Goal: Task Accomplishment & Management: Use online tool/utility

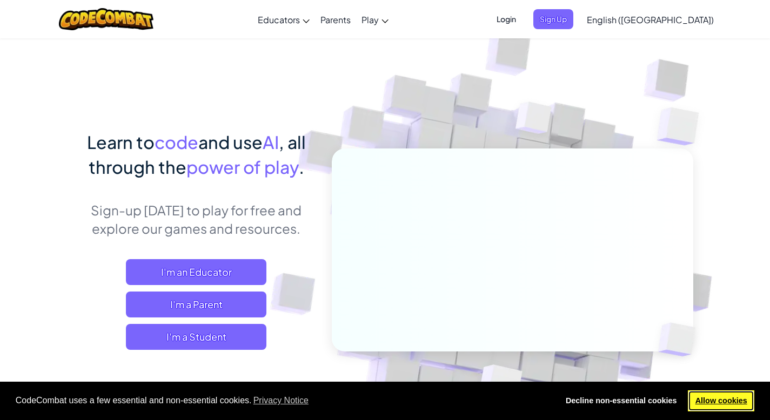
click at [704, 402] on link "Allow cookies" at bounding box center [721, 402] width 66 height 22
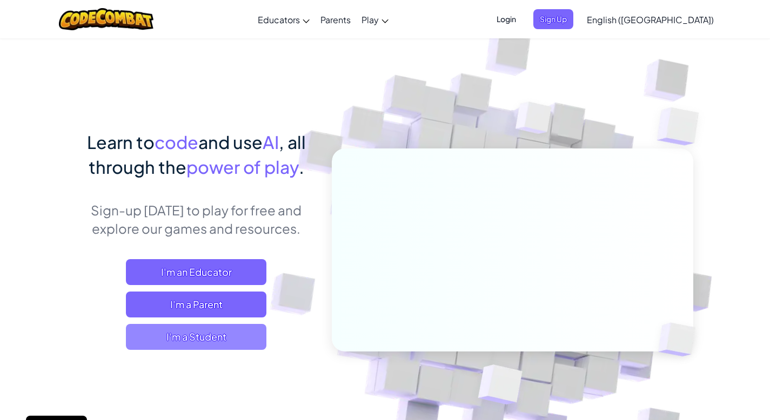
click at [186, 342] on span "I'm a Student" at bounding box center [196, 337] width 141 height 26
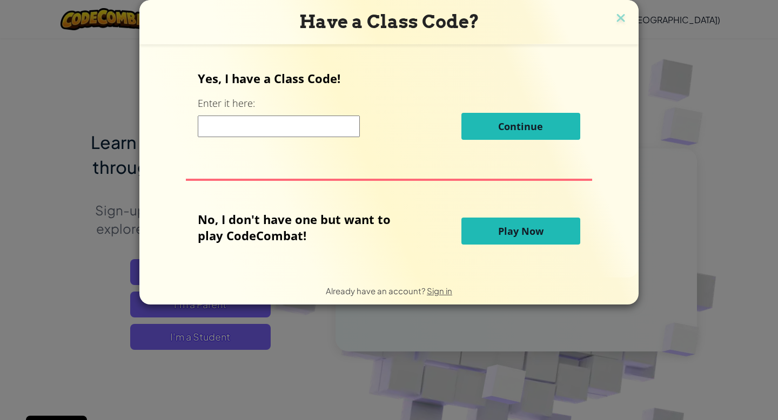
click at [525, 229] on span "Play Now" at bounding box center [520, 231] width 45 height 13
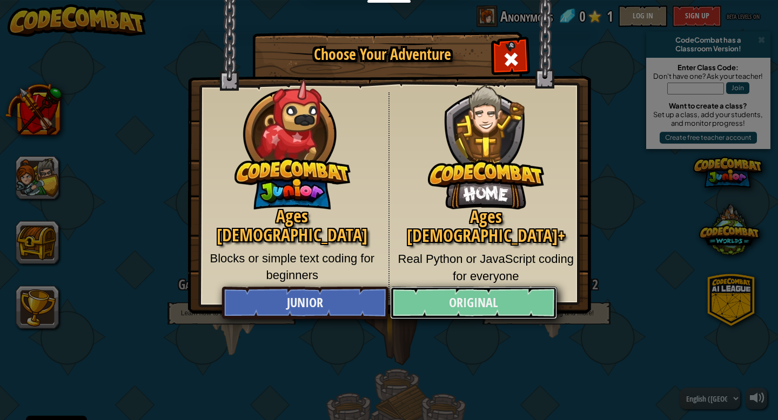
click at [474, 311] on link "Original" at bounding box center [473, 303] width 166 height 32
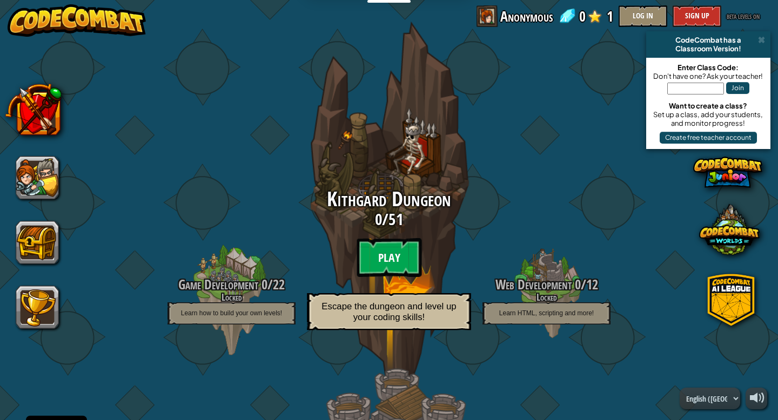
click at [390, 242] on btn "Play" at bounding box center [389, 257] width 65 height 39
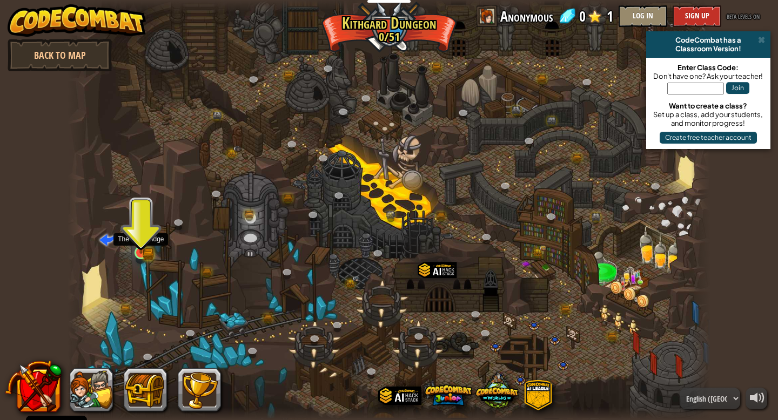
click at [140, 252] on img at bounding box center [141, 236] width 16 height 36
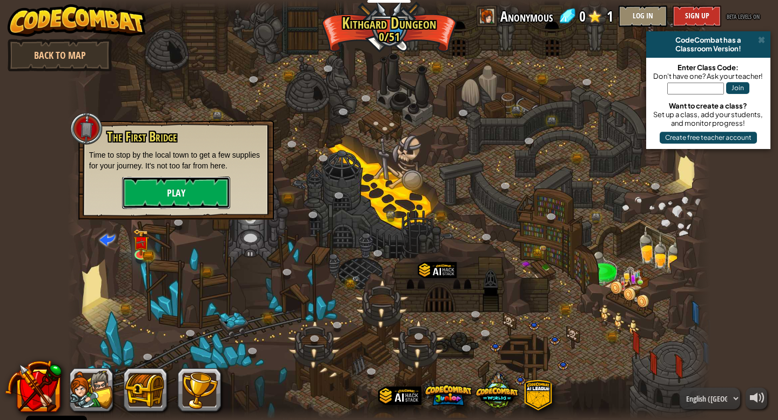
click at [134, 189] on button "Play" at bounding box center [176, 193] width 108 height 32
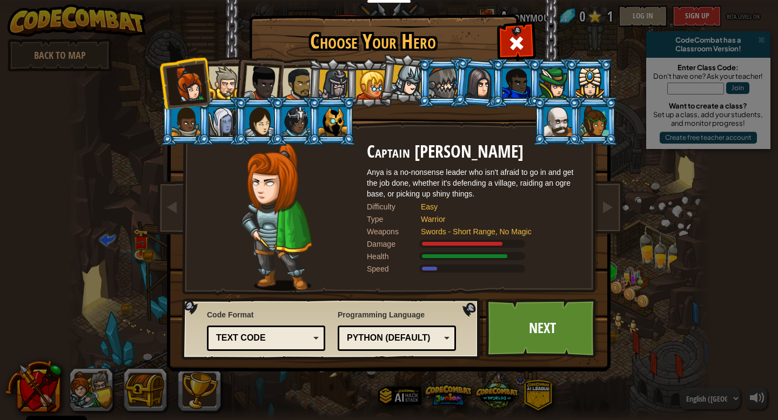
click at [209, 69] on div at bounding box center [225, 82] width 33 height 33
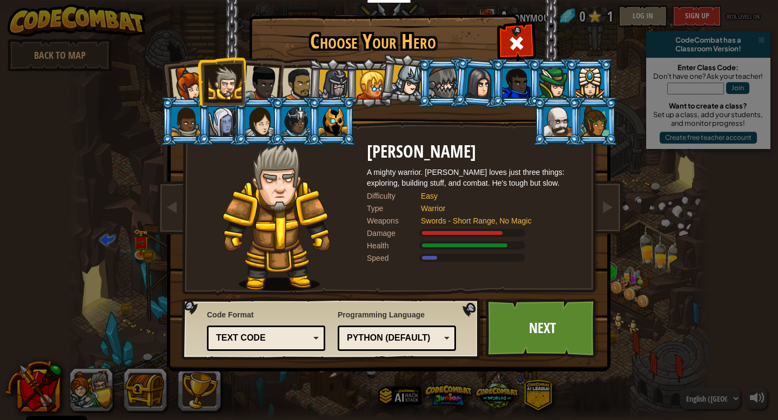
click at [262, 80] on div at bounding box center [262, 83] width 36 height 36
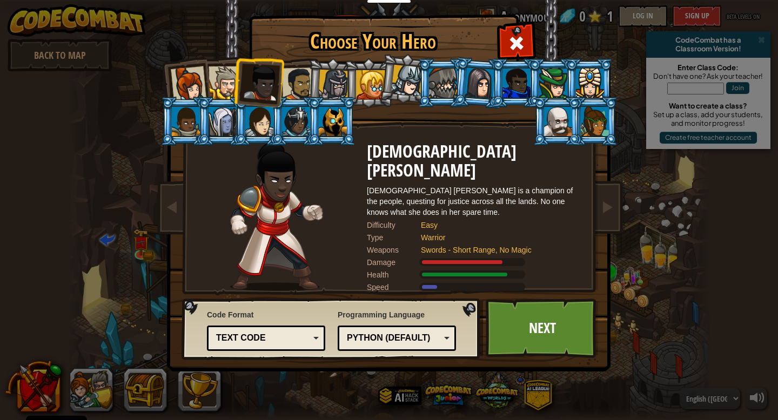
click at [301, 77] on div at bounding box center [299, 85] width 34 height 34
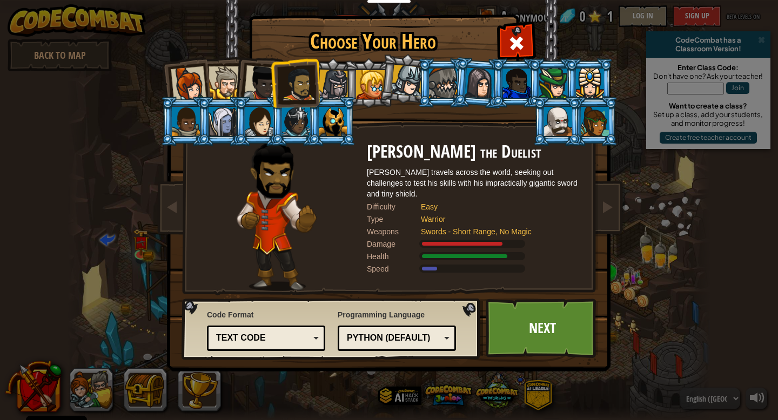
click at [352, 75] on li at bounding box center [368, 82] width 49 height 49
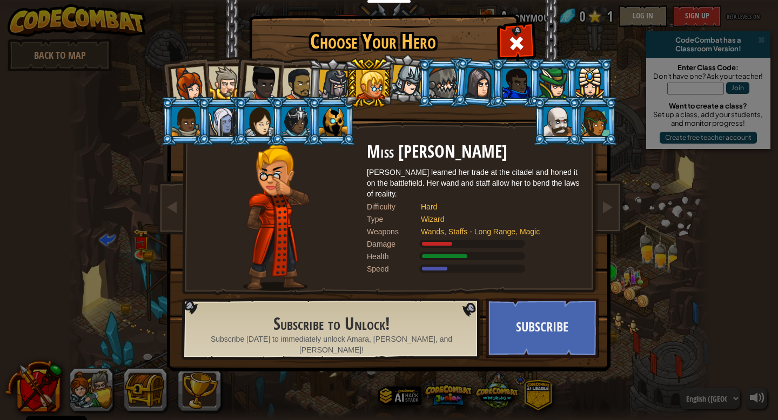
click at [336, 78] on div at bounding box center [333, 85] width 31 height 31
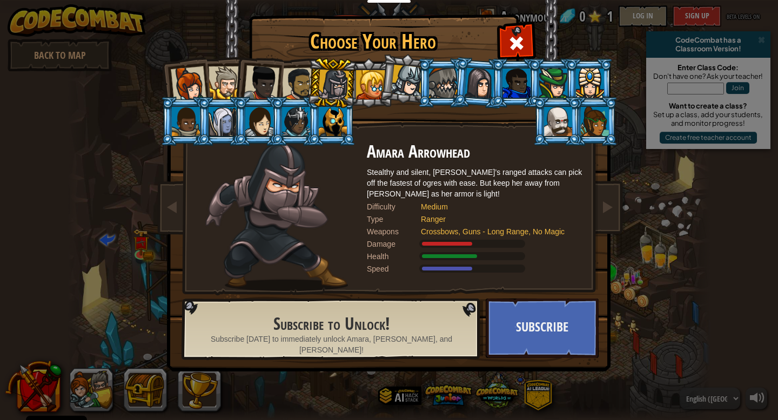
click at [310, 79] on li at bounding box center [331, 83] width 51 height 52
click at [282, 80] on li at bounding box center [258, 81] width 53 height 53
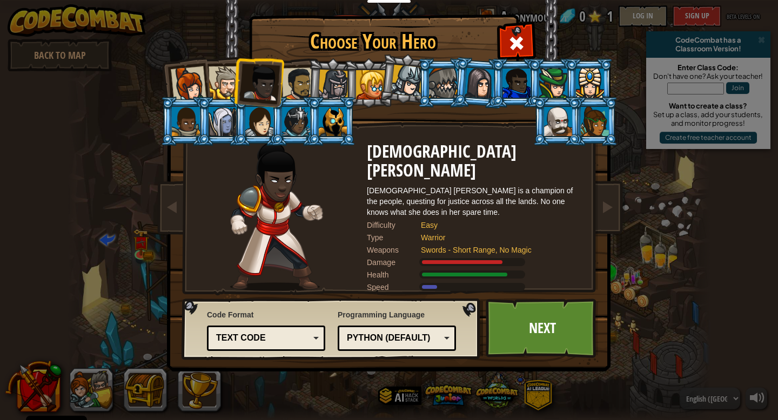
click at [300, 83] on div at bounding box center [299, 85] width 34 height 34
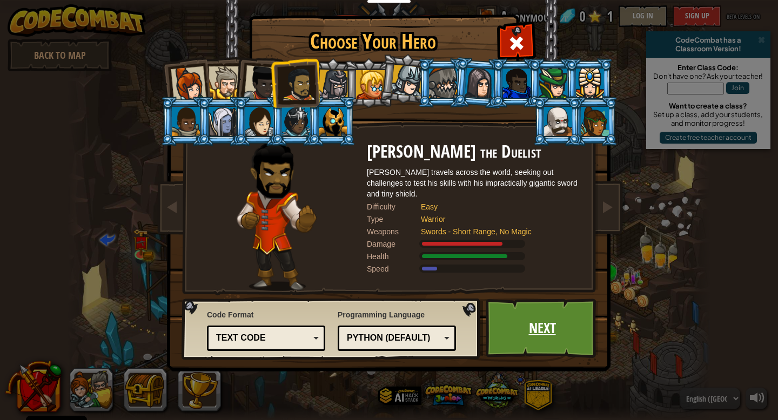
click at [531, 337] on link "Next" at bounding box center [542, 328] width 113 height 59
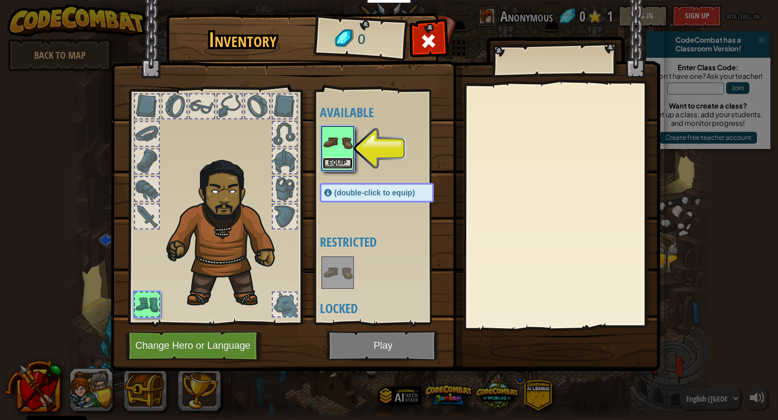
click at [346, 159] on button "Equip" at bounding box center [338, 163] width 30 height 11
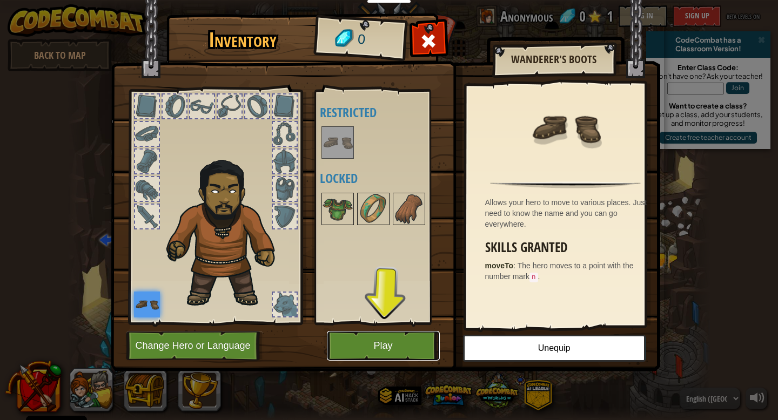
click at [380, 338] on button "Play" at bounding box center [383, 346] width 113 height 30
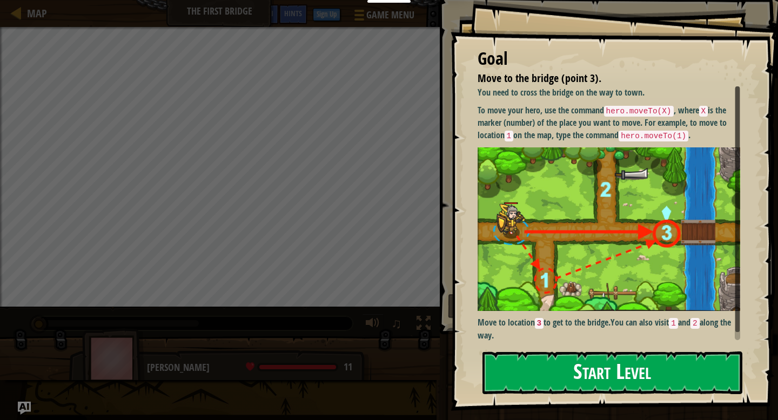
click at [553, 382] on button "Start Level" at bounding box center [613, 373] width 260 height 43
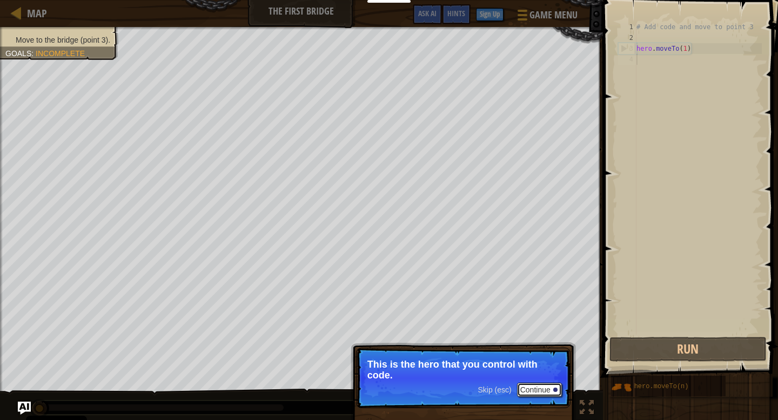
click at [540, 386] on button "Continue" at bounding box center [539, 390] width 45 height 14
click at [524, 377] on p "Get to the bridge by going to point 3 on the map." at bounding box center [463, 370] width 192 height 23
click at [549, 394] on button "Continue" at bounding box center [539, 391] width 45 height 14
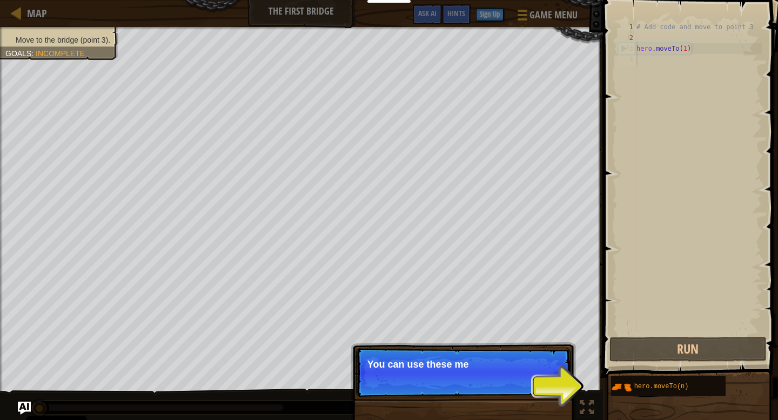
click at [494, 378] on p "Skip (esc) Continue You can use these me" at bounding box center [463, 373] width 215 height 50
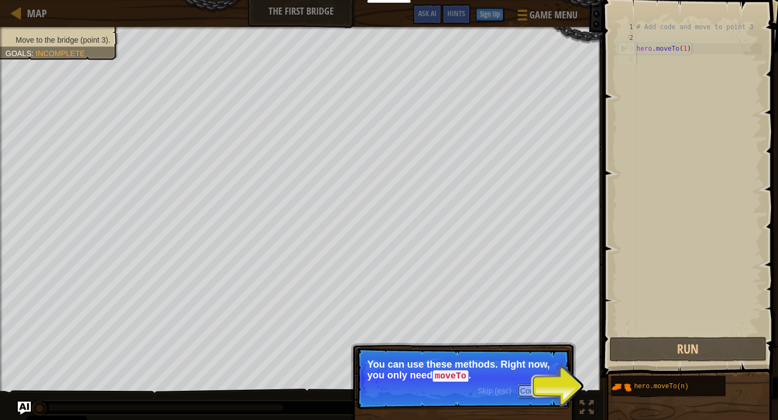
click at [543, 390] on button "Continue" at bounding box center [539, 391] width 45 height 14
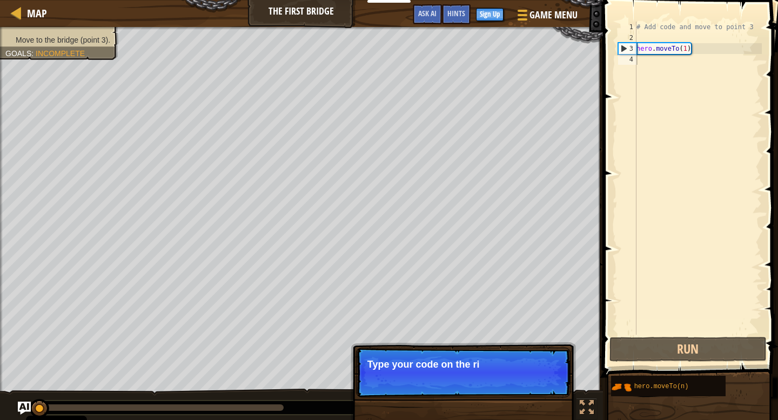
click at [519, 390] on p "Skip (esc) Continue Type your code on the ri" at bounding box center [463, 373] width 215 height 50
click at [519, 390] on p "Skip (esc) Continue Type your code on the right. A" at bounding box center [463, 373] width 215 height 50
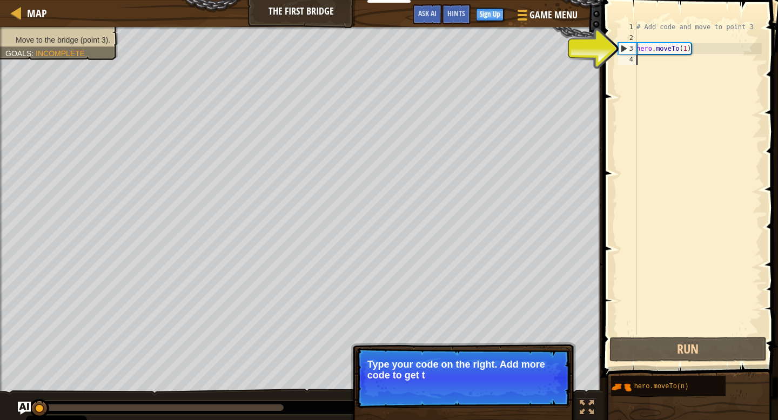
click at [494, 370] on p "Type your code on the right. Add more code to get t" at bounding box center [463, 370] width 192 height 22
click at [494, 370] on p "Type your code on the right. Add more code to get to point" at bounding box center [463, 370] width 192 height 22
click at [494, 370] on p "Type your code on the right. Add more code to get to point `3'." at bounding box center [463, 370] width 192 height 22
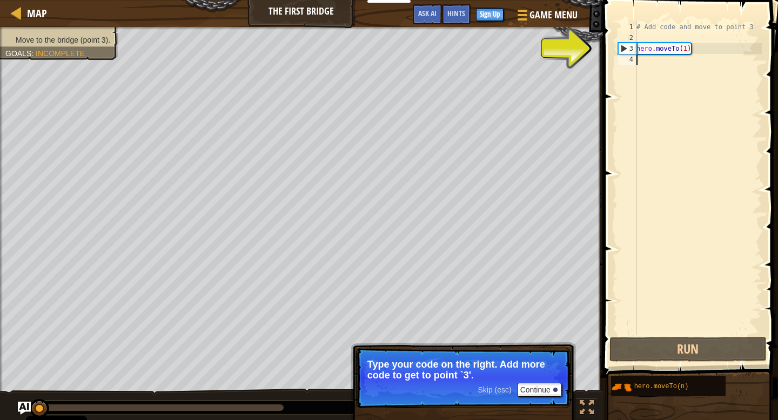
click at [699, 50] on div "# Add code and move to point 3 hero . moveTo ( 1 )" at bounding box center [698, 189] width 128 height 335
type textarea "hero.moveTo(1)"
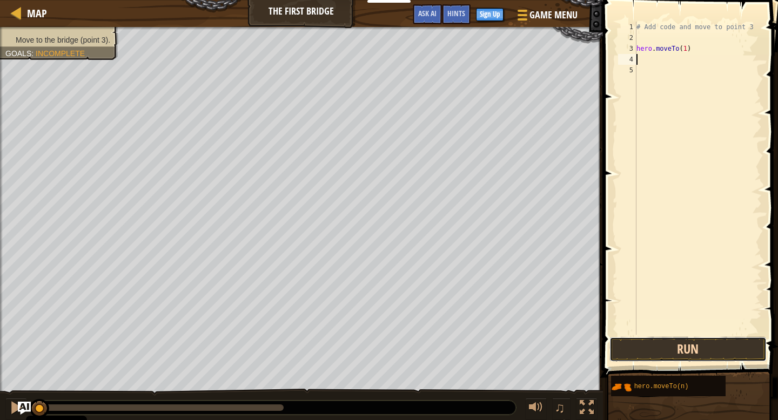
click at [697, 350] on button "Run" at bounding box center [688, 349] width 157 height 25
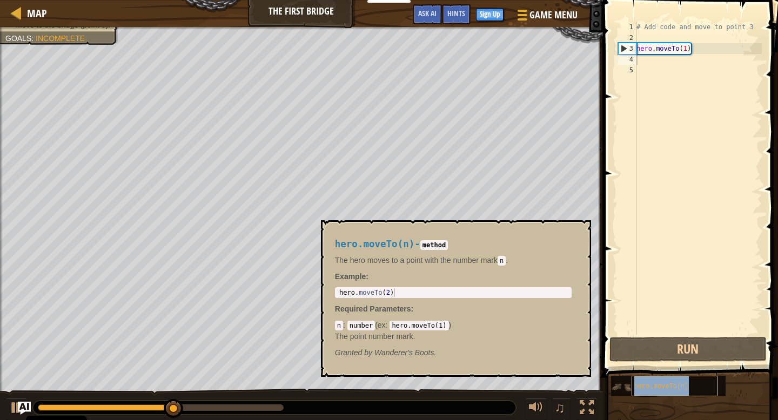
click at [664, 384] on span "hero.moveTo(n)" at bounding box center [661, 387] width 55 height 8
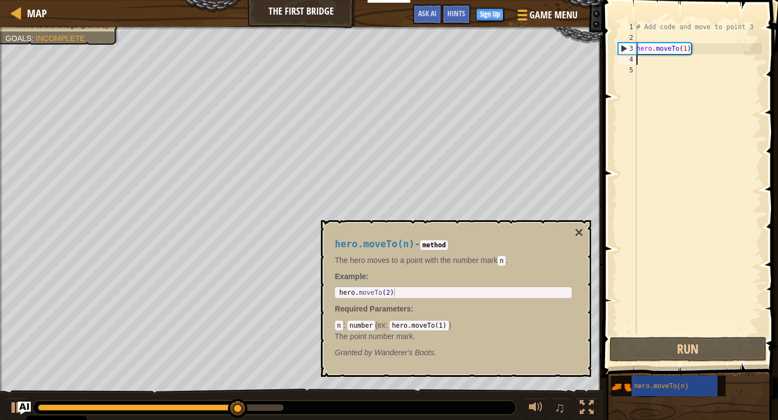
type textarea "hero.moveTo(2)"
click at [407, 291] on div "hero . moveTo ( 2 )" at bounding box center [453, 302] width 232 height 26
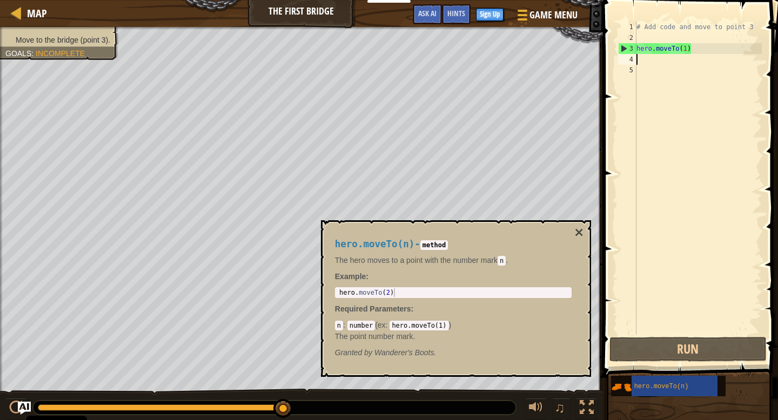
click at [640, 61] on div "# Add code and move to point 3 hero . moveTo ( 1 )" at bounding box center [698, 189] width 128 height 335
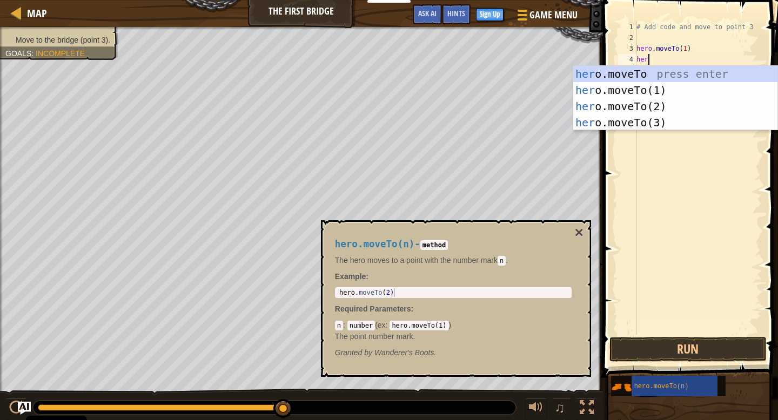
scroll to position [5, 1]
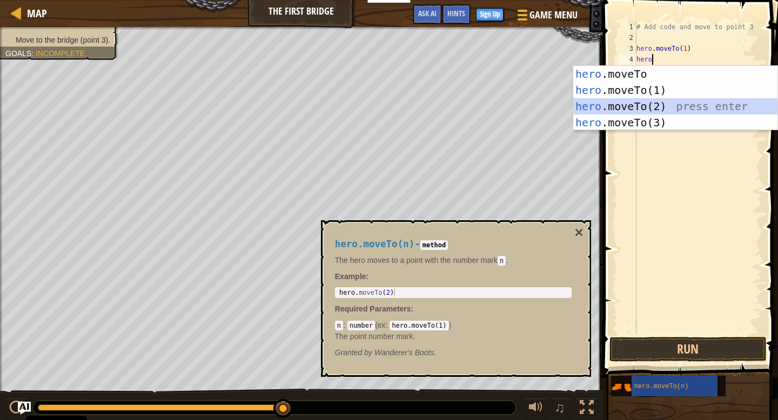
click at [703, 104] on div "hero .moveTo press enter hero .moveTo(1) press enter hero .moveTo(2) press ente…" at bounding box center [675, 114] width 204 height 97
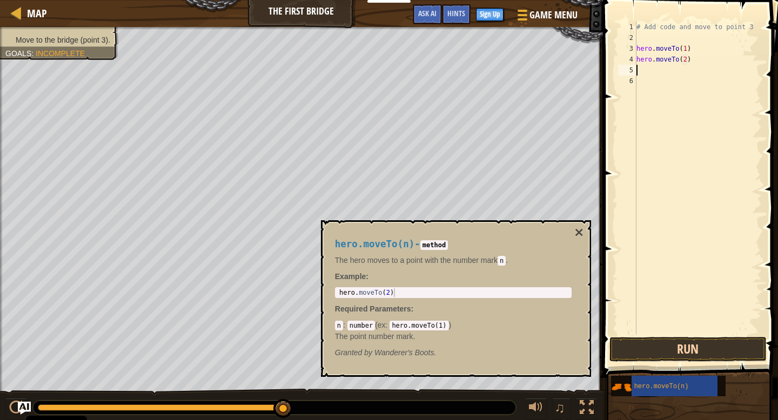
type textarea "hero.moveTo(2)"
click at [703, 347] on button "Run" at bounding box center [688, 349] width 157 height 25
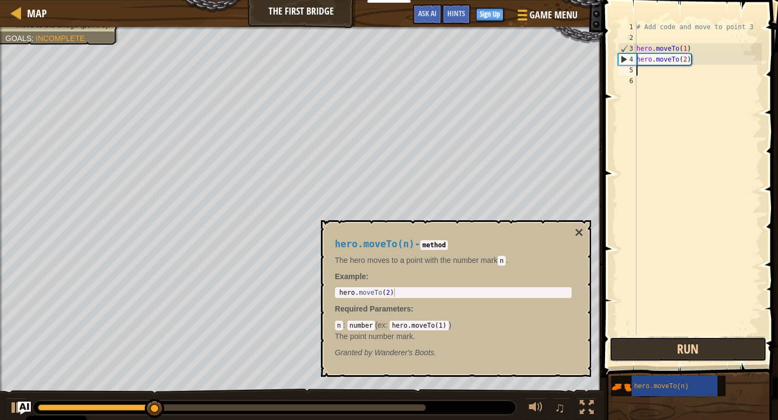
click at [706, 353] on button "Run" at bounding box center [688, 349] width 157 height 25
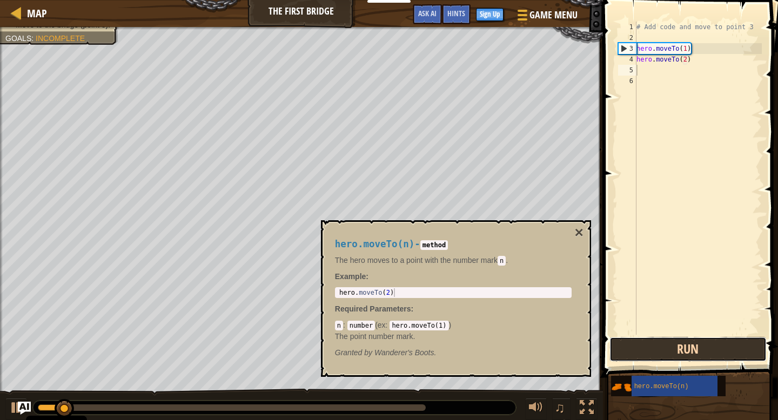
click at [706, 353] on button "Run" at bounding box center [688, 349] width 157 height 25
click at [583, 232] on button "×" at bounding box center [578, 232] width 9 height 15
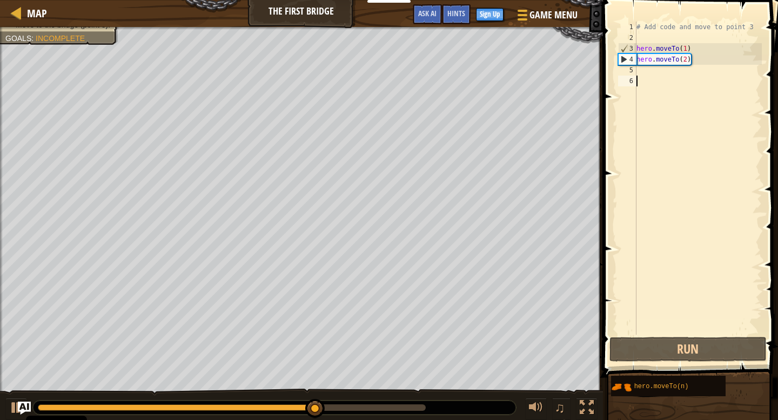
click at [642, 77] on div "# Add code and move to point 3 hero . moveTo ( 1 ) hero . moveTo ( 2 )" at bounding box center [698, 189] width 128 height 335
click at [638, 71] on div "# Add code and move to point 3 hero . moveTo ( 1 ) hero . moveTo ( 2 )" at bounding box center [698, 189] width 128 height 335
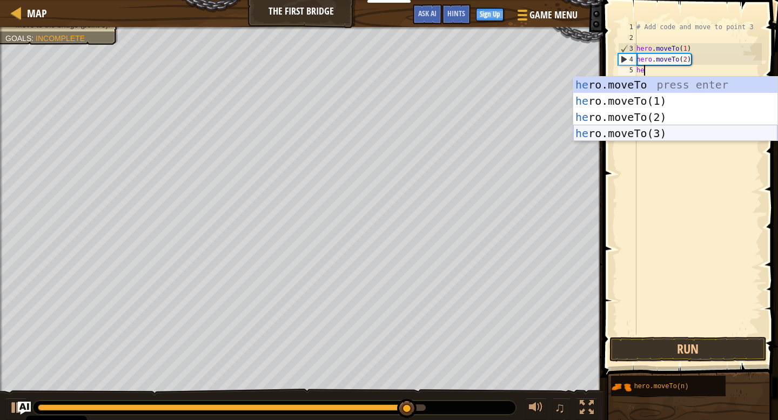
click at [677, 134] on div "he ro.moveTo press enter he ro.moveTo(1) press enter he ro.moveTo(2) press ente…" at bounding box center [675, 125] width 204 height 97
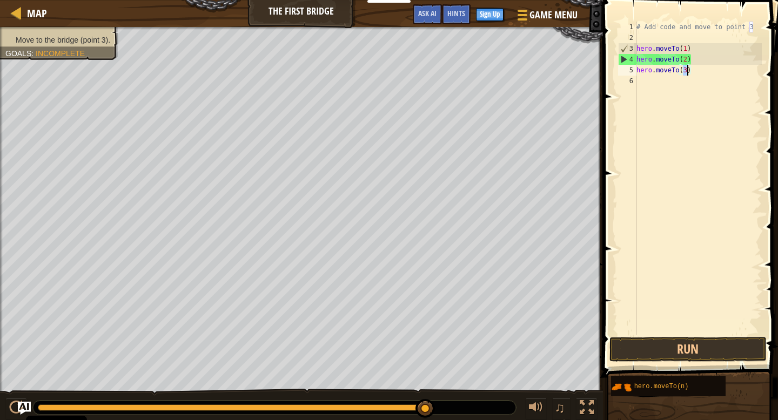
click at [621, 60] on div "4" at bounding box center [628, 59] width 18 height 11
click at [630, 70] on div "5" at bounding box center [627, 70] width 18 height 11
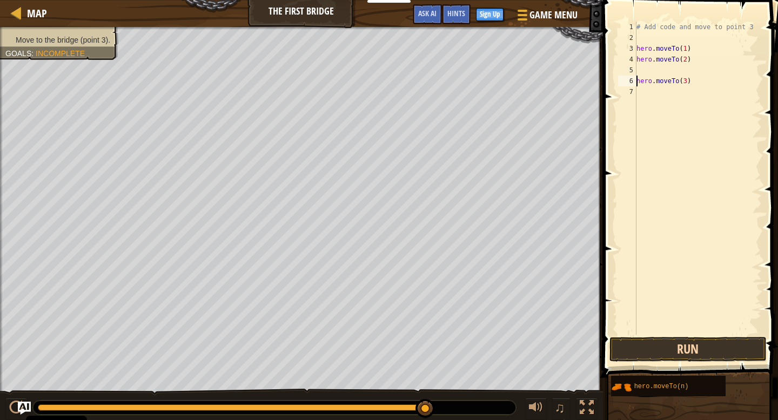
type textarea "hero.moveTo(3)"
click at [706, 349] on button "Run" at bounding box center [688, 349] width 157 height 25
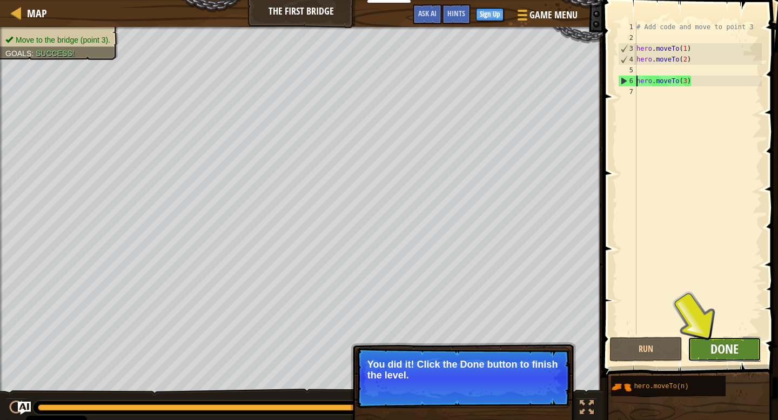
click at [735, 349] on span "Done" at bounding box center [725, 348] width 28 height 17
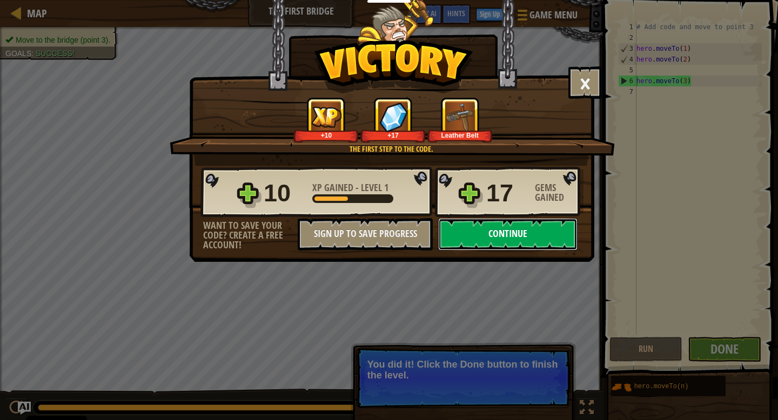
click at [540, 235] on button "Continue" at bounding box center [507, 234] width 139 height 32
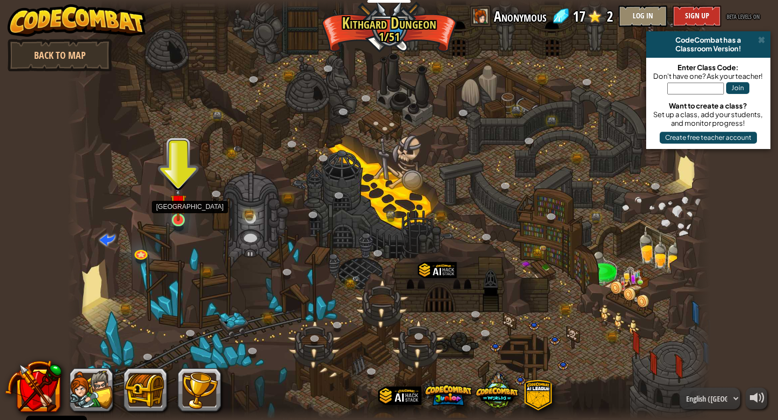
click at [178, 220] on img at bounding box center [178, 202] width 16 height 37
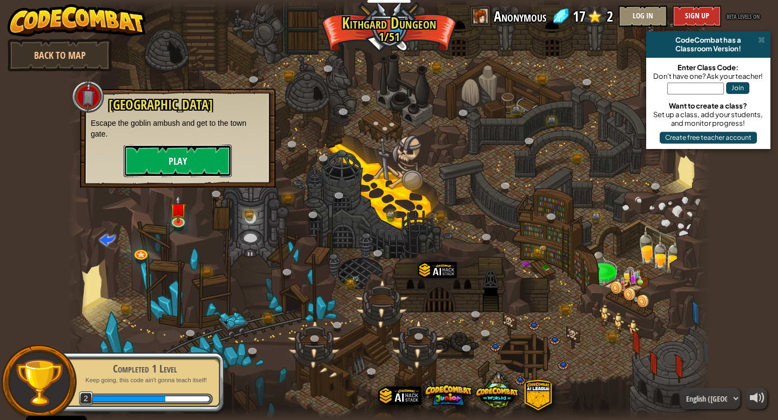
click at [180, 170] on button "Play" at bounding box center [178, 161] width 108 height 32
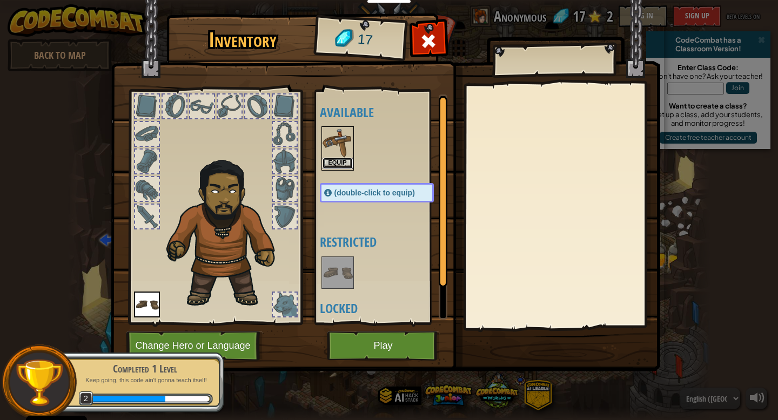
click at [335, 166] on button "Equip" at bounding box center [338, 163] width 30 height 11
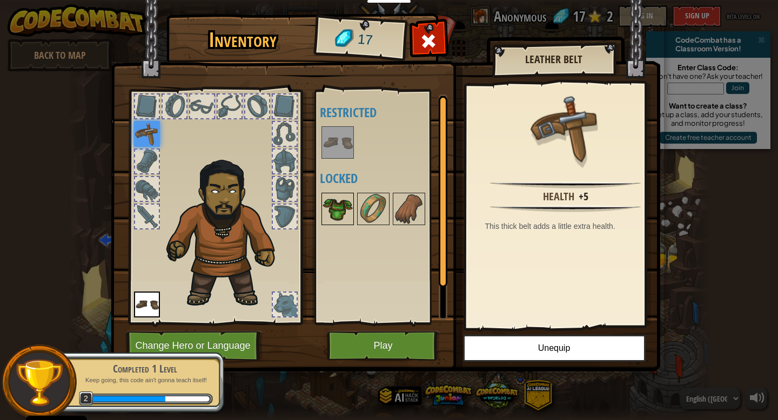
click at [332, 200] on img at bounding box center [338, 209] width 30 height 30
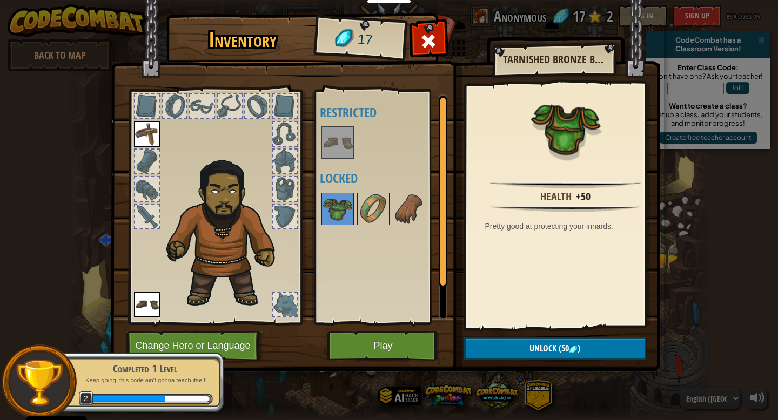
click at [339, 155] on img at bounding box center [338, 143] width 30 height 30
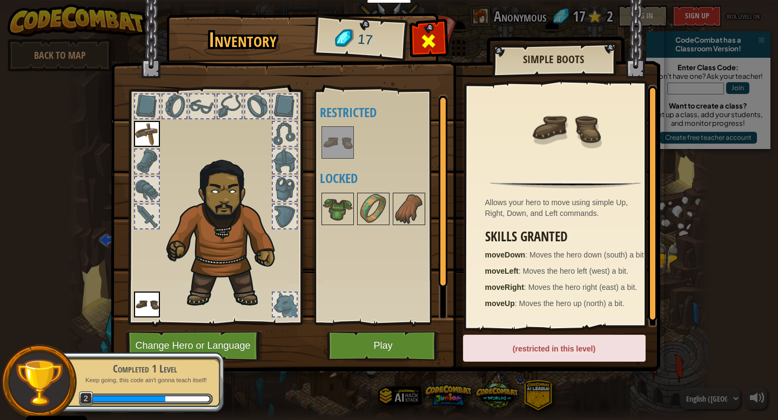
click at [432, 46] on span at bounding box center [428, 40] width 17 height 17
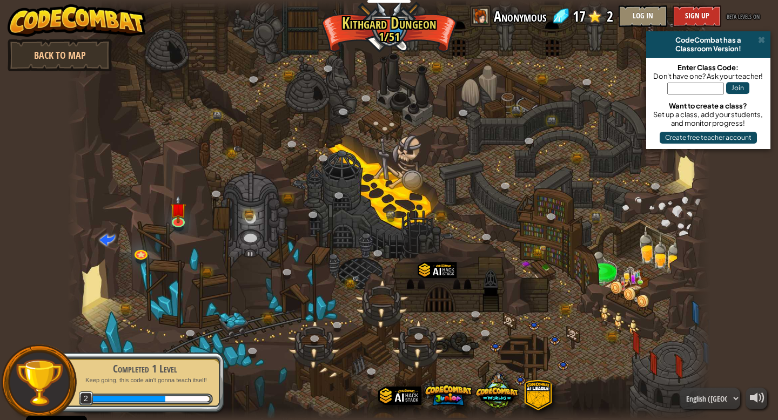
click at [503, 24] on span "Anonymous" at bounding box center [520, 16] width 52 height 22
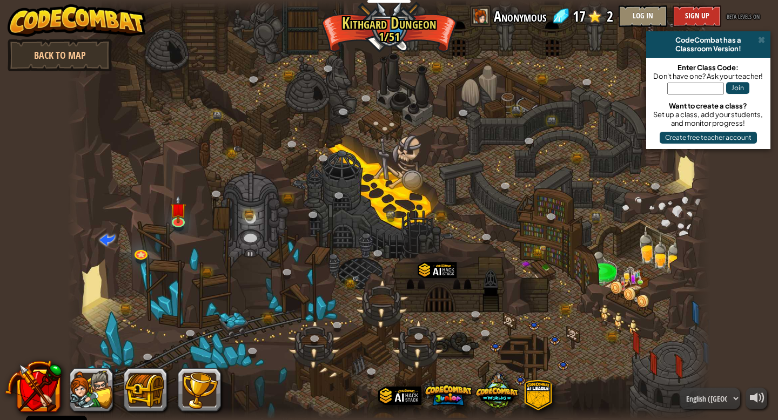
click at [479, 15] on span at bounding box center [481, 16] width 22 height 22
click at [35, 393] on button at bounding box center [33, 387] width 57 height 57
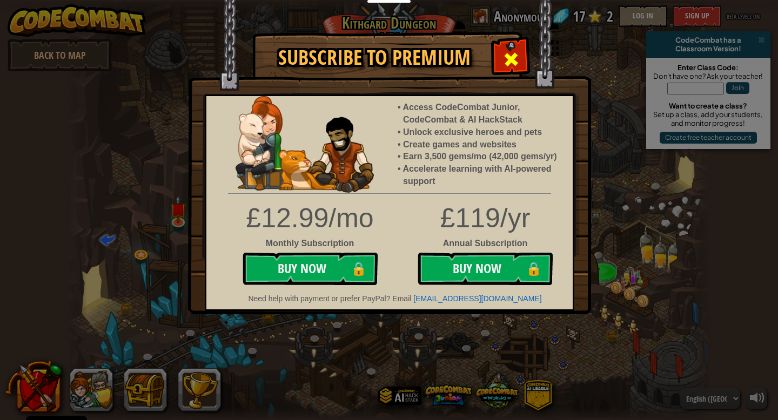
click at [507, 68] on span at bounding box center [511, 59] width 17 height 17
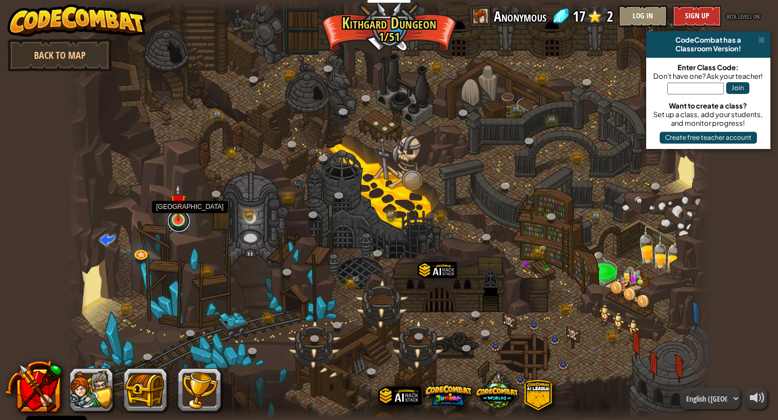
click at [178, 223] on link at bounding box center [179, 221] width 22 height 22
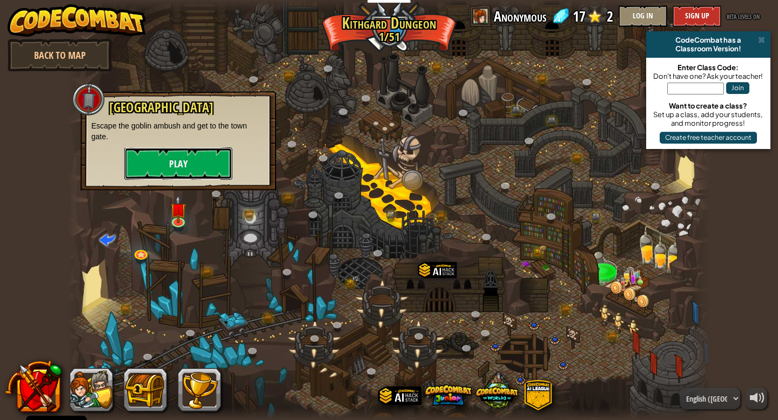
click at [205, 172] on button "Play" at bounding box center [178, 164] width 108 height 32
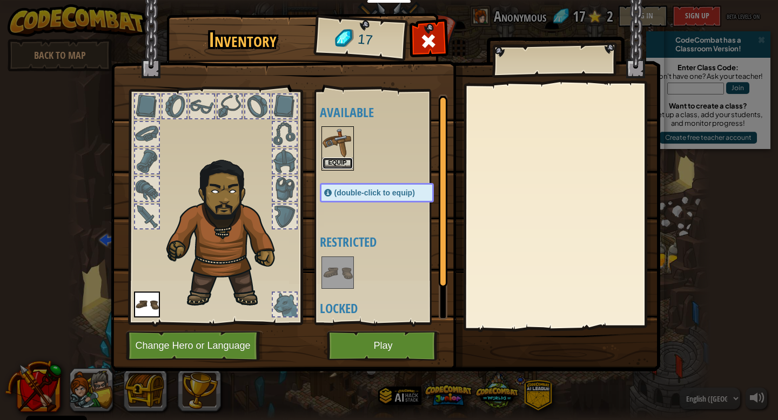
click at [334, 165] on button "Equip" at bounding box center [338, 163] width 30 height 11
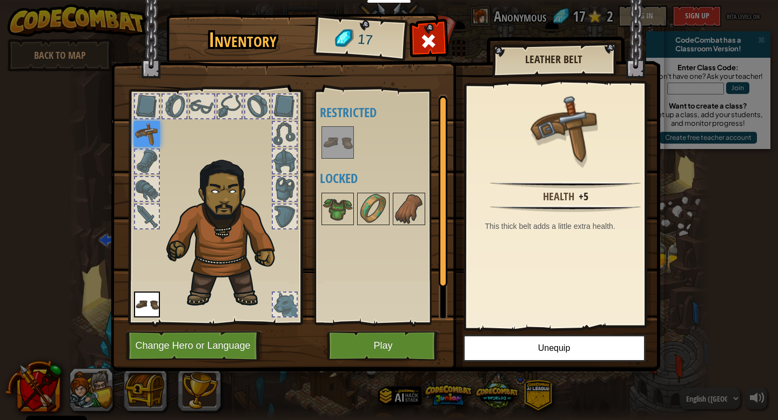
click at [344, 133] on img at bounding box center [338, 143] width 30 height 30
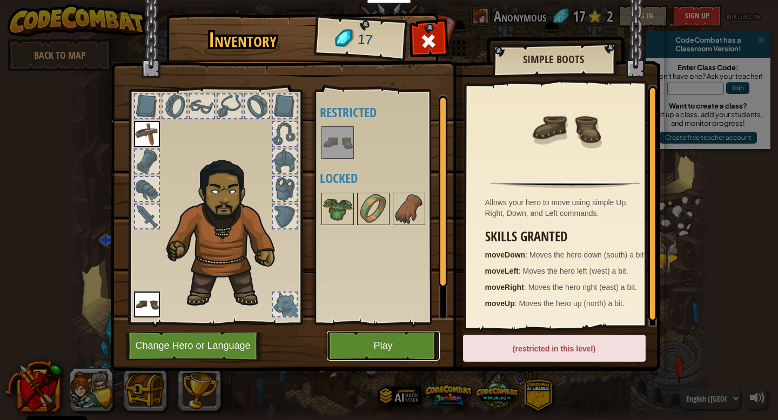
click at [375, 339] on button "Play" at bounding box center [383, 346] width 113 height 30
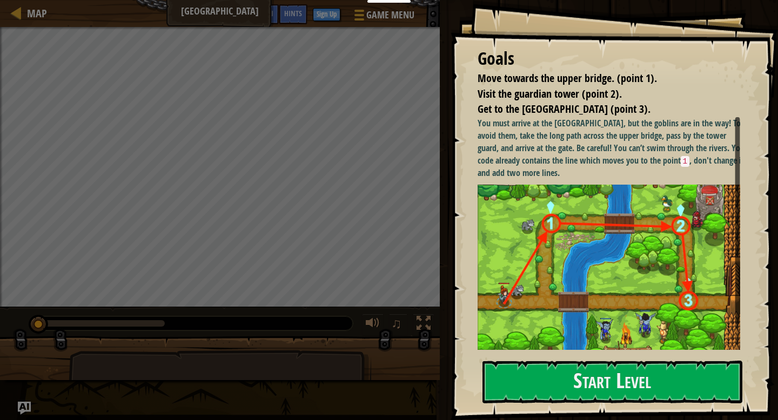
click at [476, 228] on div "Goals Move towards the upper bridge. (point 1). Visit the [GEOGRAPHIC_DATA] (po…" at bounding box center [614, 210] width 327 height 420
click at [556, 355] on div "Goals Move towards the upper bridge. (point 1). Visit the [GEOGRAPHIC_DATA] (po…" at bounding box center [614, 210] width 327 height 420
click at [562, 377] on button "Start Level" at bounding box center [613, 382] width 260 height 43
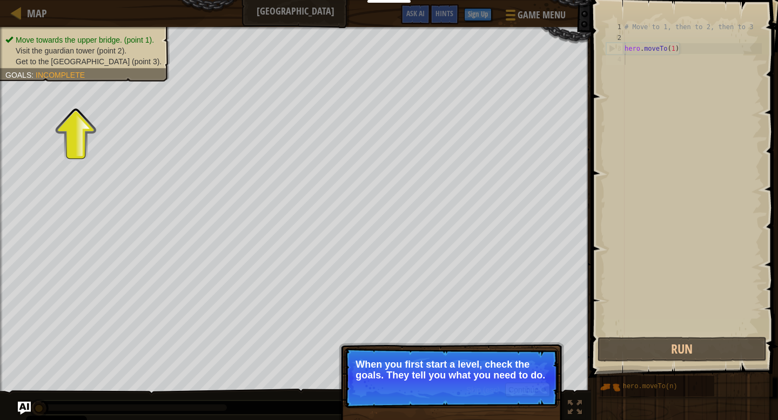
click at [505, 405] on p "Skip (esc) Continue When you first start a level, check the goals. They tell yo…" at bounding box center [451, 378] width 215 height 61
click at [537, 388] on button "Continue" at bounding box center [527, 390] width 45 height 14
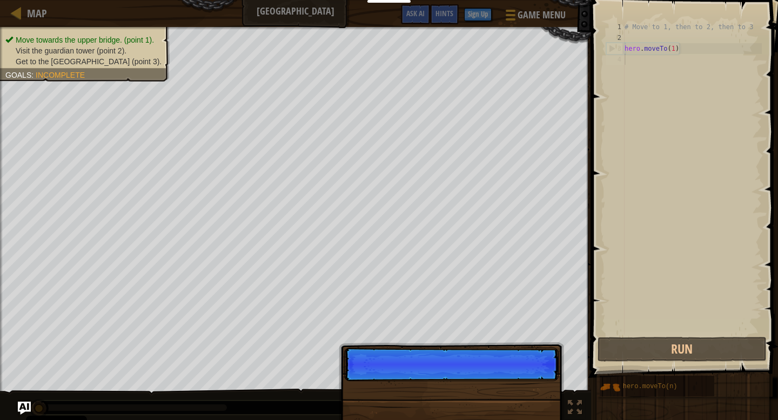
scroll to position [5, 0]
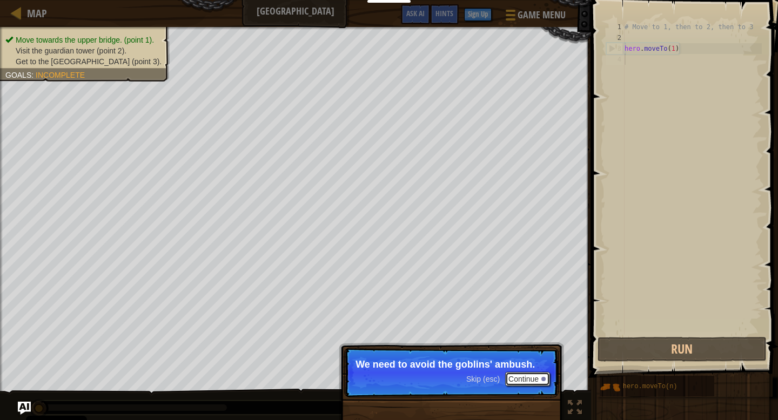
click at [521, 380] on button "Continue" at bounding box center [527, 379] width 45 height 14
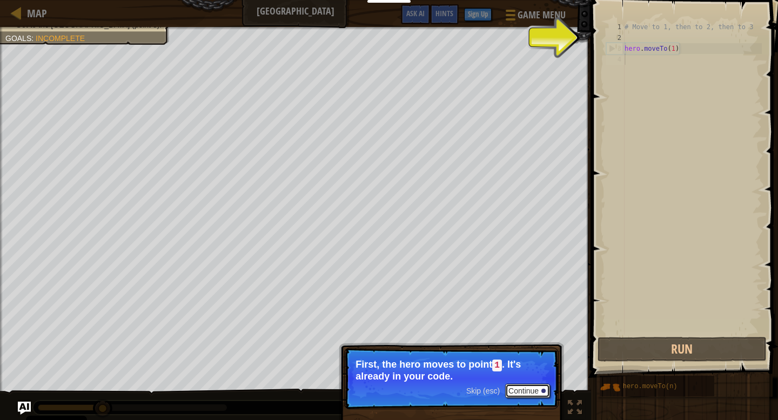
click at [520, 388] on button "Continue" at bounding box center [527, 391] width 45 height 14
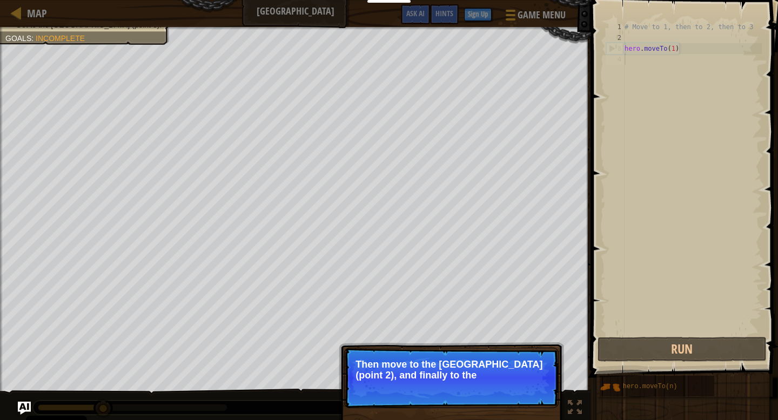
click at [518, 387] on p "Skip (esc) Continue Then move to the [GEOGRAPHIC_DATA] (point 2), and finally t…" at bounding box center [451, 378] width 215 height 61
click at [514, 391] on button "Continue" at bounding box center [527, 390] width 45 height 14
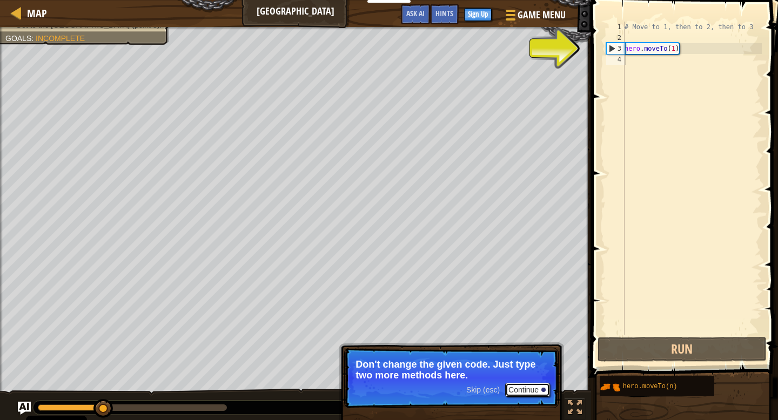
click at [529, 387] on button "Continue" at bounding box center [527, 390] width 45 height 14
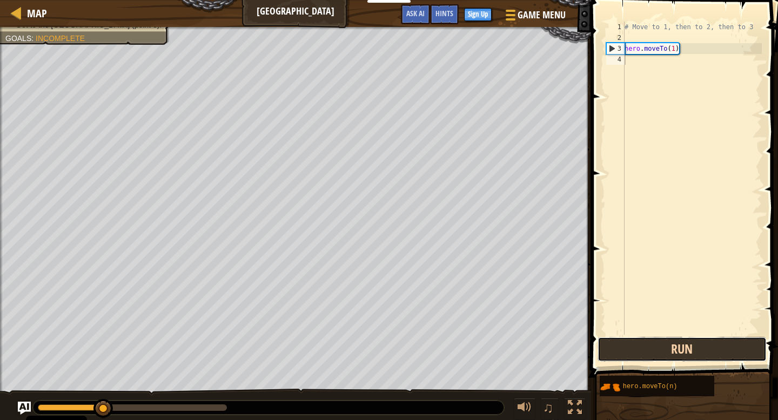
click at [710, 347] on button "Run" at bounding box center [682, 349] width 169 height 25
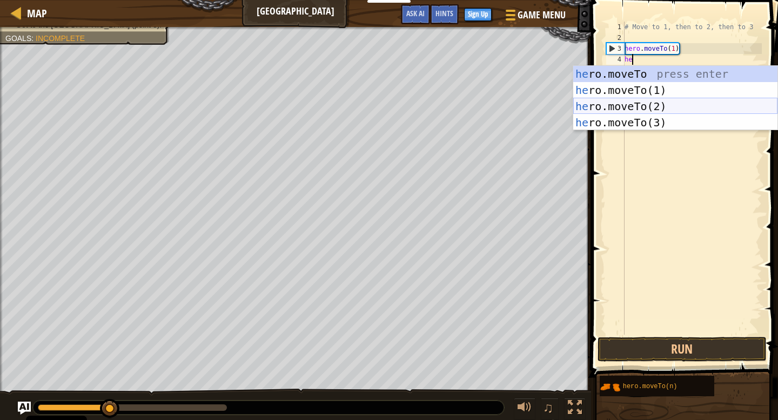
click at [684, 103] on div "he ro.moveTo press enter he ro.moveTo(1) press enter he ro.moveTo(2) press ente…" at bounding box center [675, 114] width 204 height 97
type textarea "hero.moveTo(2)"
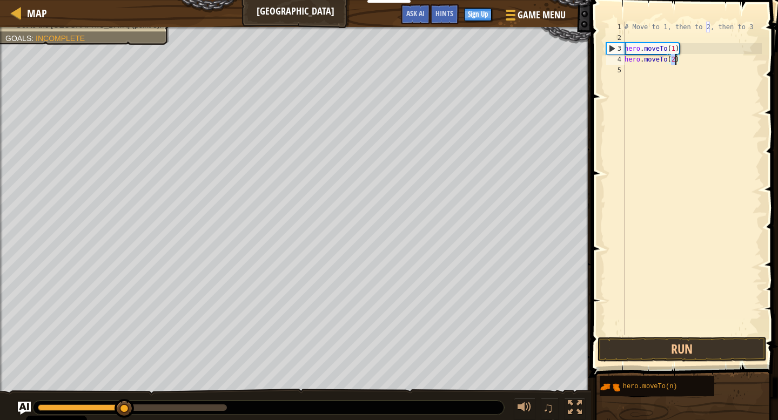
click at [648, 79] on div "# Move to 1, then to 2, then to 3 hero . moveTo ( 1 ) hero . moveTo ( 2 )" at bounding box center [692, 189] width 139 height 335
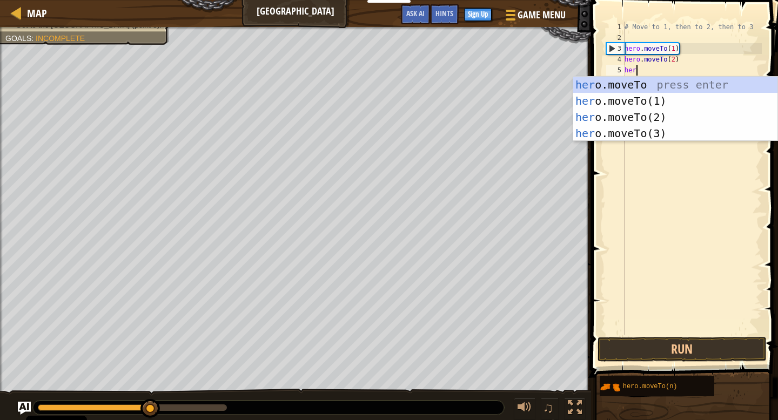
scroll to position [5, 1]
click at [644, 132] on div "her o.moveTo press enter her o.moveTo(1) press enter her o.moveTo(2) press ente…" at bounding box center [675, 125] width 204 height 97
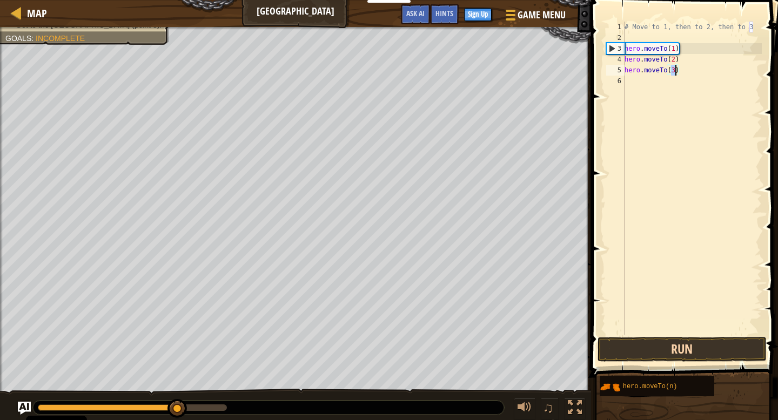
type textarea "hero.moveTo(3)"
click at [684, 349] on button "Run" at bounding box center [682, 349] width 169 height 25
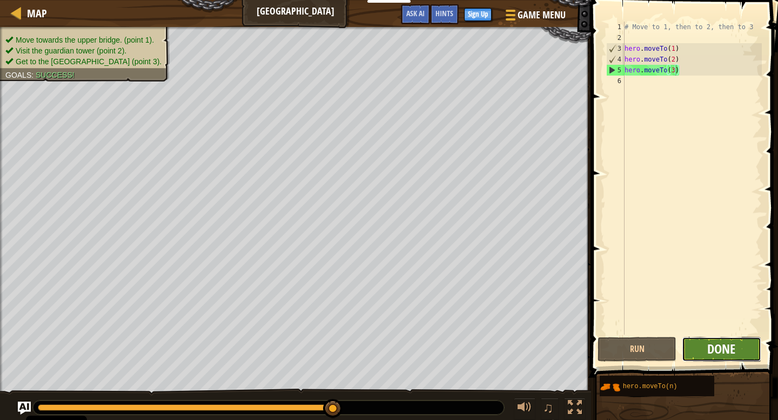
click at [732, 349] on span "Done" at bounding box center [721, 348] width 28 height 17
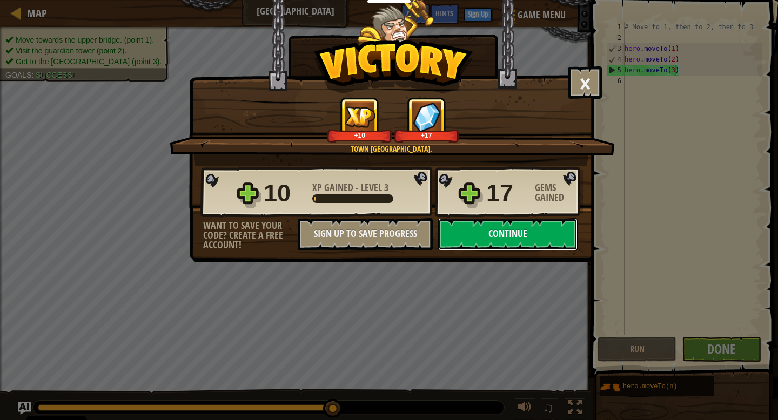
click at [524, 243] on button "Continue" at bounding box center [507, 234] width 139 height 32
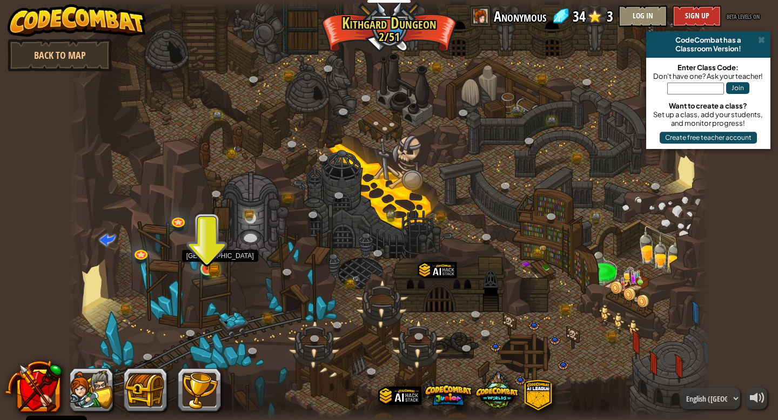
click at [200, 268] on img at bounding box center [207, 253] width 16 height 36
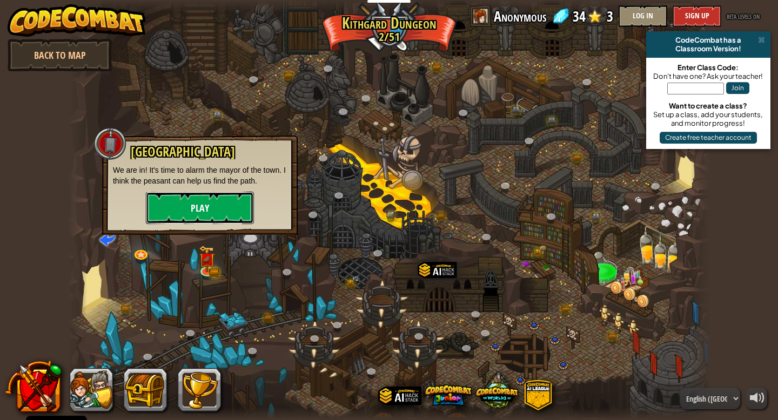
click at [219, 212] on button "Play" at bounding box center [200, 208] width 108 height 32
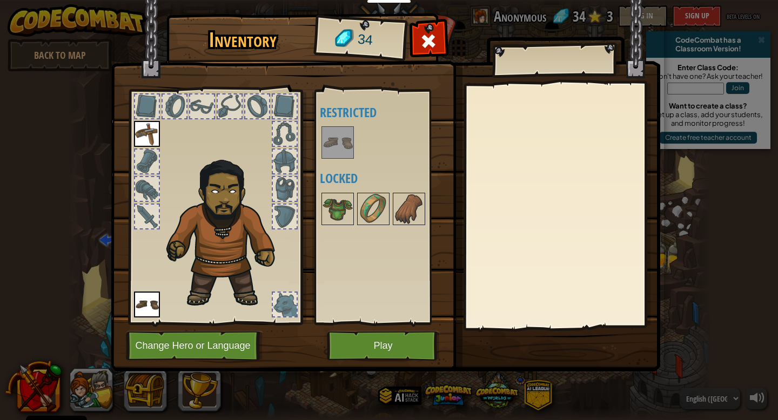
click at [327, 139] on img at bounding box center [338, 143] width 30 height 30
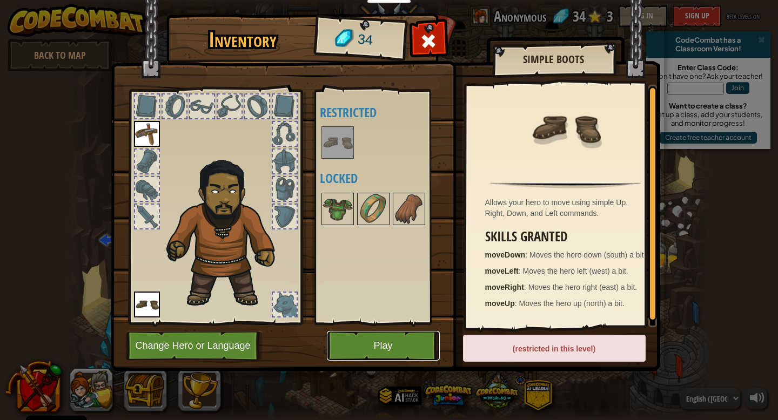
click at [399, 343] on button "Play" at bounding box center [383, 346] width 113 height 30
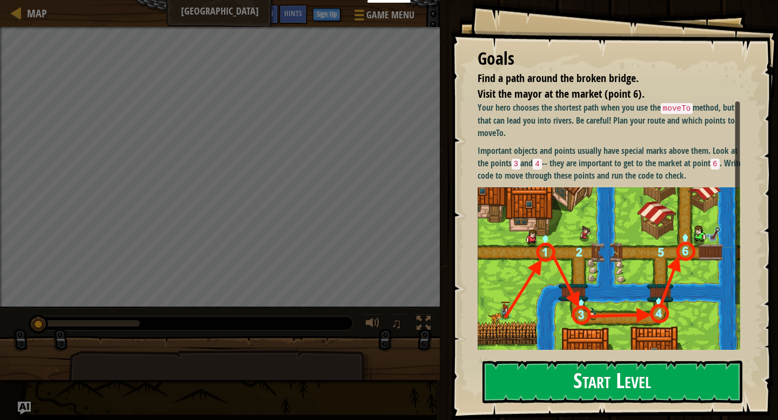
drag, startPoint x: 547, startPoint y: 378, endPoint x: 550, endPoint y: 386, distance: 8.0
click at [547, 378] on button "Start Level" at bounding box center [613, 382] width 260 height 43
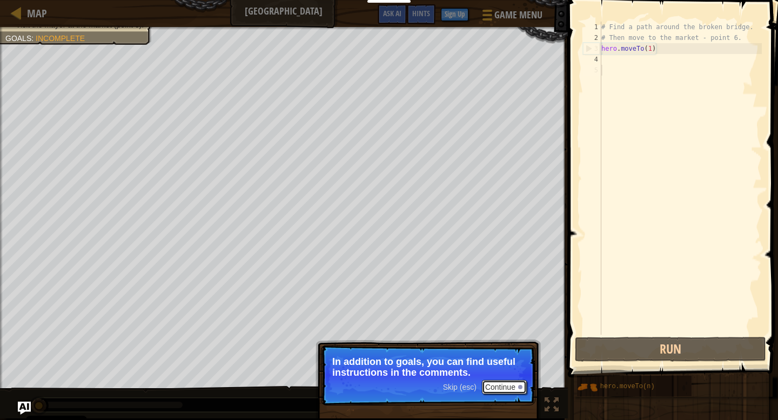
click at [505, 386] on button "Continue" at bounding box center [504, 387] width 45 height 14
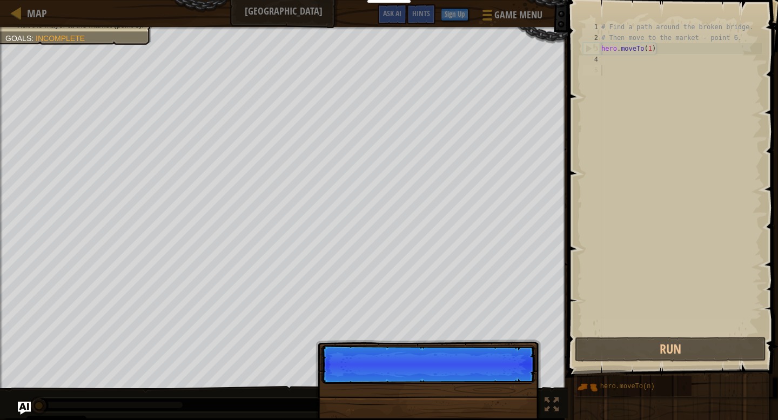
scroll to position [5, 0]
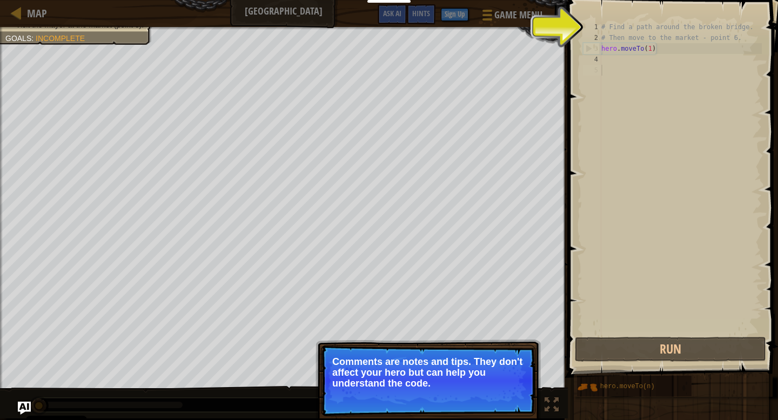
click at [468, 386] on p "Comments are notes and tips. They don't affect your hero but can help you under…" at bounding box center [428, 373] width 192 height 32
click at [494, 397] on button "Continue" at bounding box center [504, 398] width 45 height 14
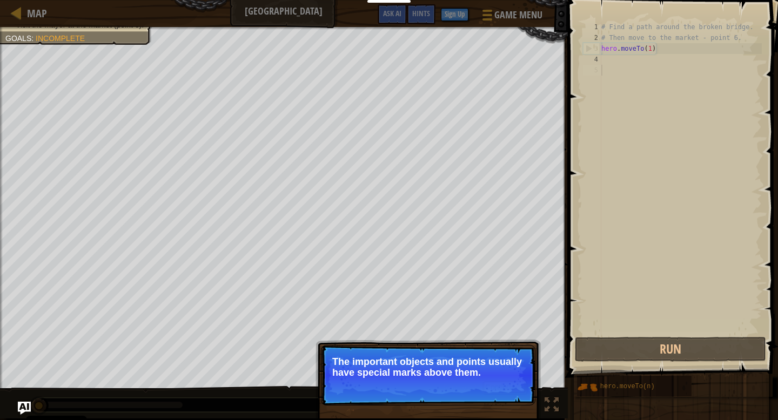
click at [502, 382] on button "Continue" at bounding box center [504, 387] width 45 height 14
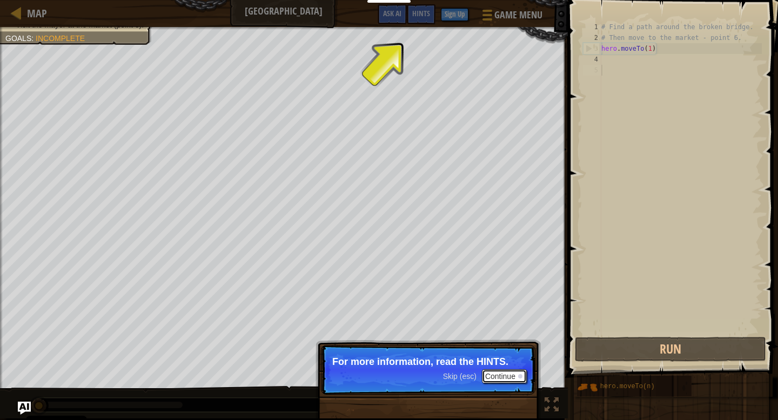
click at [497, 380] on button "Continue" at bounding box center [504, 377] width 45 height 14
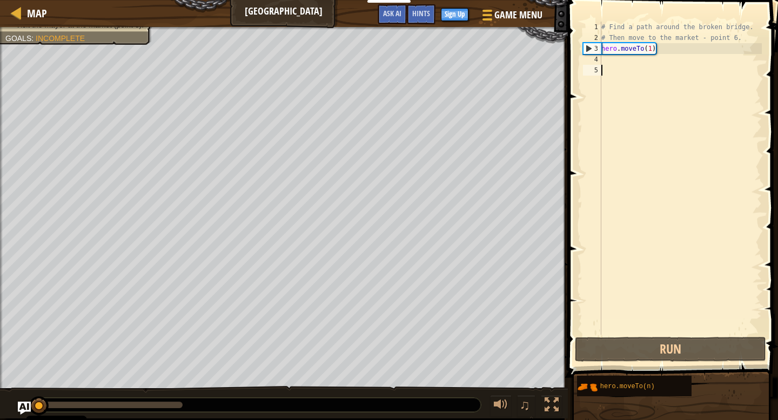
click at [611, 61] on div "# Find a path around the broken bridge. # Then move to the market - point 6. he…" at bounding box center [680, 189] width 163 height 335
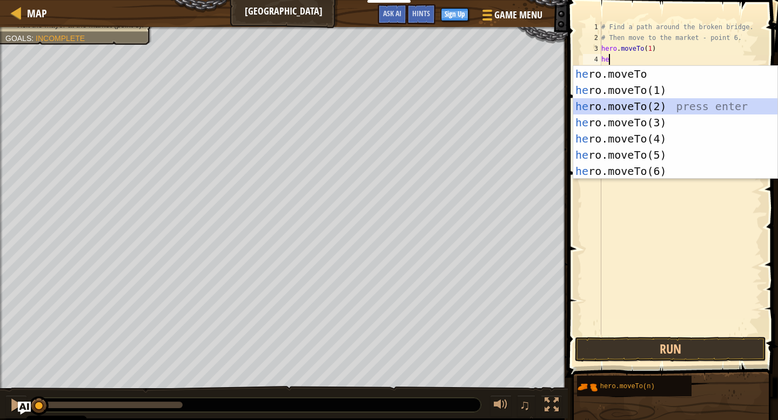
click at [667, 106] on div "he ro.moveTo press enter he ro.moveTo(1) press enter he ro.moveTo(2) press ente…" at bounding box center [675, 139] width 204 height 146
type textarea "hero.moveTo(2)"
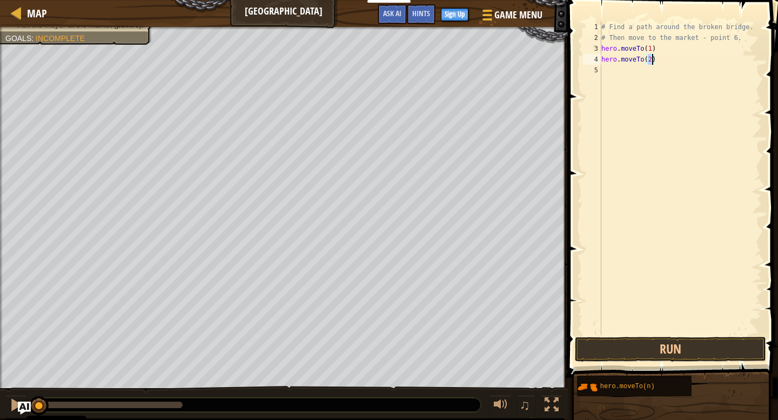
click at [612, 72] on div "# Find a path around the broken bridge. # Then move to the market - point 6. he…" at bounding box center [680, 189] width 163 height 335
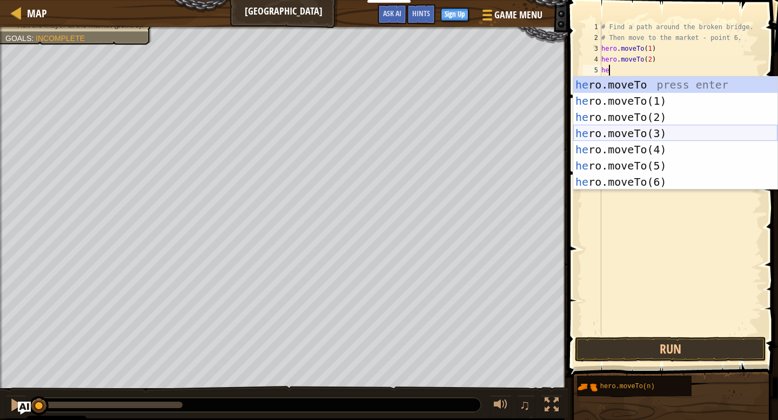
click at [663, 130] on div "he ro.moveTo press enter he ro.moveTo(1) press enter he ro.moveTo(2) press ente…" at bounding box center [675, 150] width 204 height 146
type textarea "hero.moveTo(3)"
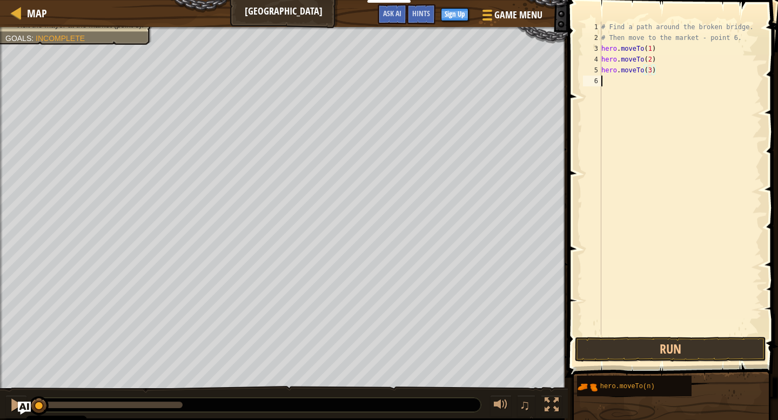
click at [608, 84] on div "# Find a path around the broken bridge. # Then move to the market - point 6. he…" at bounding box center [680, 189] width 163 height 335
type textarea "e"
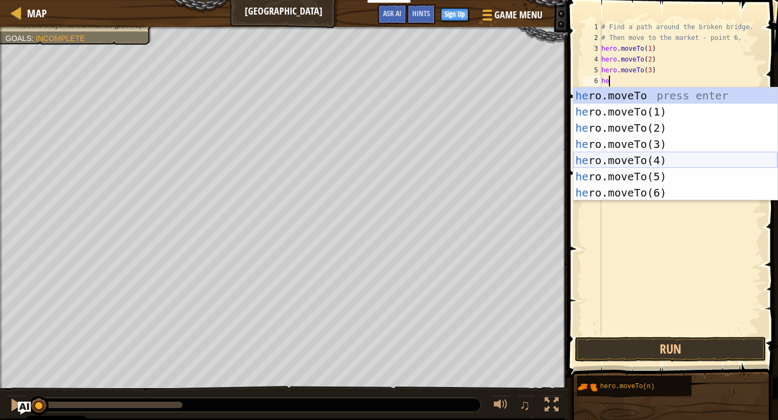
click at [653, 157] on div "he ro.moveTo press enter he ro.moveTo(1) press enter he ro.moveTo(2) press ente…" at bounding box center [675, 161] width 204 height 146
type textarea "hero.moveTo(4)"
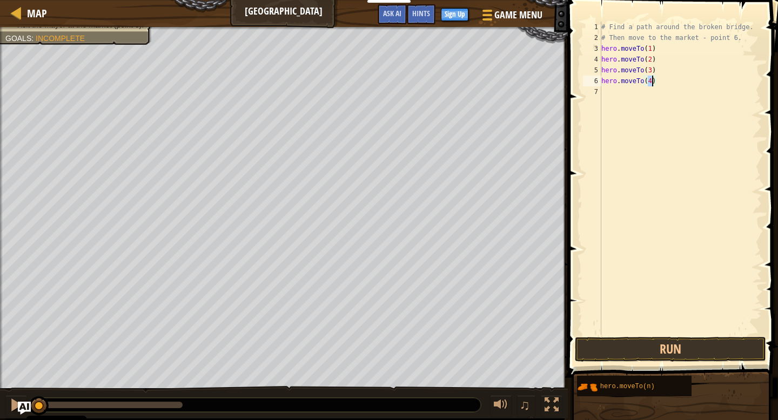
click at [610, 97] on div "# Find a path around the broken bridge. # Then move to the market - point 6. he…" at bounding box center [680, 189] width 163 height 335
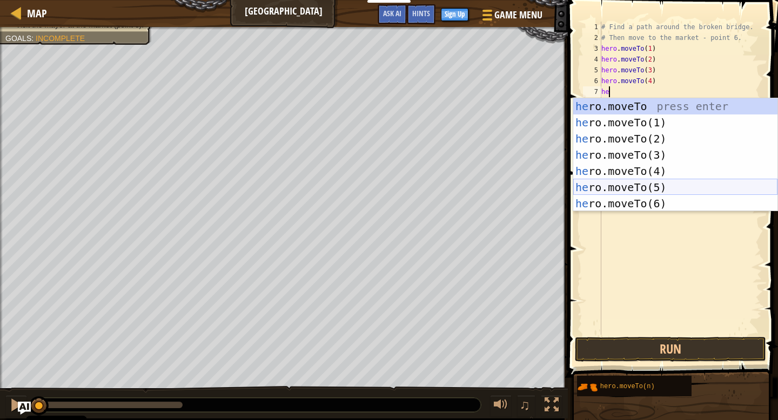
click at [652, 184] on div "he ro.moveTo press enter he ro.moveTo(1) press enter he ro.moveTo(2) press ente…" at bounding box center [675, 171] width 204 height 146
type textarea "hero.moveTo(5)"
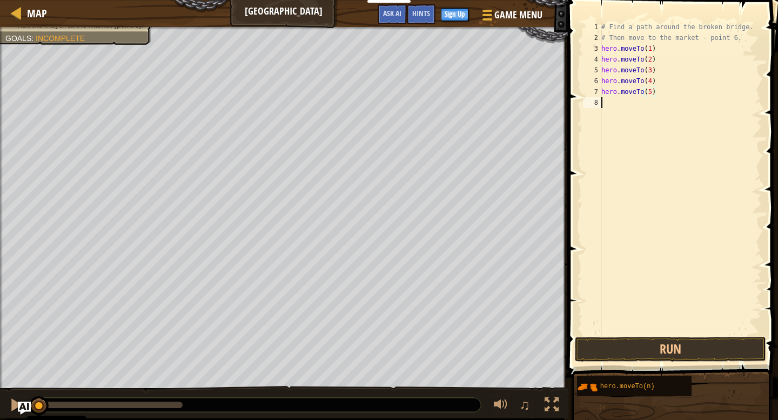
click at [606, 105] on div "# Find a path around the broken bridge. # Then move to the market - point 6. he…" at bounding box center [680, 189] width 163 height 335
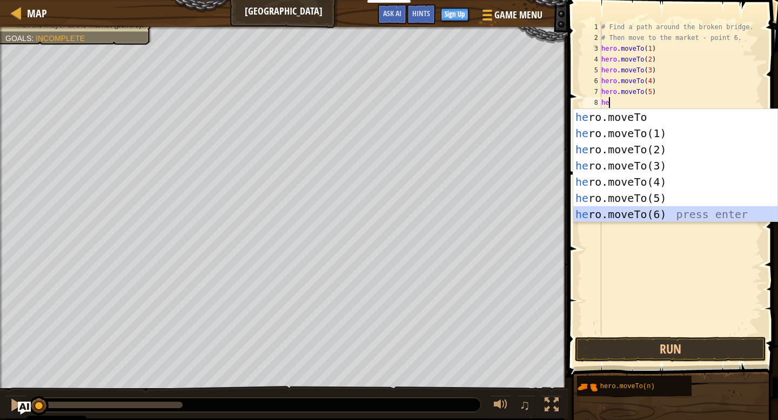
click at [658, 215] on div "he ro.moveTo press enter he ro.moveTo(1) press enter he ro.moveTo(2) press ente…" at bounding box center [675, 182] width 204 height 146
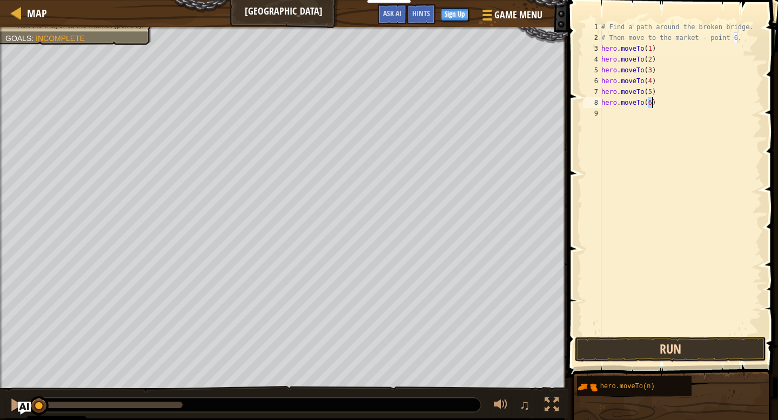
type textarea "hero.moveTo(6)"
click at [671, 357] on button "Run" at bounding box center [670, 349] width 191 height 25
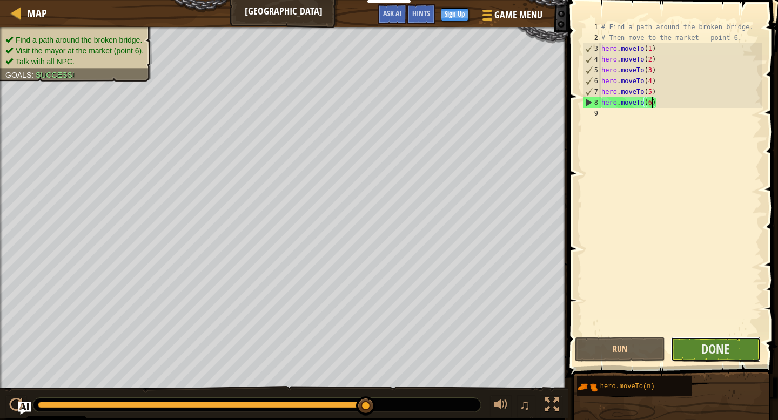
click at [695, 351] on button "Done" at bounding box center [716, 349] width 90 height 25
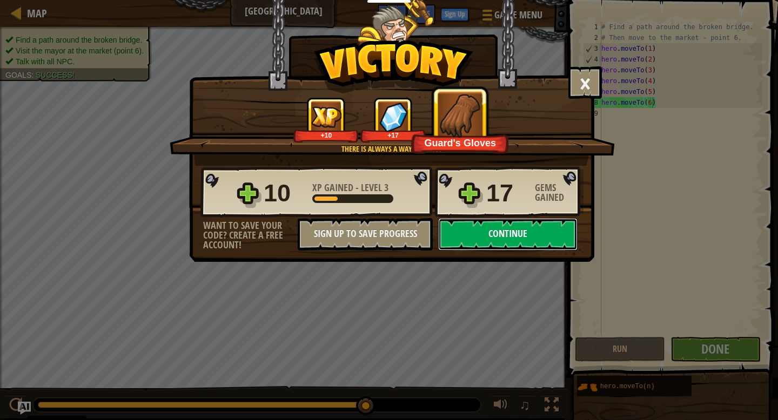
click at [518, 243] on button "Continue" at bounding box center [507, 234] width 139 height 32
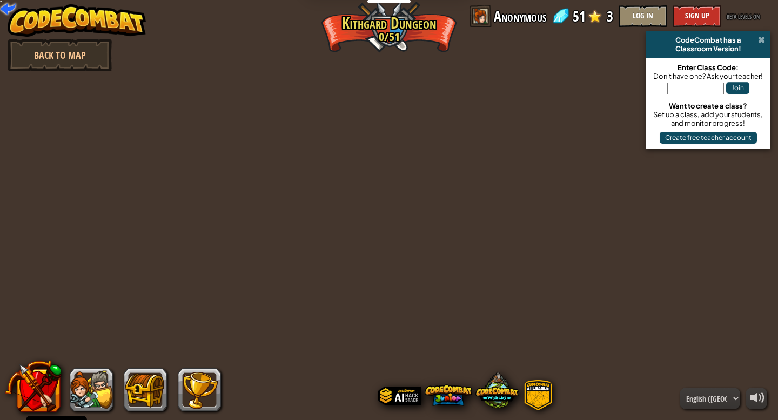
click at [762, 41] on span at bounding box center [761, 40] width 7 height 9
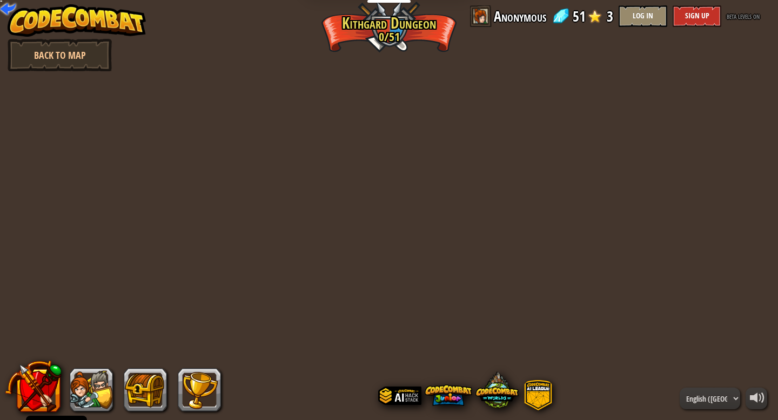
click at [371, 35] on div "powered by Back to Map CodeCombat has a Classroom Version! Enter Class Code: Do…" at bounding box center [389, 210] width 778 height 420
click at [44, 379] on button at bounding box center [33, 387] width 57 height 57
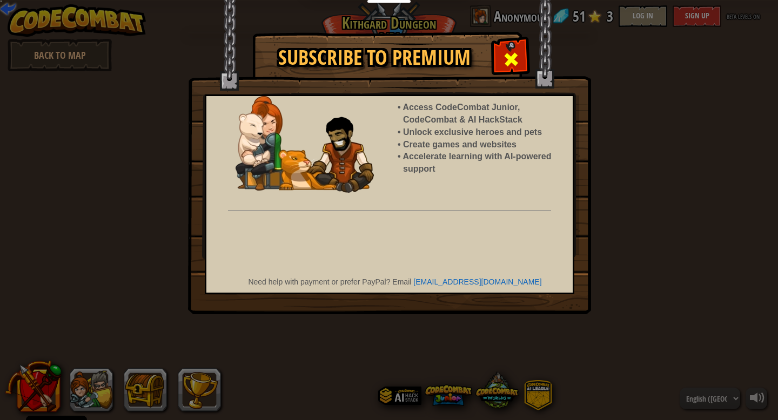
click at [510, 62] on span at bounding box center [511, 59] width 17 height 17
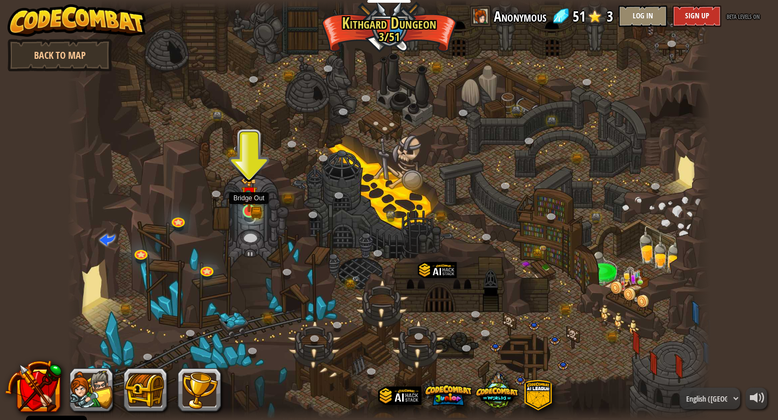
click at [248, 209] on img at bounding box center [249, 195] width 16 height 36
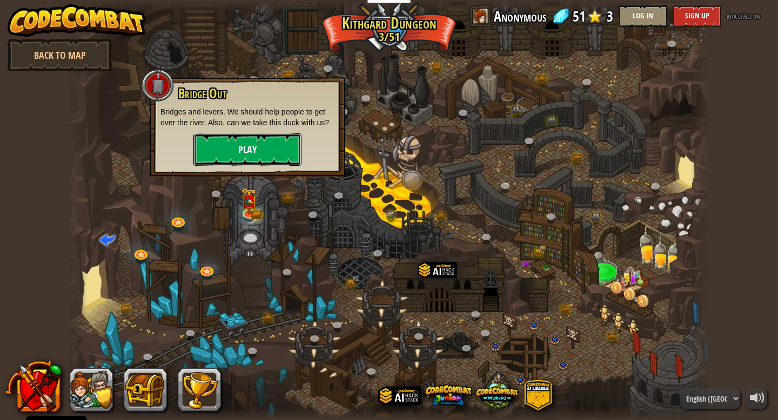
click at [266, 159] on button "Play" at bounding box center [247, 149] width 108 height 32
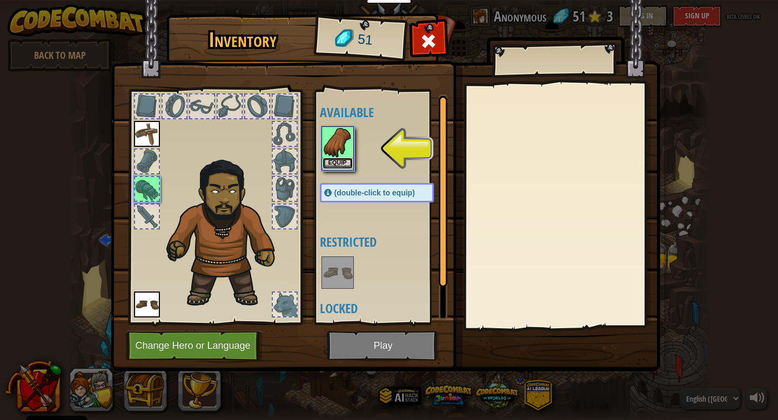
click at [333, 161] on button "Equip" at bounding box center [338, 163] width 30 height 11
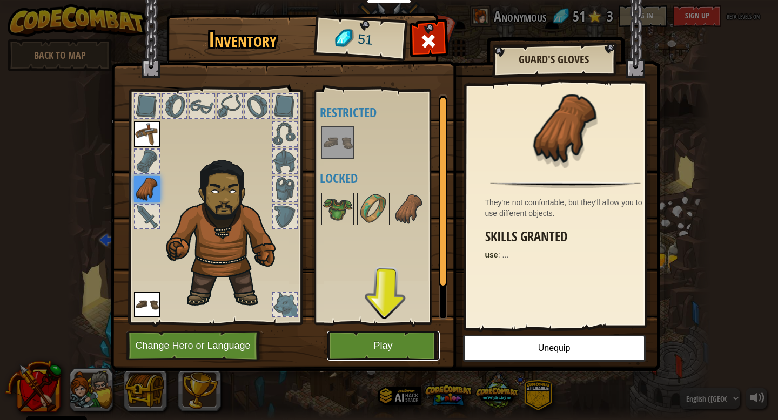
click at [378, 334] on button "Play" at bounding box center [383, 346] width 113 height 30
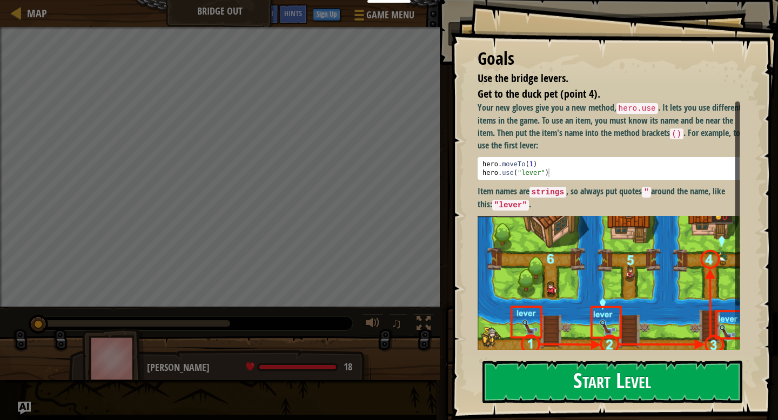
click at [531, 361] on button "Start Level" at bounding box center [613, 382] width 260 height 43
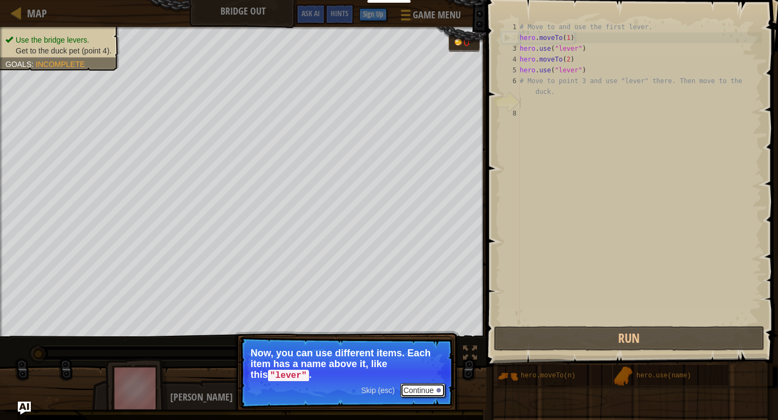
click at [434, 389] on button "Continue" at bounding box center [422, 391] width 45 height 14
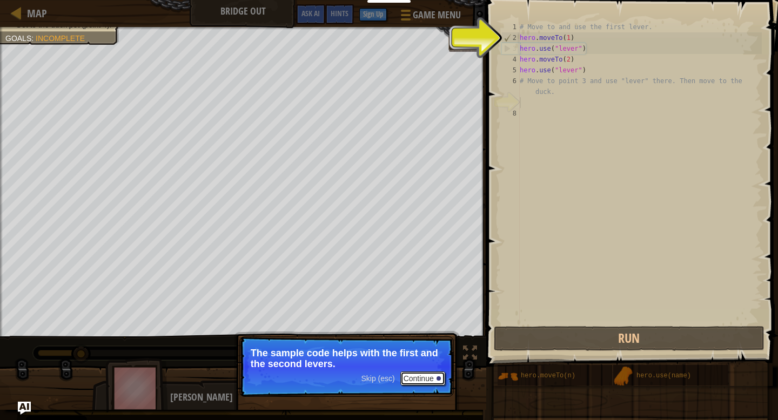
click at [411, 373] on button "Continue" at bounding box center [422, 379] width 45 height 14
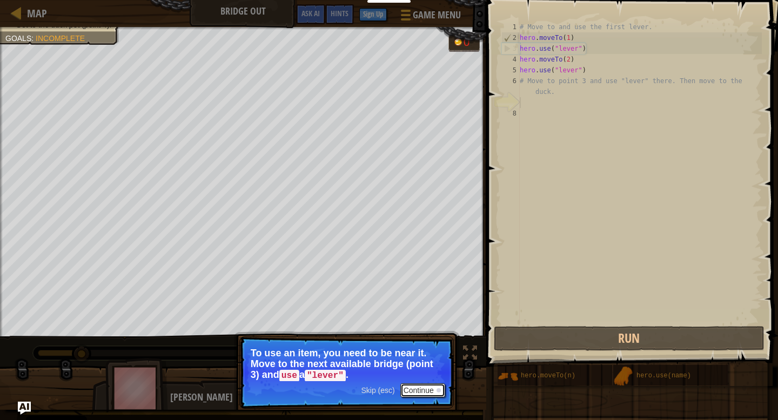
click at [418, 385] on button "Continue" at bounding box center [422, 391] width 45 height 14
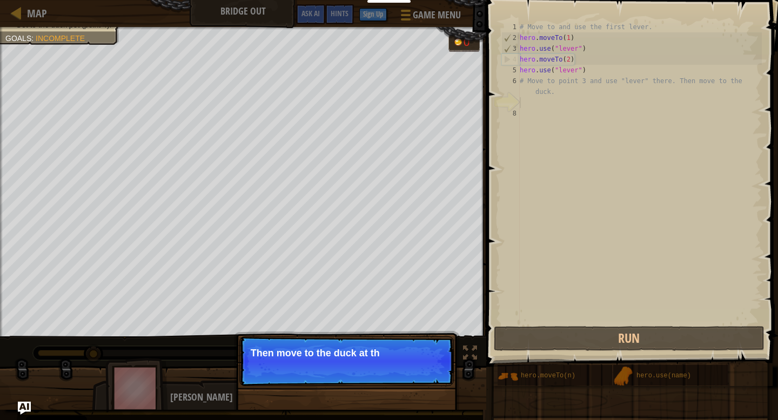
click at [420, 387] on div "Skip (esc) Continue Then move to the duck at th" at bounding box center [346, 417] width 225 height 160
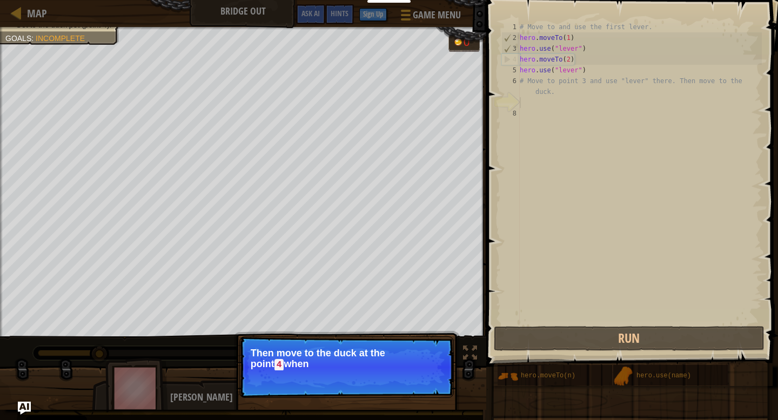
click at [419, 377] on p "Skip (esc) Continue Then move to the duck at the [GEOGRAPHIC_DATA] when" at bounding box center [346, 368] width 215 height 62
click at [419, 377] on p "Skip (esc) Continue Then move to the duck at the [GEOGRAPHIC_DATA] when the bri…" at bounding box center [346, 368] width 215 height 62
click at [419, 382] on button "Continue" at bounding box center [422, 380] width 45 height 14
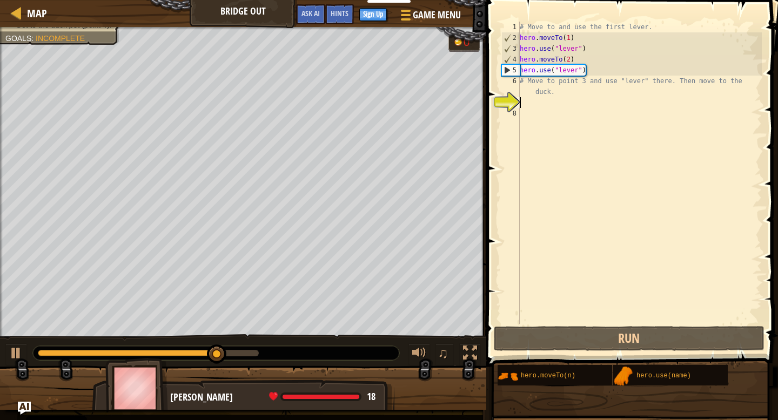
click at [527, 106] on div "# Move to and use the first lever. hero . moveTo ( 1 ) hero . use ( "lever" ) h…" at bounding box center [640, 184] width 244 height 324
click at [531, 96] on div "# Move to and use the first lever. hero . moveTo ( 1 ) hero . use ( "lever" ) h…" at bounding box center [640, 184] width 244 height 324
type textarea "# Move to point 3 and use "lever" there. Then move to the duck."
click at [523, 103] on div "# Move to and use the first lever. hero . moveTo ( 1 ) hero . use ( "lever" ) h…" at bounding box center [640, 184] width 244 height 324
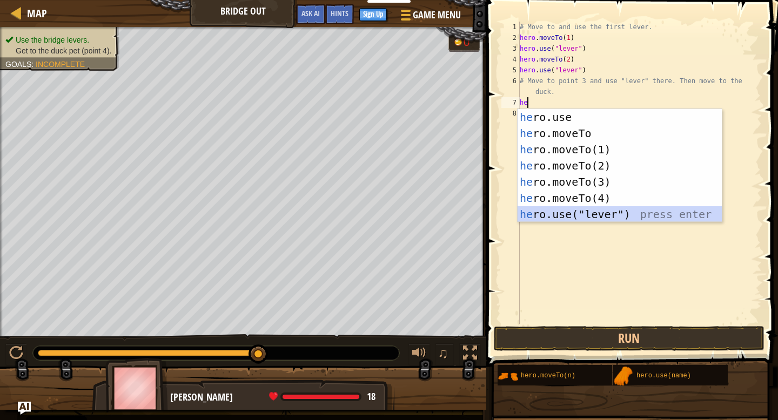
click at [553, 211] on div "he ro.use press enter he ro.moveTo press enter he ro.moveTo(1) press enter he r…" at bounding box center [620, 182] width 204 height 146
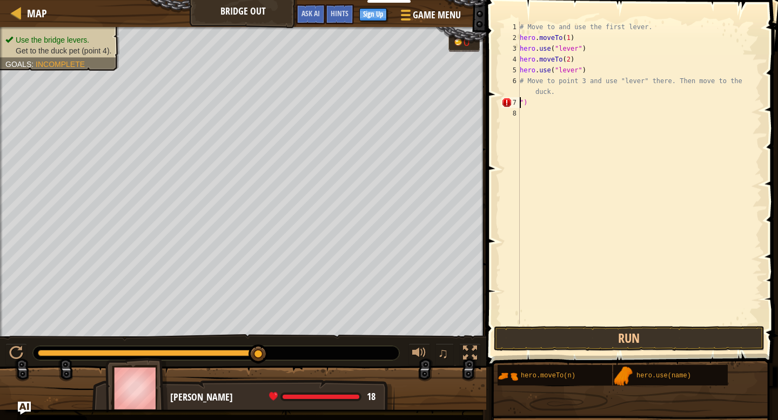
click at [542, 103] on div "# Move to and use the first lever. hero . moveTo ( 1 ) hero . use ( "lever" ) h…" at bounding box center [640, 184] width 244 height 324
type textarea """
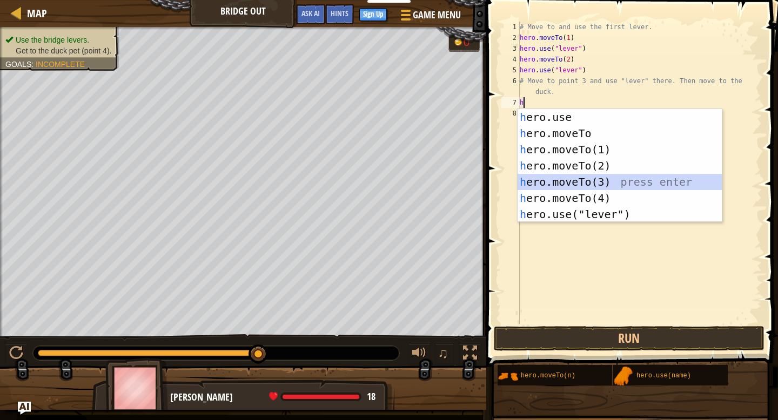
click at [594, 182] on div "h ero.use press enter h ero.moveTo press enter h ero.moveTo(1) press enter h er…" at bounding box center [620, 182] width 204 height 146
type textarea "hero.moveTo(3)"
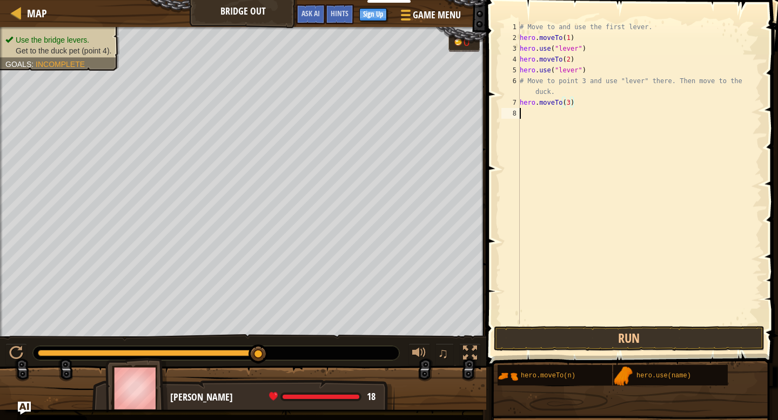
click at [538, 116] on div "# Move to and use the first lever. hero . moveTo ( 1 ) hero . use ( "lever" ) h…" at bounding box center [640, 184] width 244 height 324
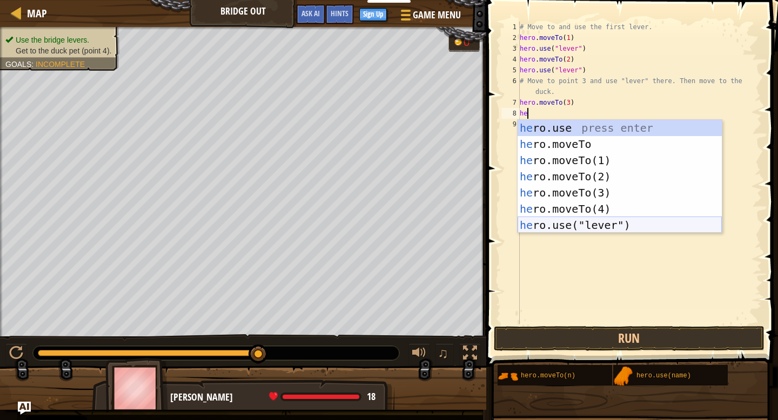
click at [573, 226] on div "he ro.use press enter he ro.moveTo press enter he ro.moveTo(1) press enter he r…" at bounding box center [620, 193] width 204 height 146
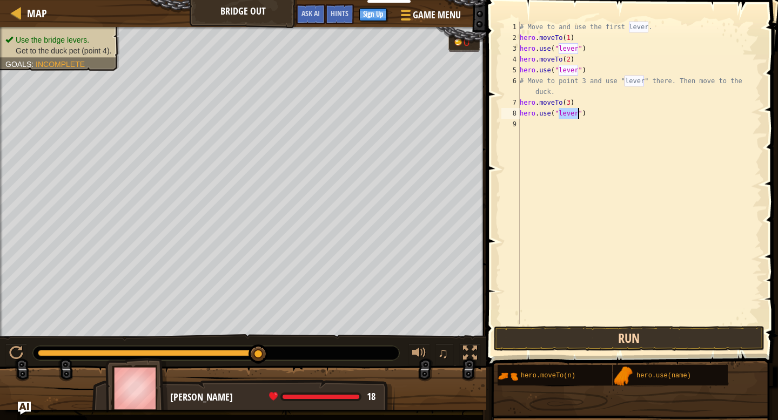
type textarea "hero.use("lever")"
click at [601, 346] on button "Run" at bounding box center [629, 338] width 271 height 25
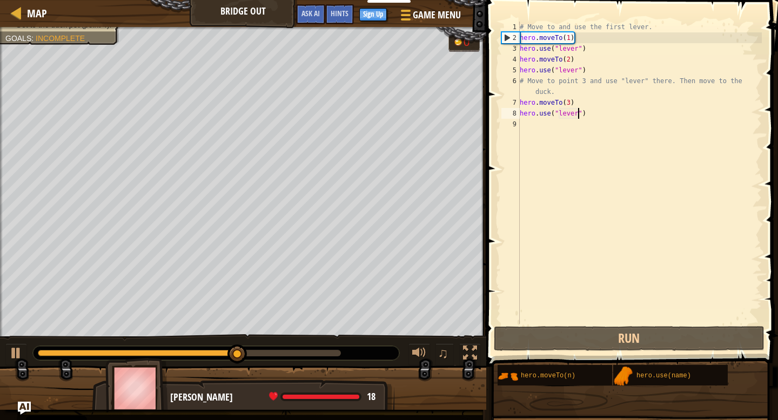
click at [536, 124] on div "# Move to and use the first lever. hero . moveTo ( 1 ) hero . use ( "lever" ) h…" at bounding box center [640, 184] width 244 height 324
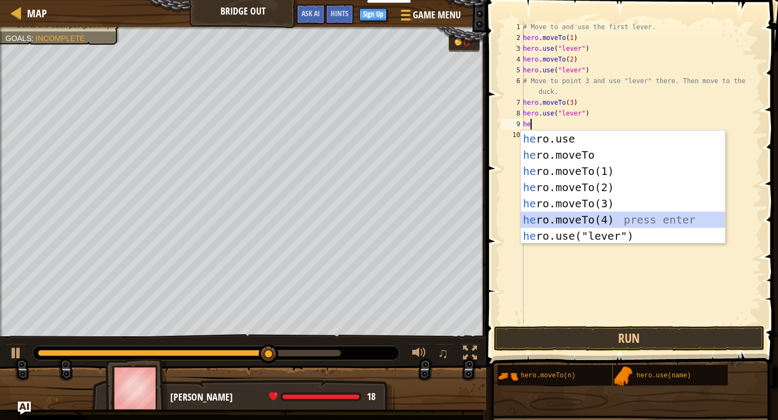
click at [585, 221] on div "he ro.use press enter he ro.moveTo press enter he ro.moveTo(1) press enter he r…" at bounding box center [623, 204] width 204 height 146
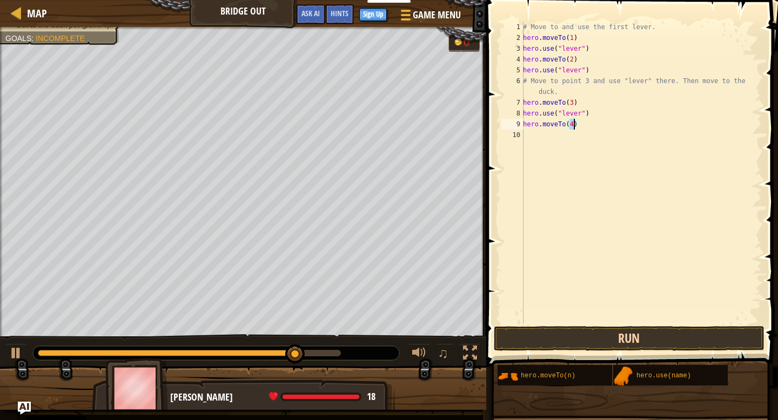
type textarea "hero.moveTo(4)"
click at [617, 335] on button "Run" at bounding box center [629, 338] width 271 height 25
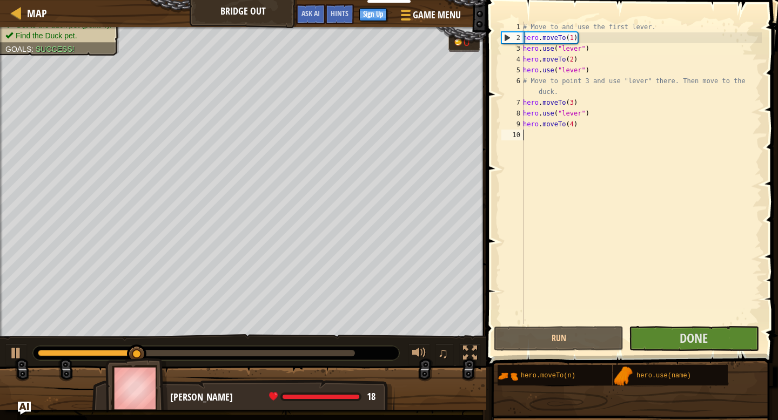
click at [532, 137] on div "# Move to and use the first lever. hero . moveTo ( 1 ) hero . use ( "lever" ) h…" at bounding box center [641, 184] width 241 height 324
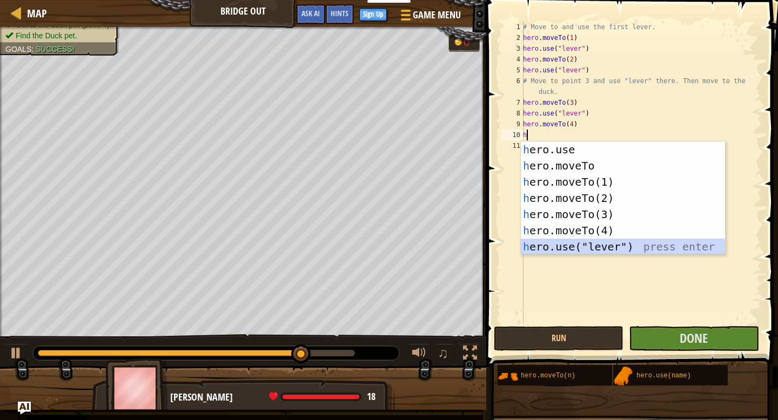
click at [580, 251] on div "h ero.use press enter h ero.moveTo press enter h ero.moveTo(1) press enter h er…" at bounding box center [623, 215] width 204 height 146
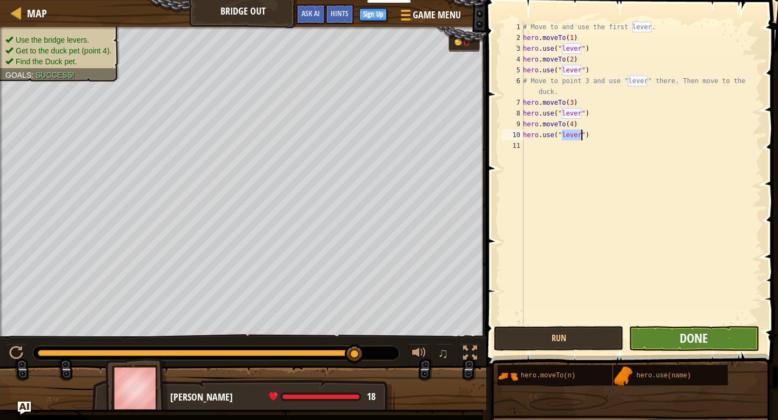
type textarea "hero.use("lever")"
click at [708, 339] on span "Done" at bounding box center [694, 338] width 28 height 17
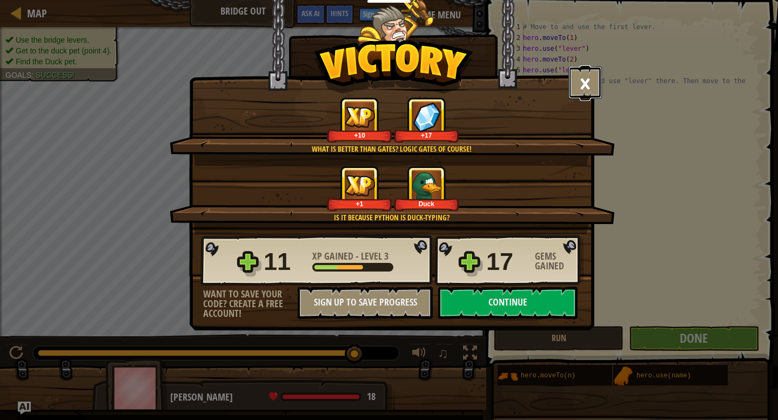
click at [584, 87] on button "×" at bounding box center [586, 82] width 34 height 32
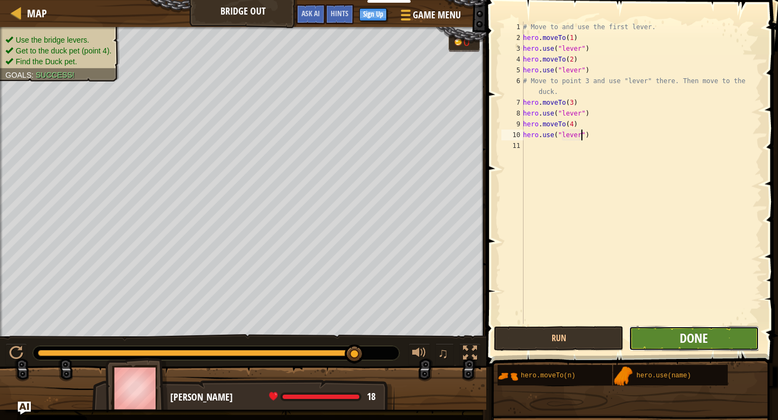
click at [703, 343] on span "Done" at bounding box center [694, 338] width 28 height 17
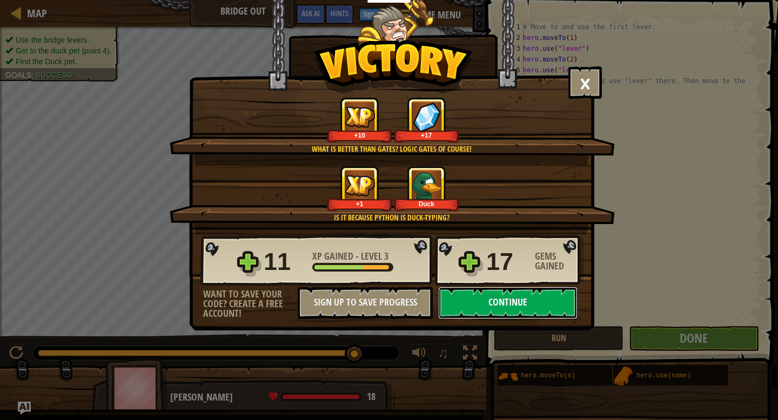
click at [521, 297] on button "Continue" at bounding box center [507, 303] width 139 height 32
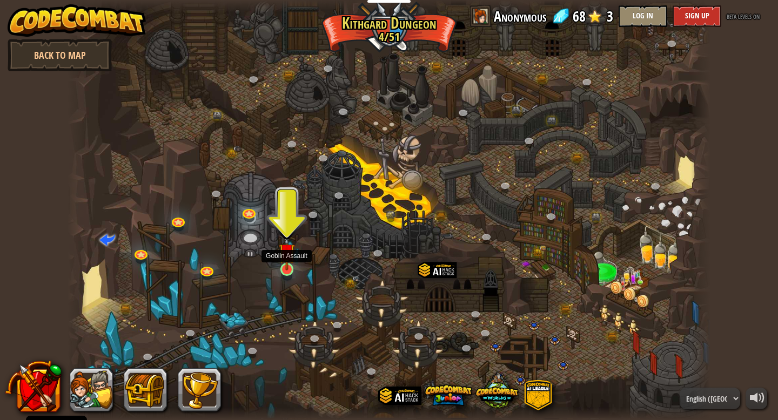
click at [286, 266] on img at bounding box center [287, 251] width 16 height 37
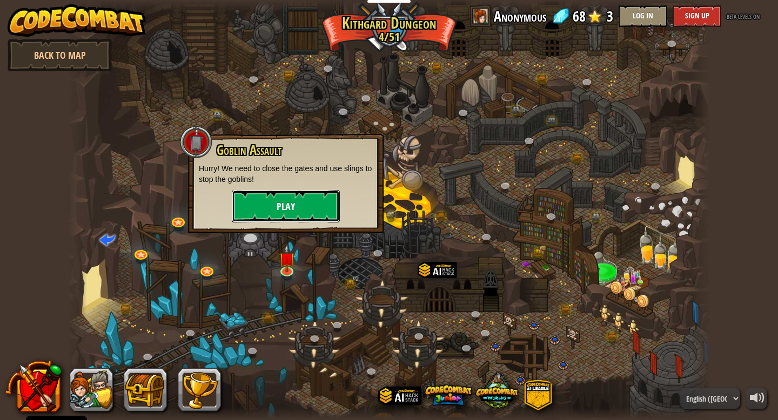
click at [322, 205] on button "Play" at bounding box center [286, 206] width 108 height 32
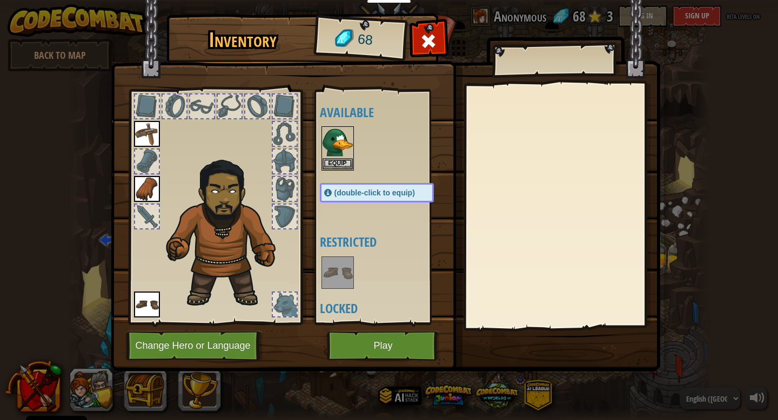
click at [344, 171] on div at bounding box center [388, 149] width 136 height 48
click at [344, 168] on button "Equip" at bounding box center [338, 163] width 30 height 11
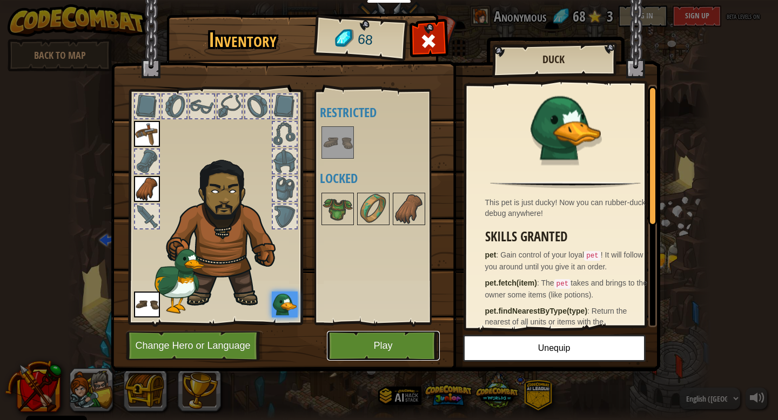
click at [406, 338] on button "Play" at bounding box center [383, 346] width 113 height 30
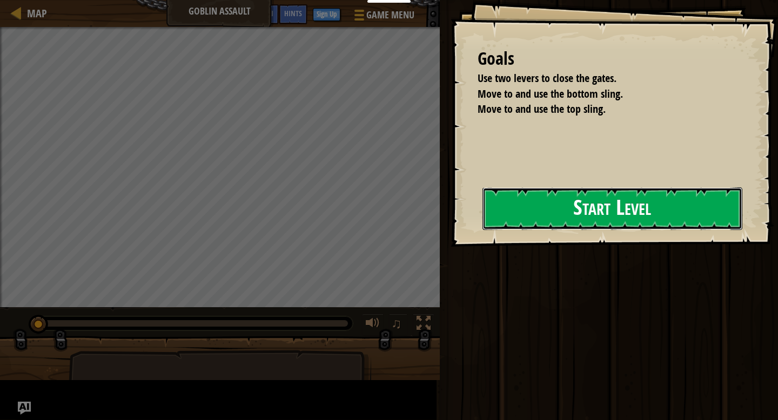
click at [589, 209] on button "Start Level" at bounding box center [613, 209] width 260 height 43
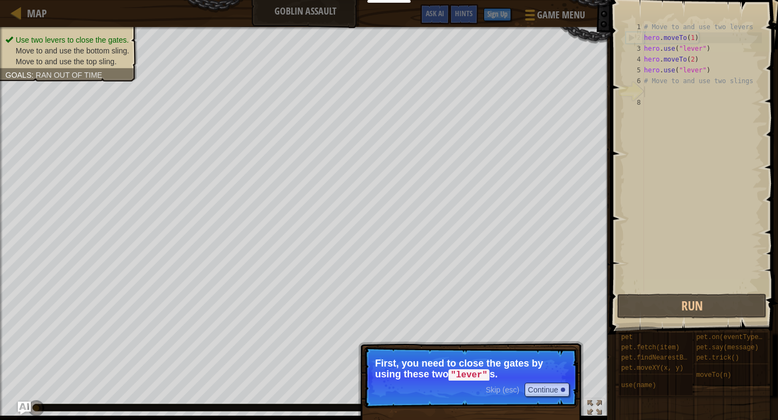
click at [484, 371] on code ""lever"" at bounding box center [469, 376] width 41 height 12
click at [541, 384] on button "Continue" at bounding box center [547, 390] width 45 height 14
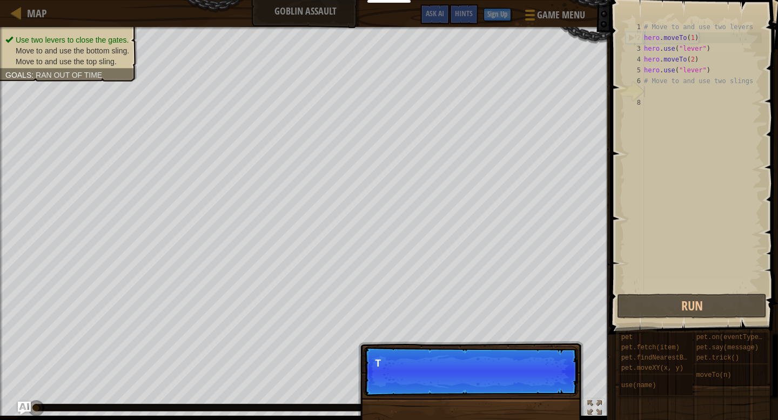
scroll to position [5, 0]
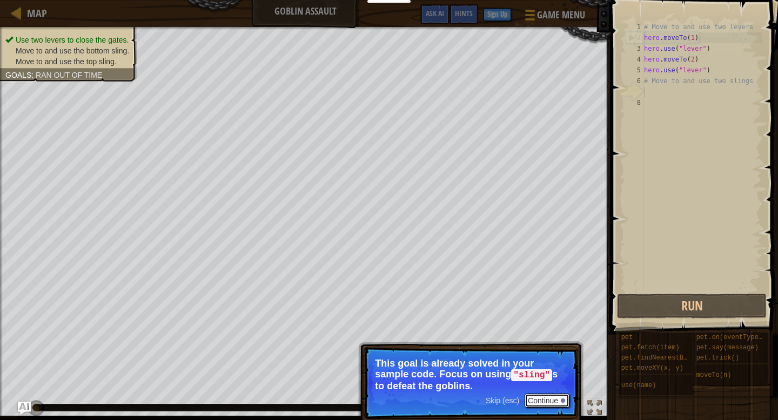
click at [550, 398] on button "Continue" at bounding box center [547, 401] width 45 height 14
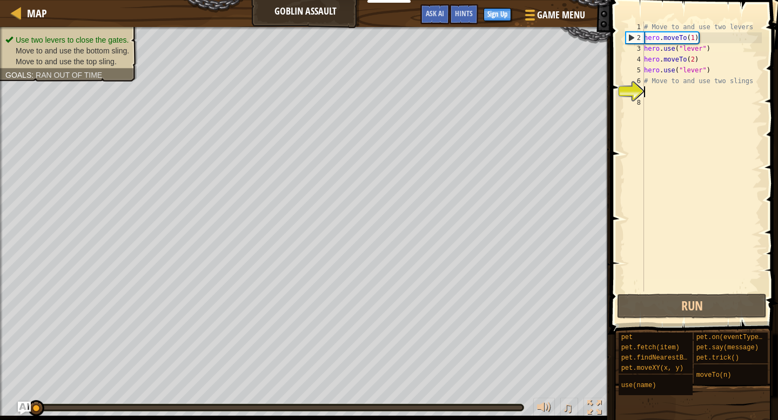
click at [650, 86] on div "# Move to and use two levers hero . moveTo ( 1 ) hero . use ( "lever" ) hero . …" at bounding box center [702, 168] width 120 height 292
click at [705, 310] on button "Run" at bounding box center [692, 306] width 150 height 25
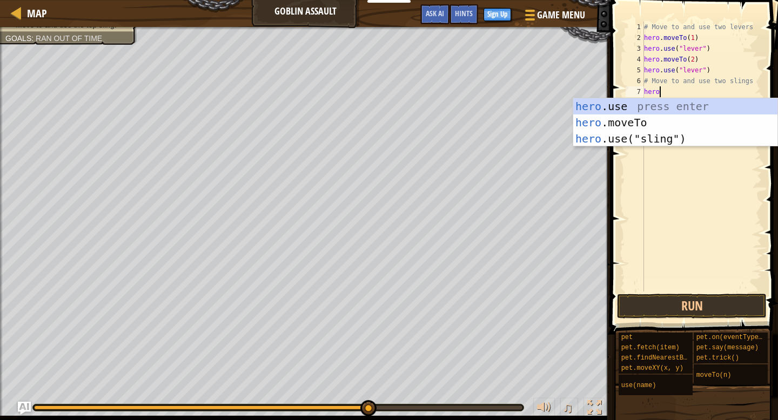
scroll to position [5, 1]
click at [655, 129] on div "hero .use press enter hero .moveTo press enter hero .use("sling") press enter" at bounding box center [675, 138] width 204 height 81
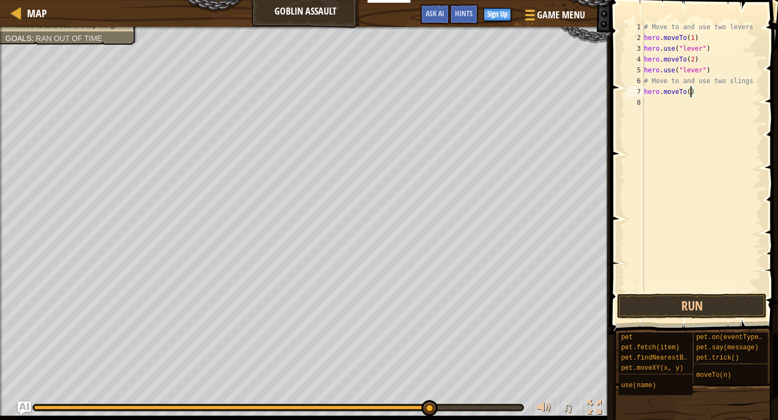
type textarea "hero.moveTo(3)"
click at [646, 101] on div "# Move to and use two levers hero . moveTo ( 1 ) hero . use ( "lever" ) hero . …" at bounding box center [702, 168] width 120 height 292
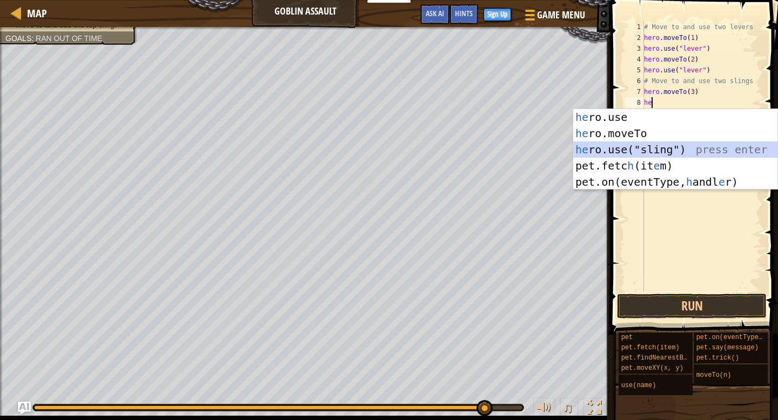
click at [651, 153] on div "he ro.use press enter he ro.moveTo press enter he ro.use("sling") press enter p…" at bounding box center [675, 165] width 204 height 113
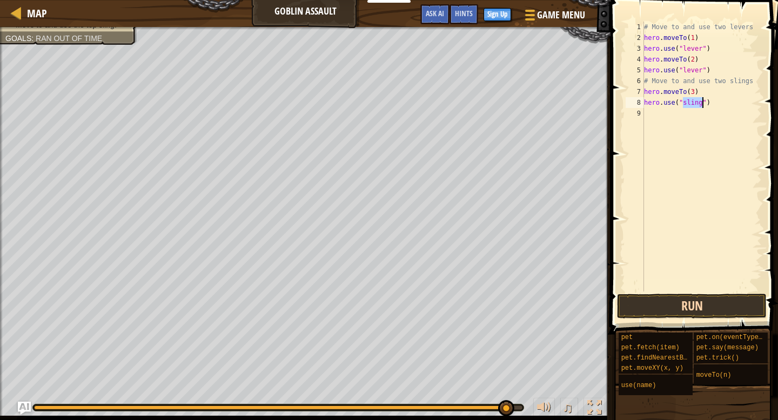
type textarea "hero.use("sling")"
click at [678, 306] on button "Run" at bounding box center [692, 306] width 150 height 25
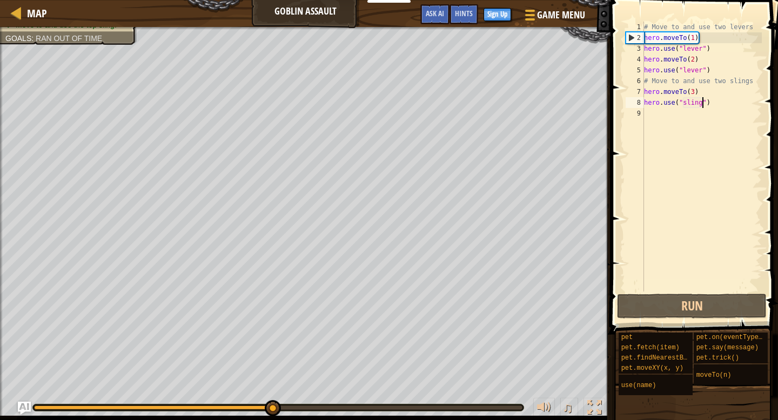
click at [648, 117] on div "# Move to and use two levers hero . moveTo ( 1 ) hero . use ( "lever" ) hero . …" at bounding box center [702, 168] width 120 height 292
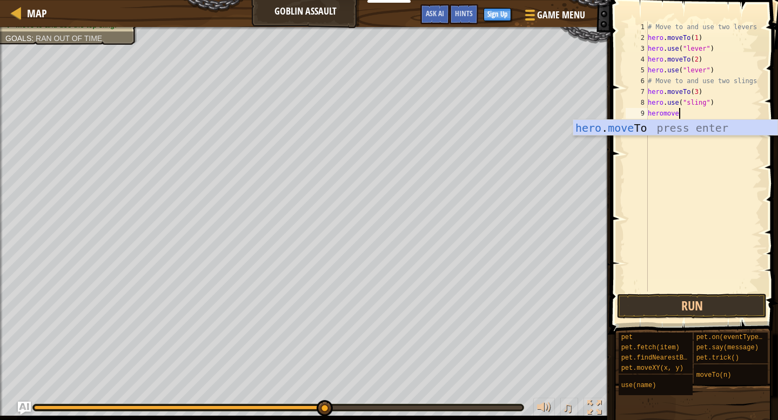
scroll to position [5, 2]
click at [670, 131] on div "hero . move To press enter" at bounding box center [675, 144] width 204 height 49
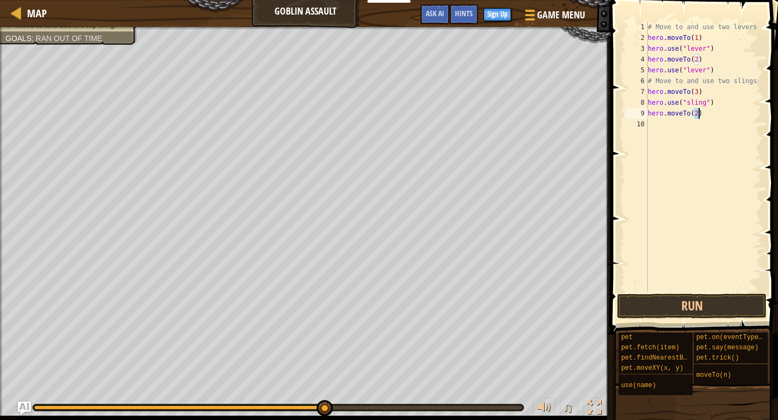
type textarea "hero.moveTo(4)"
click at [666, 127] on div "# Move to and use two levers hero . moveTo ( 1 ) hero . use ( "lever" ) hero . …" at bounding box center [704, 168] width 117 height 292
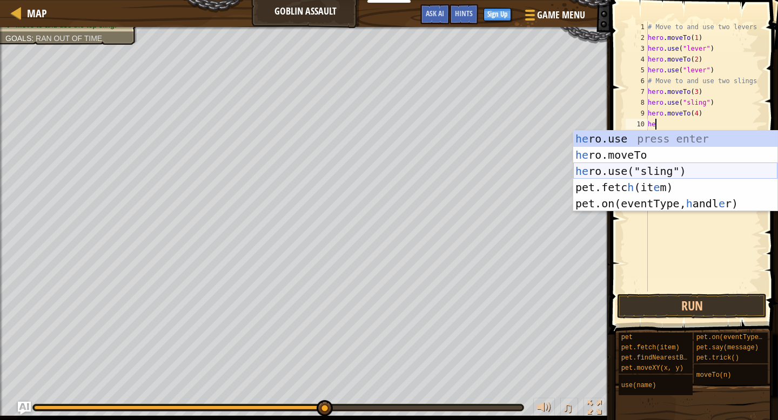
click at [683, 167] on div "he ro.use press enter he ro.moveTo press enter he ro.use("sling") press enter p…" at bounding box center [675, 187] width 204 height 113
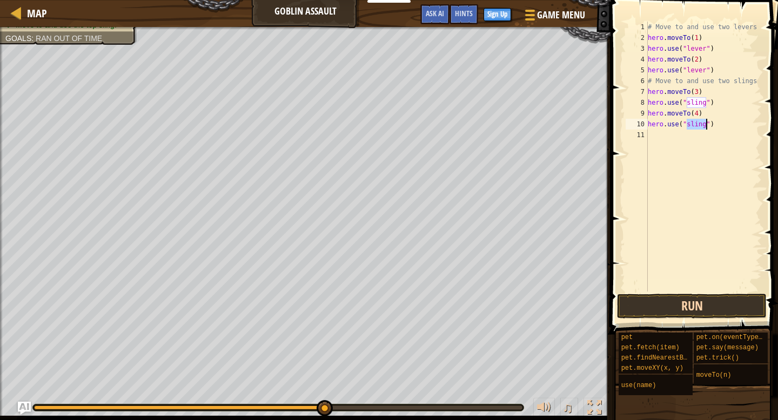
type textarea "hero.use("sling")"
click at [703, 303] on button "Run" at bounding box center [692, 306] width 150 height 25
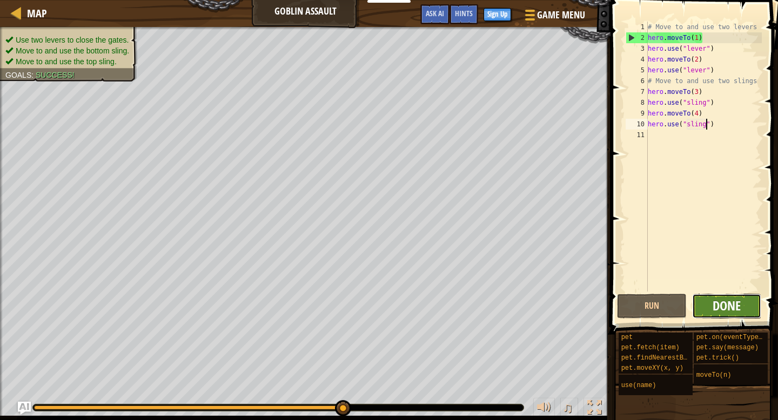
click at [730, 303] on span "Done" at bounding box center [727, 305] width 28 height 17
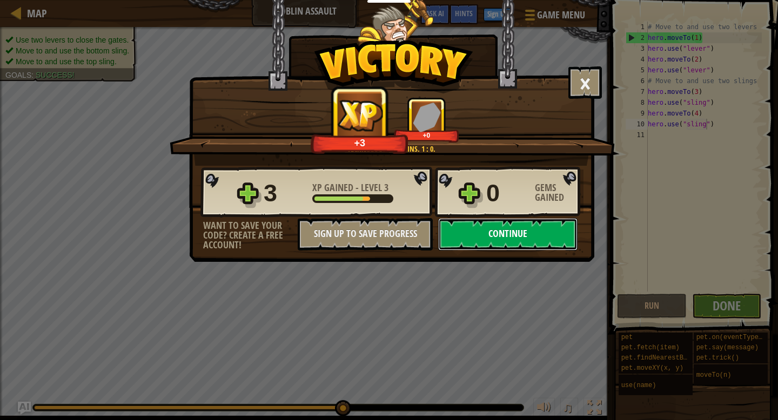
click at [521, 239] on button "Continue" at bounding box center [507, 234] width 139 height 32
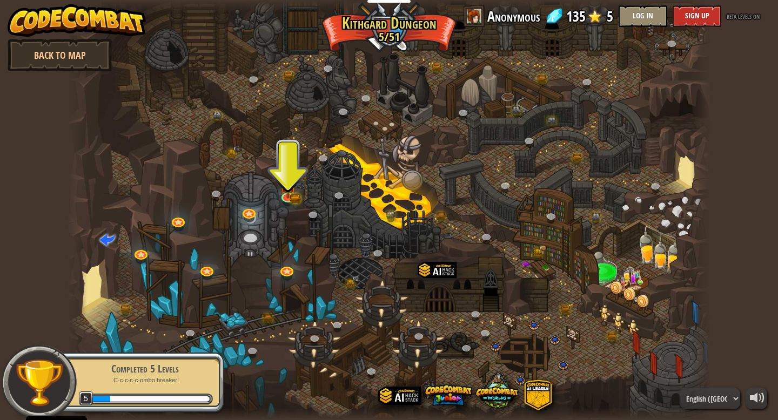
click at [299, 175] on div at bounding box center [389, 210] width 643 height 420
click at [289, 189] on img at bounding box center [287, 179] width 16 height 36
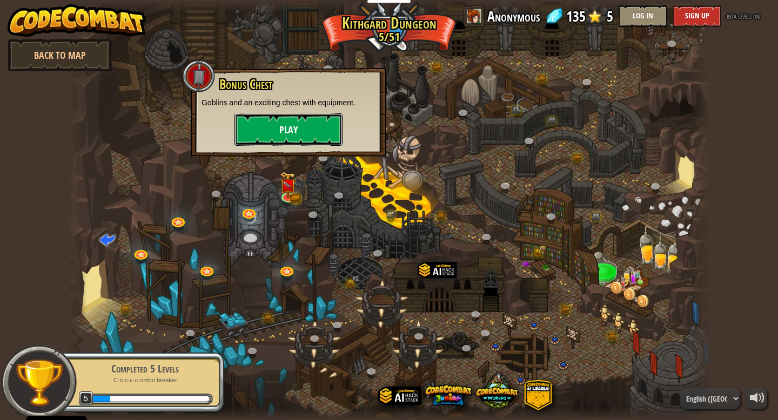
click at [294, 123] on button "Play" at bounding box center [289, 129] width 108 height 32
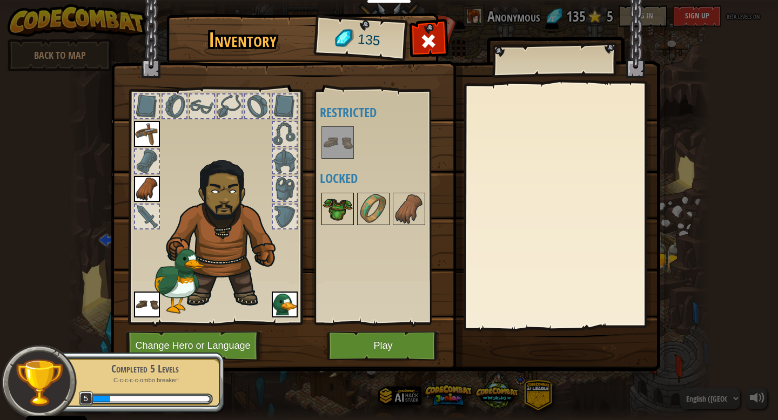
click at [340, 200] on img at bounding box center [338, 209] width 30 height 30
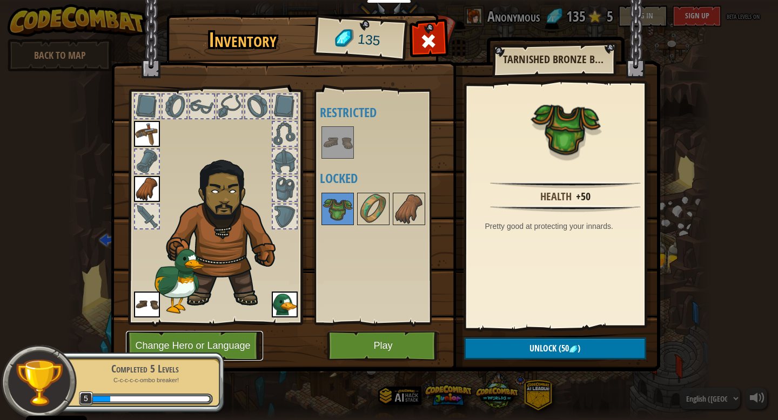
click at [201, 344] on button "Change Hero or Language" at bounding box center [194, 346] width 137 height 30
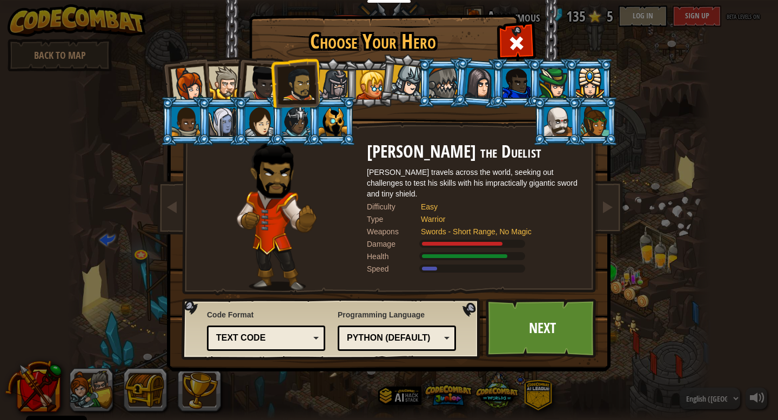
click at [403, 81] on div at bounding box center [407, 81] width 32 height 32
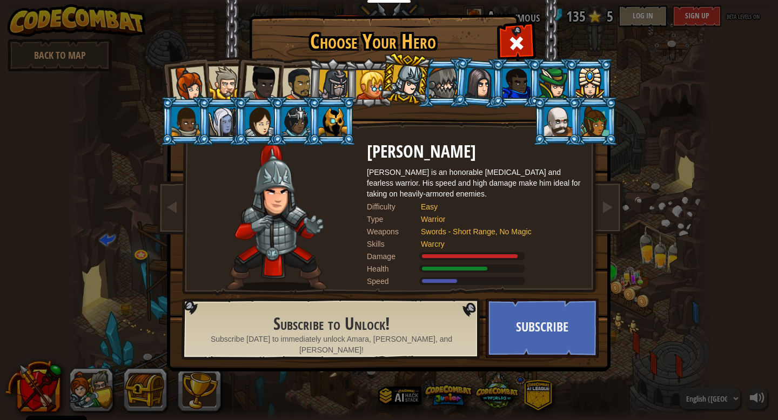
click at [439, 85] on div at bounding box center [443, 83] width 28 height 29
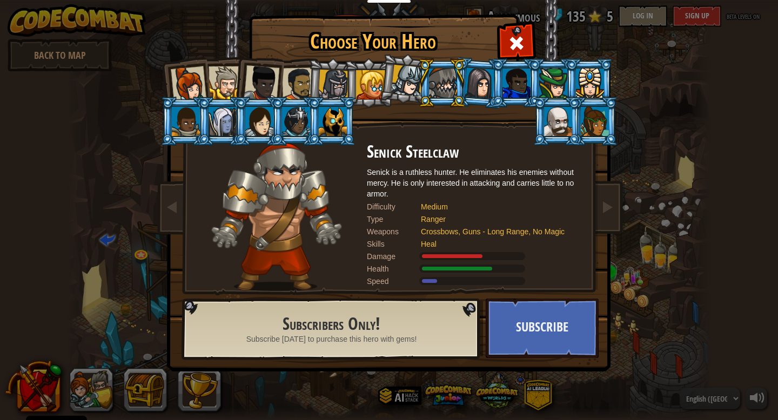
click at [472, 88] on div at bounding box center [480, 83] width 30 height 31
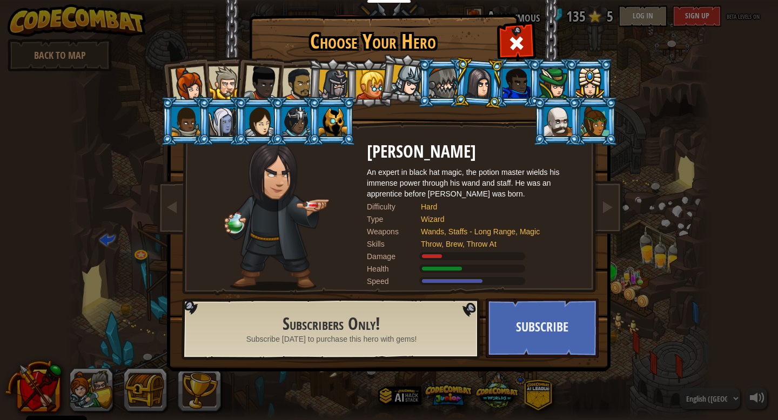
click at [495, 93] on li at bounding box center [479, 83] width 52 height 52
click at [525, 100] on li at bounding box center [515, 82] width 49 height 49
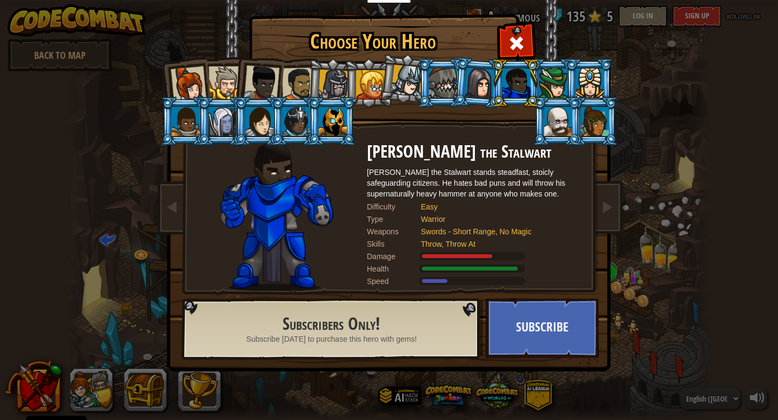
click at [547, 101] on li at bounding box center [557, 121] width 49 height 49
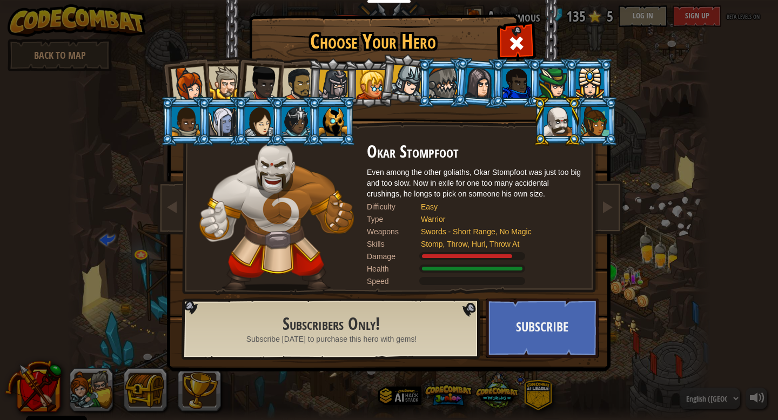
click at [558, 125] on div at bounding box center [558, 121] width 28 height 29
click at [573, 126] on li at bounding box center [557, 121] width 49 height 49
click at [597, 130] on div at bounding box center [595, 121] width 28 height 29
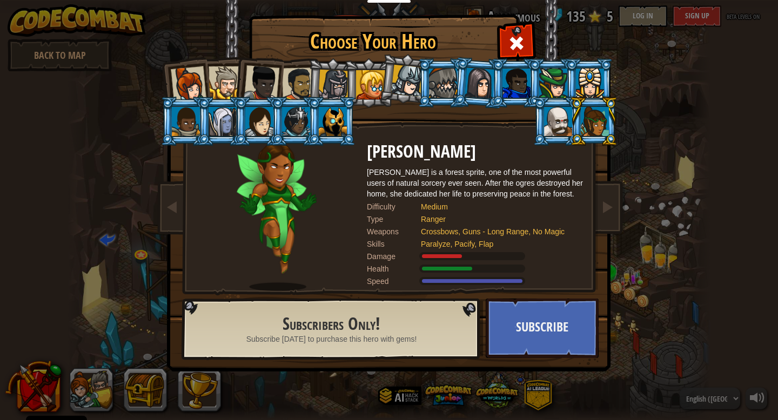
click at [581, 76] on div at bounding box center [590, 83] width 28 height 29
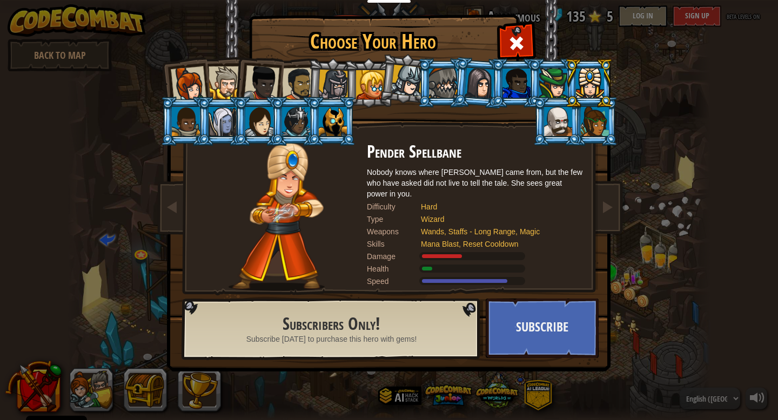
click at [178, 113] on div at bounding box center [186, 121] width 28 height 29
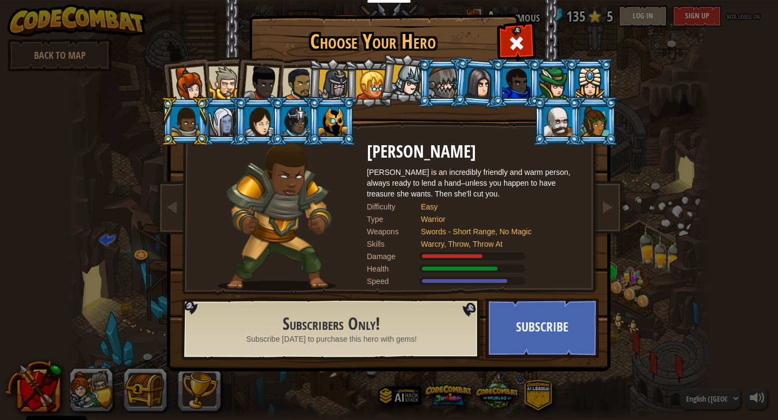
click at [231, 117] on div at bounding box center [223, 121] width 28 height 29
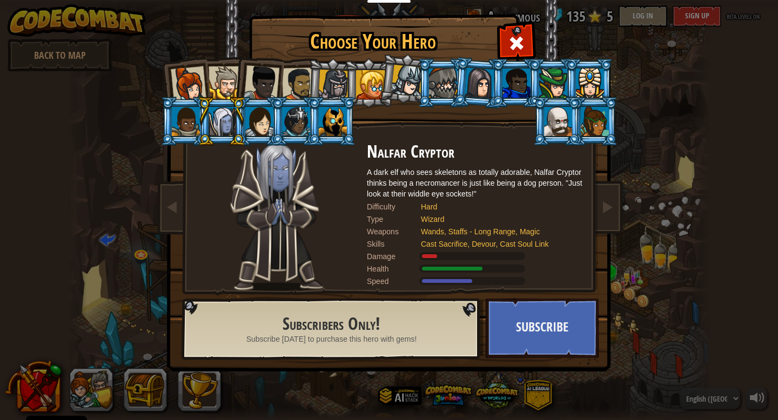
click at [254, 123] on div at bounding box center [259, 121] width 28 height 29
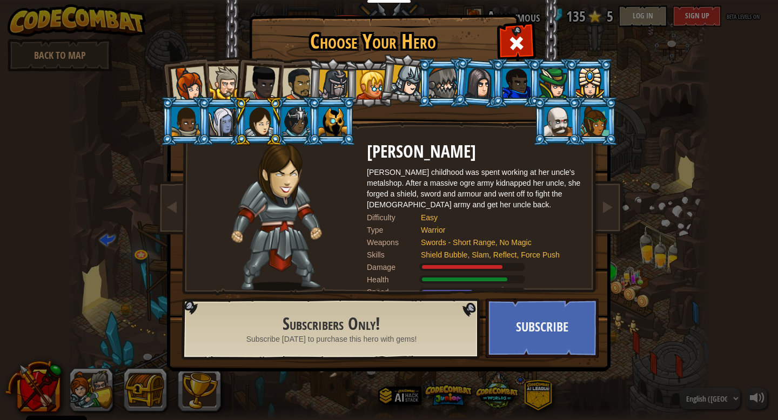
click at [311, 133] on li at bounding box center [331, 121] width 49 height 49
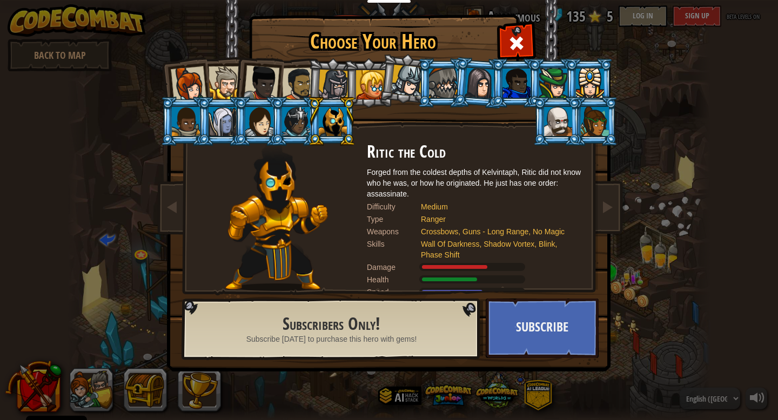
click at [342, 86] on div at bounding box center [333, 85] width 31 height 31
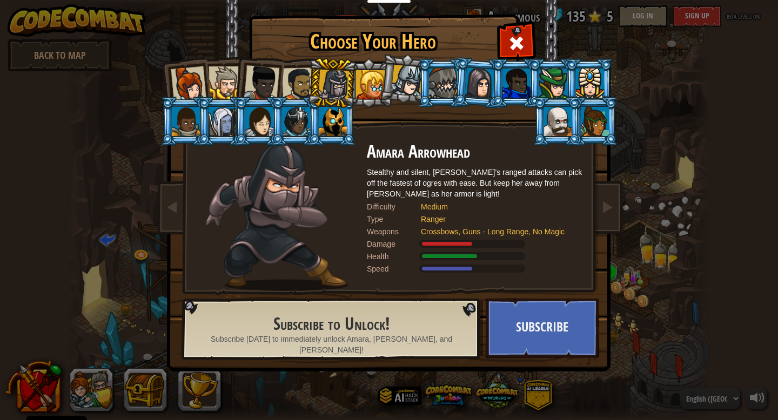
click at [375, 83] on div at bounding box center [370, 84] width 29 height 29
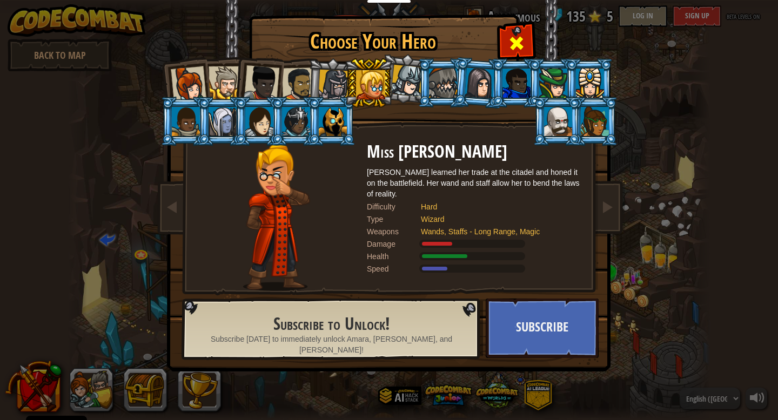
click at [524, 43] on span at bounding box center [516, 43] width 17 height 17
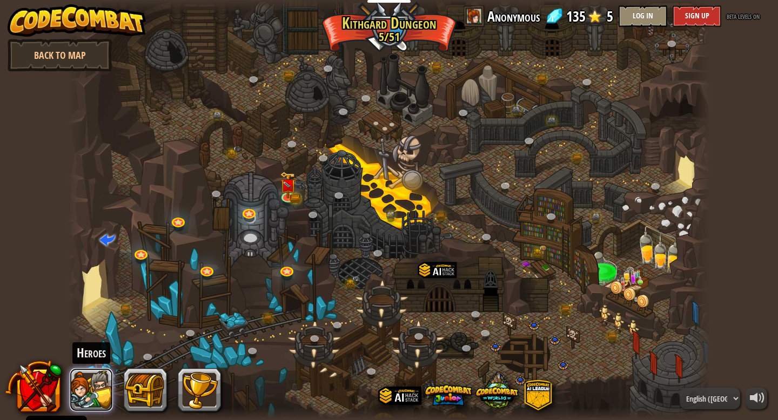
click at [92, 401] on button at bounding box center [91, 390] width 43 height 43
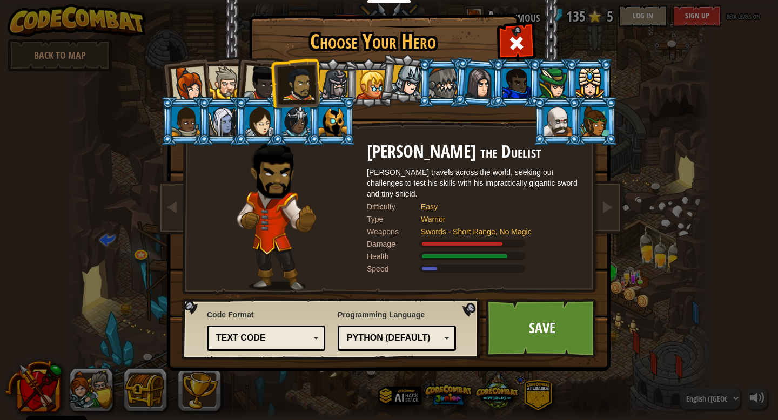
click at [327, 118] on div at bounding box center [333, 121] width 28 height 29
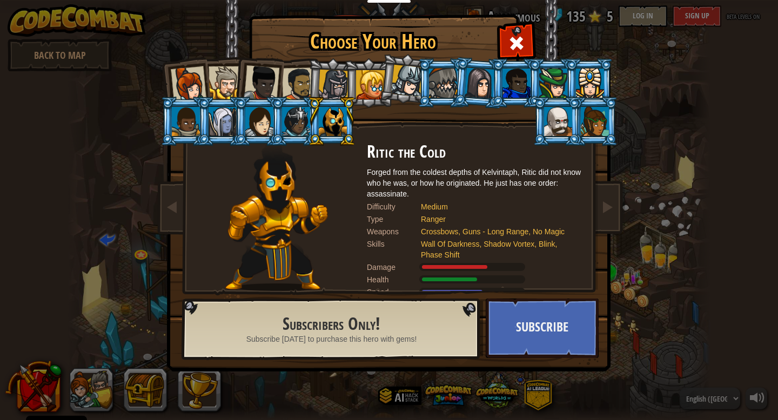
click at [389, 76] on li at bounding box center [405, 79] width 54 height 54
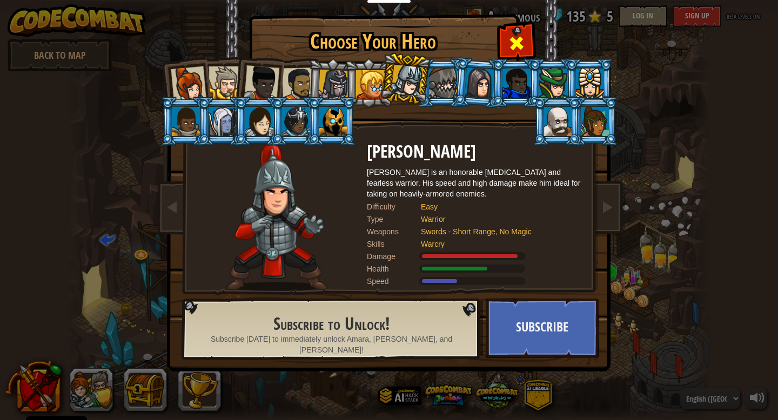
click at [513, 41] on span at bounding box center [516, 43] width 17 height 17
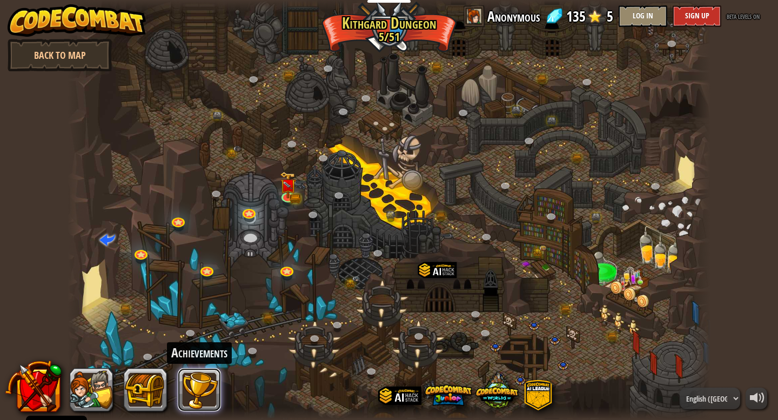
click at [202, 384] on button at bounding box center [199, 390] width 43 height 43
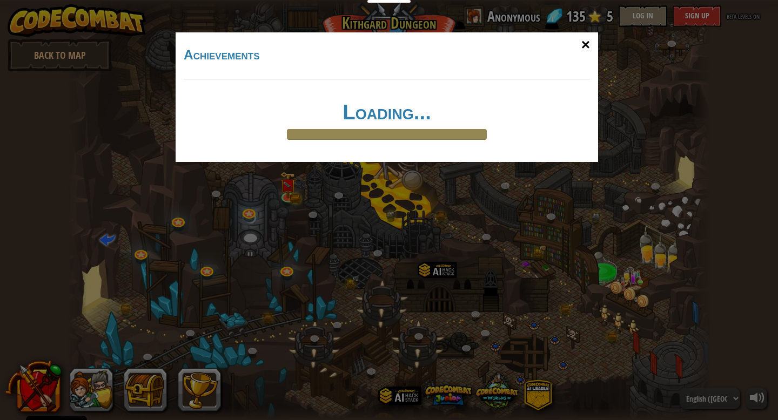
click at [583, 45] on div "×" at bounding box center [585, 44] width 25 height 31
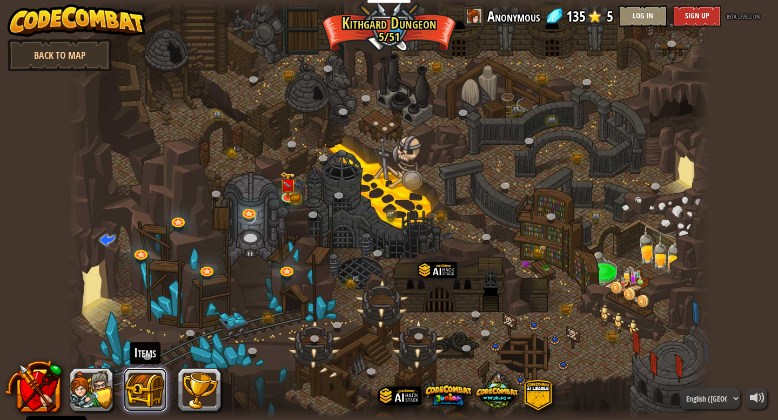
click at [144, 391] on button at bounding box center [145, 390] width 43 height 43
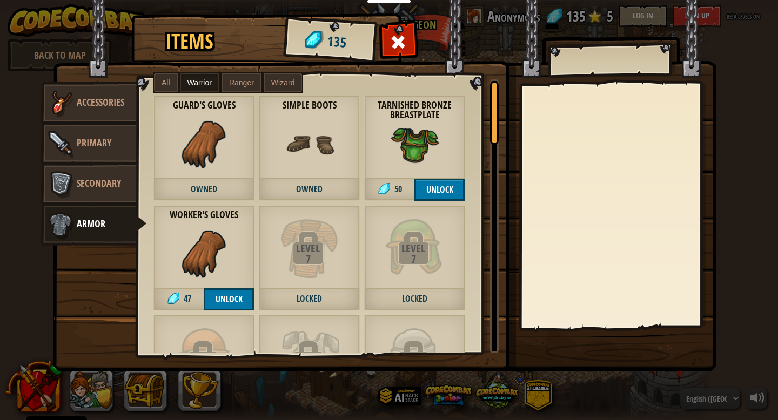
click at [245, 88] on label "Ranger" at bounding box center [242, 82] width 40 height 19
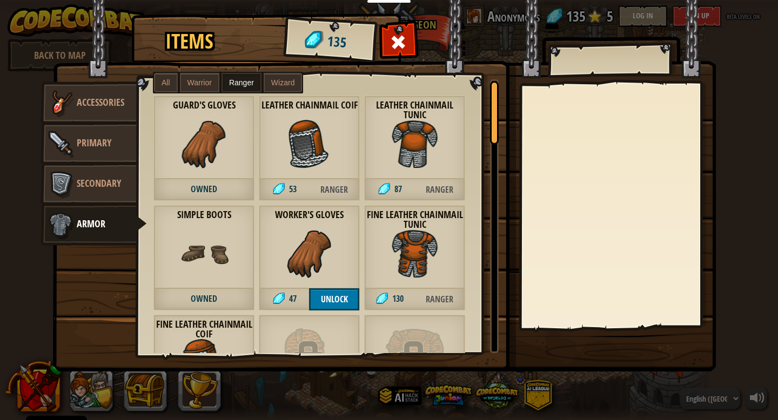
click at [290, 76] on label "Wizard" at bounding box center [283, 82] width 39 height 19
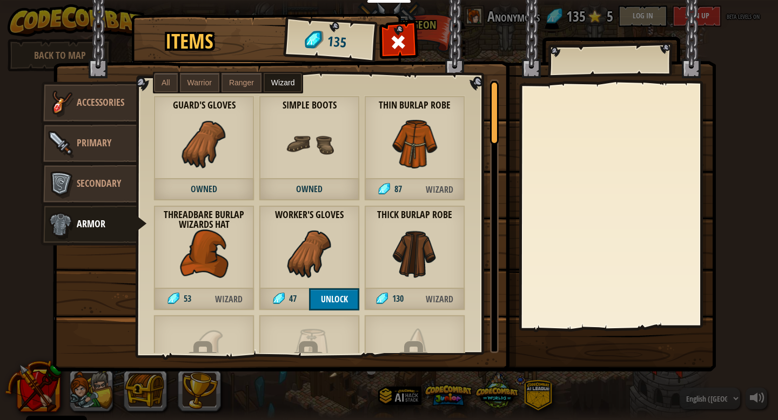
click at [200, 78] on span "Warrior" at bounding box center [200, 82] width 24 height 9
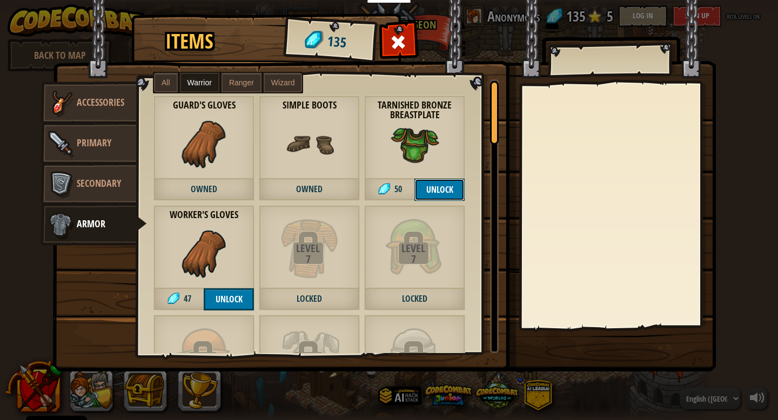
click at [442, 186] on button "Unlock" at bounding box center [439, 190] width 50 height 22
click at [440, 190] on button "Confirm" at bounding box center [439, 190] width 50 height 22
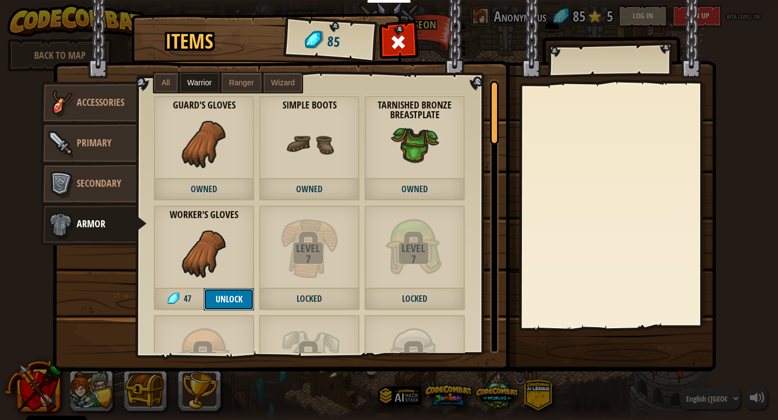
click at [226, 303] on button "Unlock" at bounding box center [229, 300] width 50 height 22
click at [226, 303] on button "Confirm" at bounding box center [229, 300] width 50 height 22
click at [403, 48] on span at bounding box center [398, 42] width 17 height 17
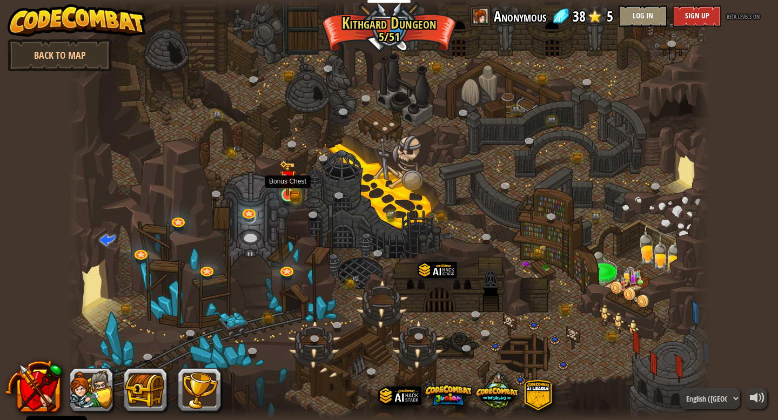
click at [291, 191] on img at bounding box center [287, 179] width 16 height 36
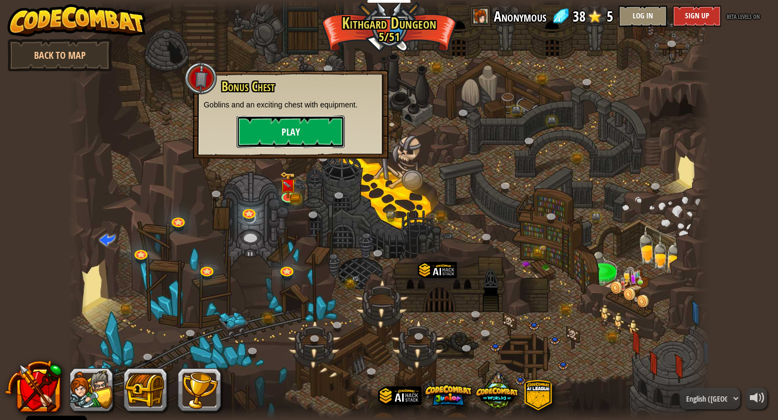
click at [297, 137] on button "Play" at bounding box center [291, 132] width 108 height 32
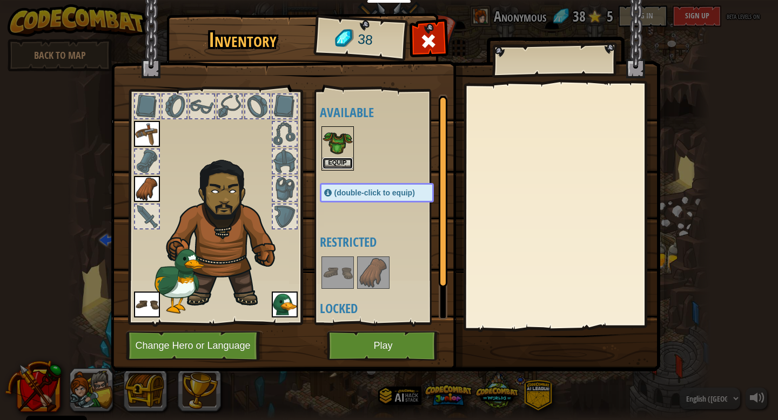
click at [327, 162] on button "Equip" at bounding box center [338, 163] width 30 height 11
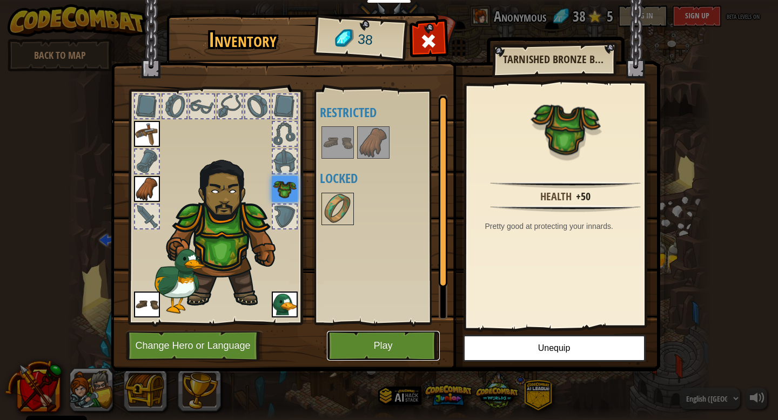
click at [366, 342] on button "Play" at bounding box center [383, 346] width 113 height 30
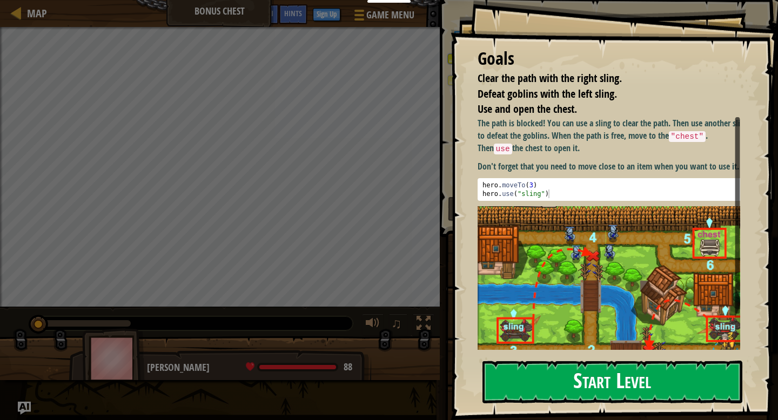
click at [577, 386] on button "Start Level" at bounding box center [613, 382] width 260 height 43
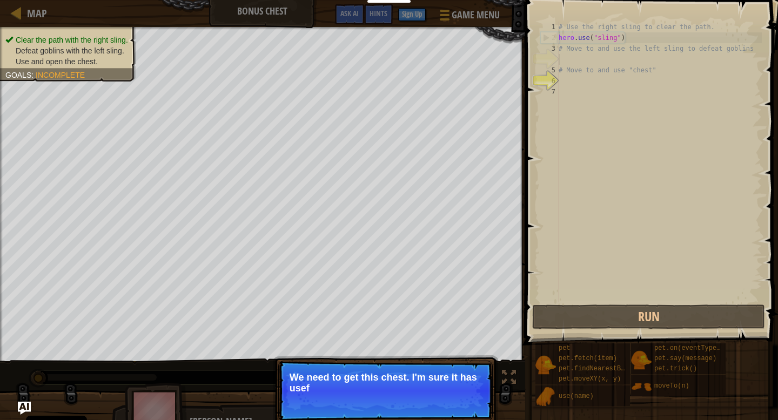
click at [451, 386] on p "We need to get this chest. I'm sure it has usef" at bounding box center [386, 383] width 192 height 22
click at [451, 386] on p "We need to get this chest. I'm sure it has useful too" at bounding box center [386, 383] width 192 height 22
click at [451, 386] on p "We need to get this chest. I'm sure it has useful tools insi" at bounding box center [386, 383] width 192 height 22
click at [451, 386] on p "We need to get this chest. I'm sure it has useful tools inside!" at bounding box center [386, 383] width 192 height 22
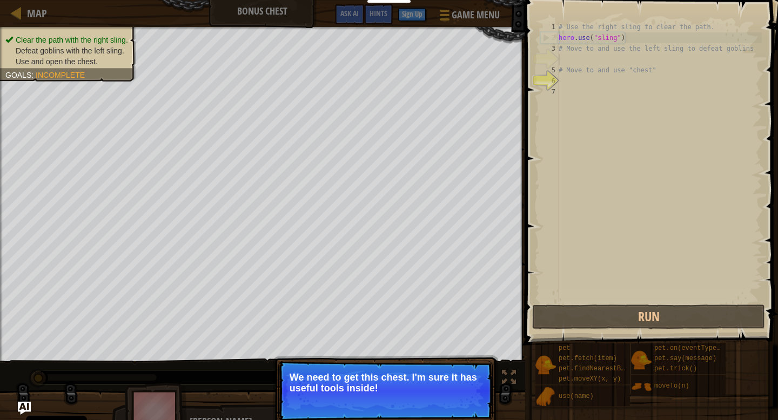
click at [451, 386] on p "We need to get this chest. I'm sure it has useful tools inside!" at bounding box center [386, 383] width 192 height 22
click at [456, 400] on button "Continue" at bounding box center [461, 403] width 45 height 14
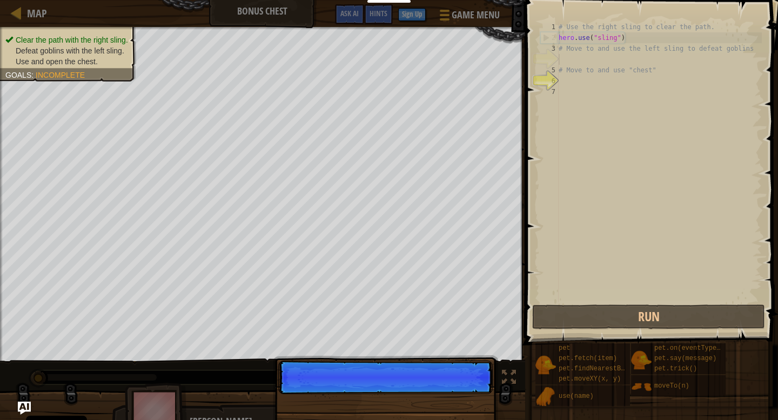
scroll to position [5, 0]
click at [457, 394] on p "Skip (esc) Continue" at bounding box center [385, 378] width 215 height 34
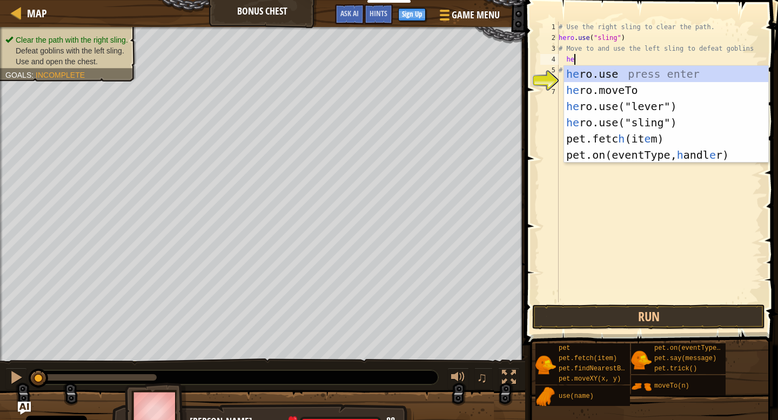
scroll to position [5, 1]
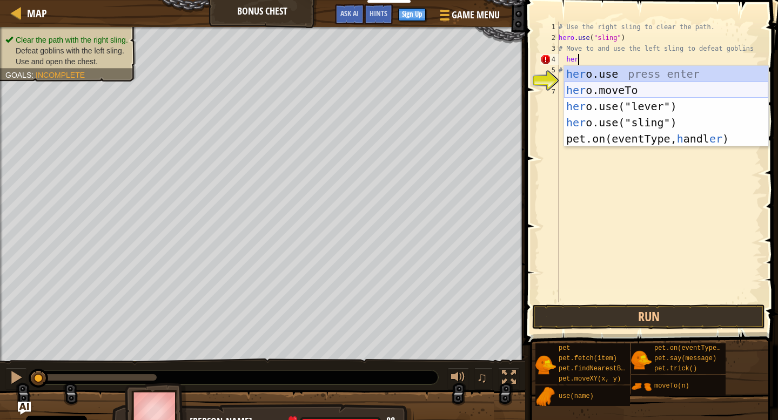
click at [646, 85] on div "her o.use press enter her o.moveTo press enter her o.use("lever") press enter h…" at bounding box center [666, 122] width 204 height 113
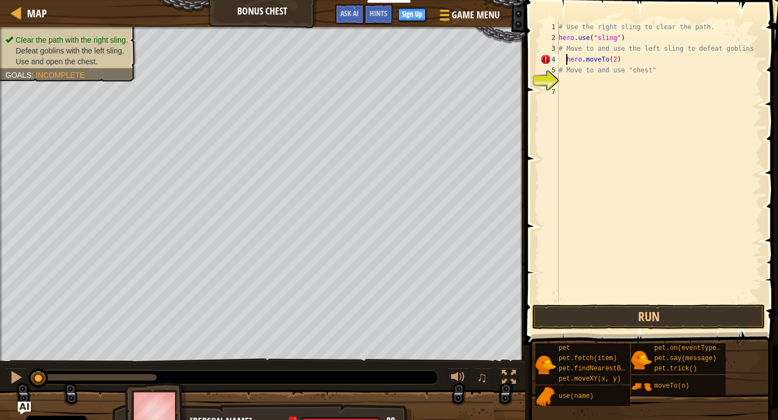
click at [566, 58] on div "# Use the right sling to clear the path. hero . use ( "sling" ) # Move to and u…" at bounding box center [659, 173] width 205 height 303
click at [610, 57] on div "# Use the right sling to clear the path. hero . use ( "sling" ) # Move to and u…" at bounding box center [659, 173] width 205 height 303
type textarea "hero.moveTo(2)"
click at [643, 314] on button "Run" at bounding box center [648, 317] width 233 height 25
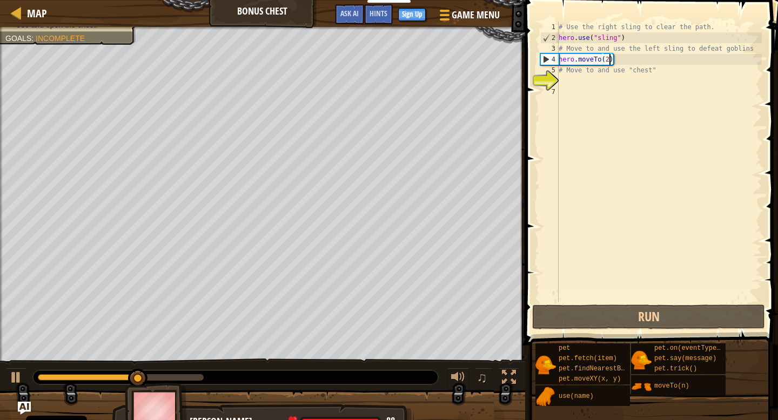
click at [561, 86] on div "# Use the right sling to clear the path. hero . use ( "sling" ) # Move to and u…" at bounding box center [659, 173] width 205 height 303
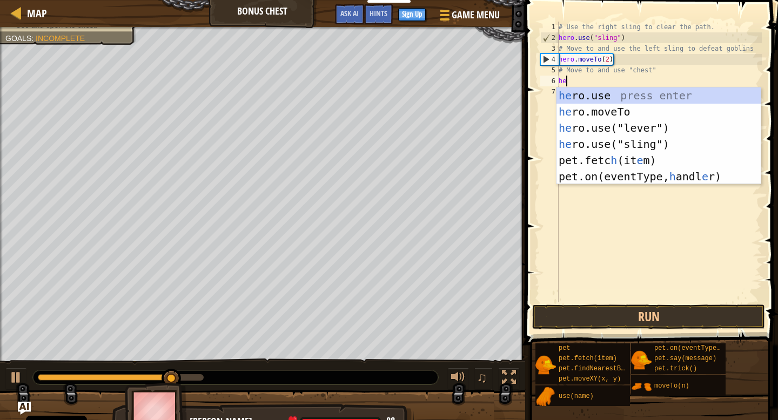
scroll to position [5, 1]
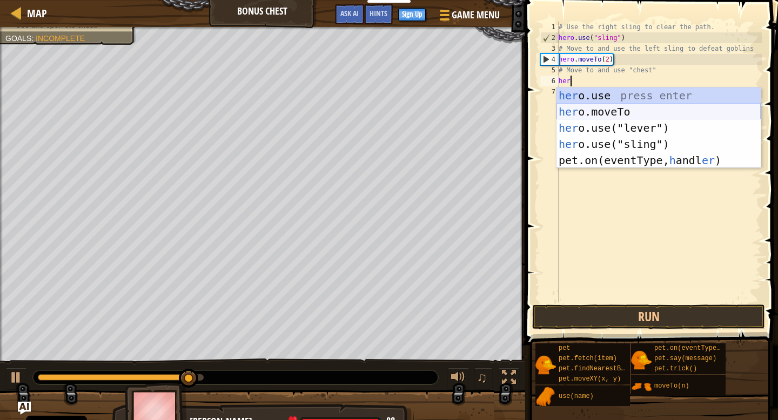
click at [634, 110] on div "her o.use press enter her o.moveTo press enter her o.use("lever") press enter h…" at bounding box center [659, 144] width 204 height 113
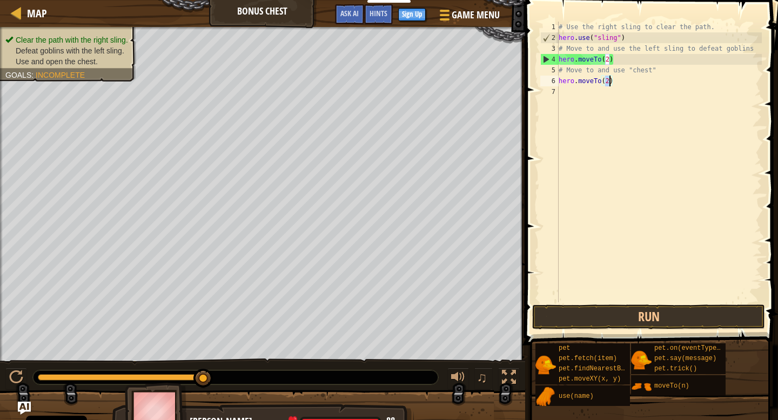
type textarea "hero.moveTo(3)"
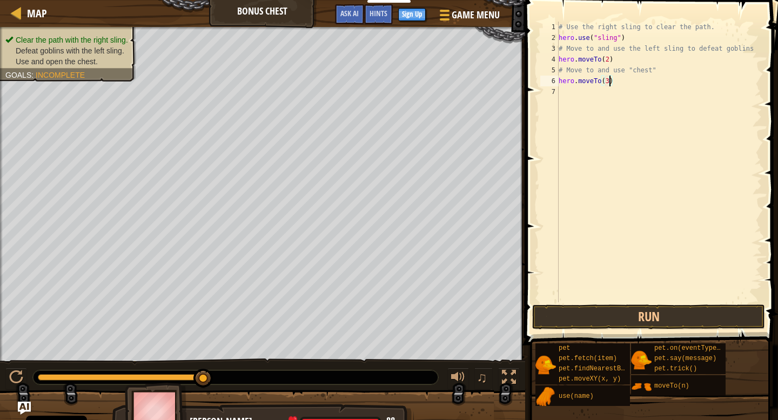
click at [569, 89] on div "# Use the right sling to clear the path. hero . use ( "sling" ) # Move to and u…" at bounding box center [659, 173] width 205 height 303
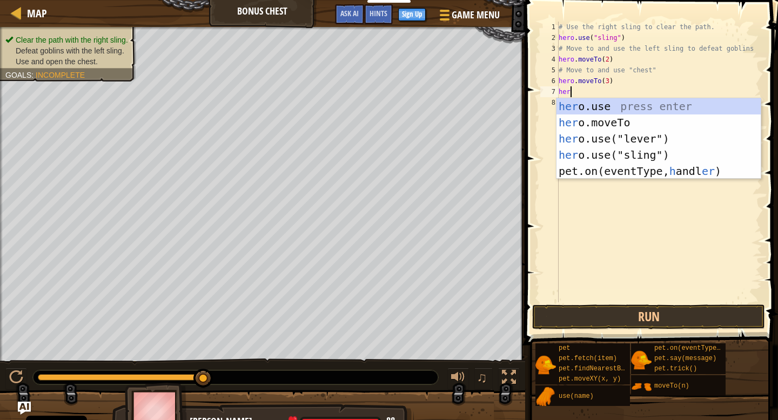
scroll to position [5, 1]
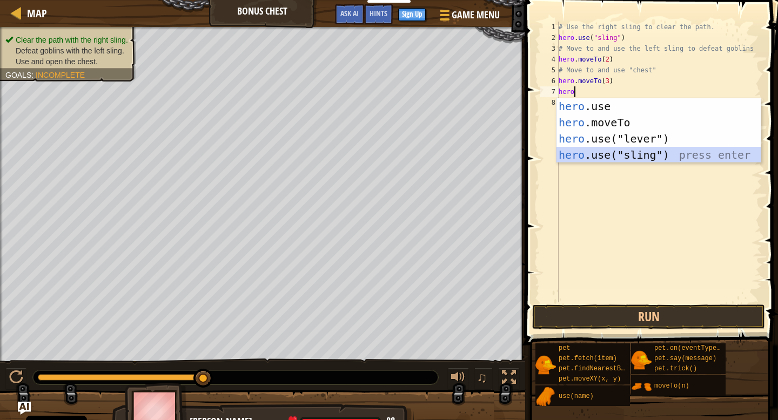
click at [613, 154] on div "hero .use press enter hero .moveTo press enter hero .use("lever") press enter h…" at bounding box center [659, 146] width 204 height 97
type textarea "hero.use("sling")"
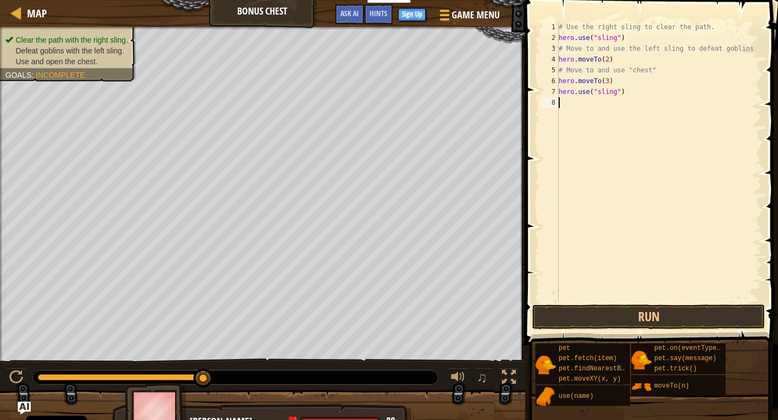
click at [562, 104] on div "# Use the right sling to clear the path. hero . use ( "sling" ) # Move to and u…" at bounding box center [659, 173] width 205 height 303
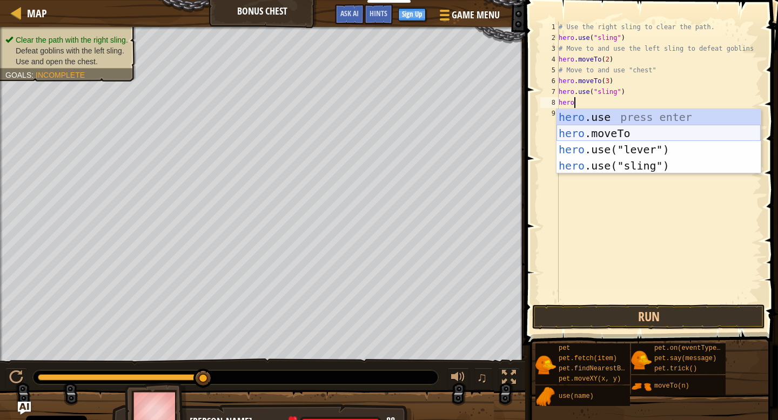
click at [610, 131] on div "hero .use press enter hero .moveTo press enter hero .use("lever") press enter h…" at bounding box center [659, 157] width 204 height 97
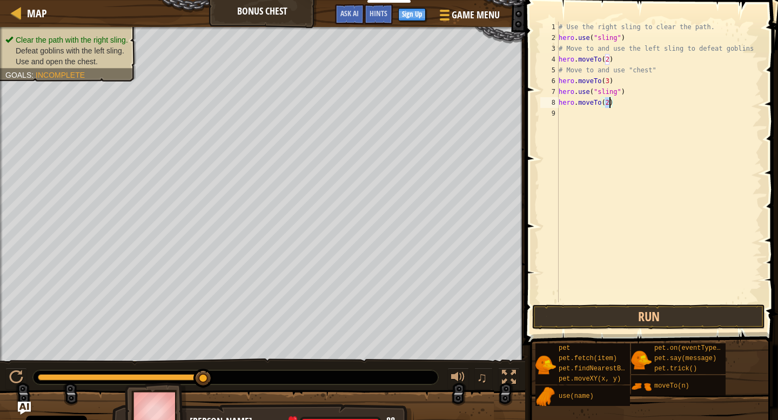
type textarea "hero.moveTo(4)"
click at [572, 115] on div "# Use the right sling to clear the path. hero . use ( "sling" ) # Move to and u…" at bounding box center [659, 173] width 205 height 303
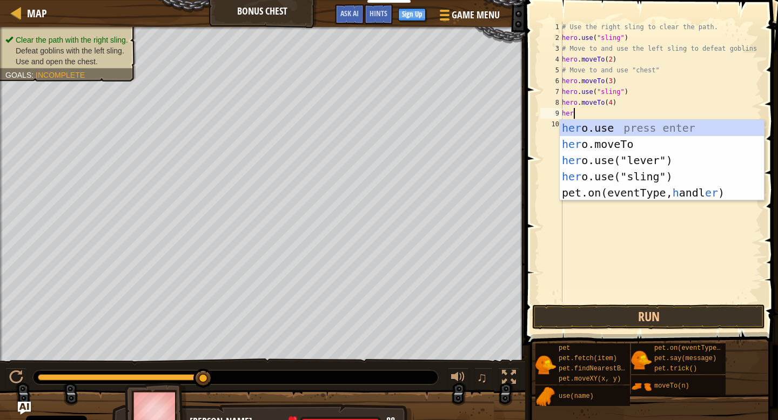
scroll to position [5, 1]
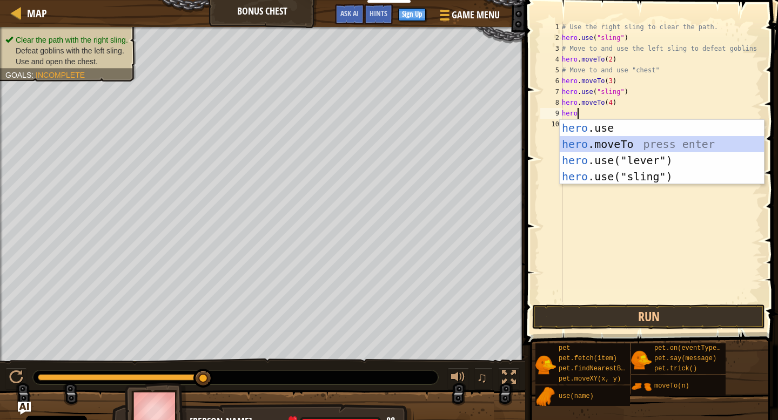
click at [599, 143] on div "hero .use press enter hero .moveTo press enter hero .use("lever") press enter h…" at bounding box center [662, 168] width 204 height 97
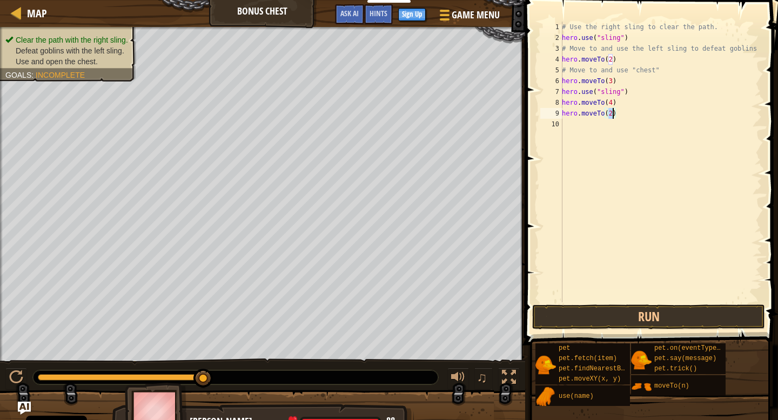
type textarea "hero.moveTo(5)"
click at [575, 127] on div "# Use the right sling to clear the path. hero . use ( "sling" ) # Move to and u…" at bounding box center [661, 173] width 202 height 303
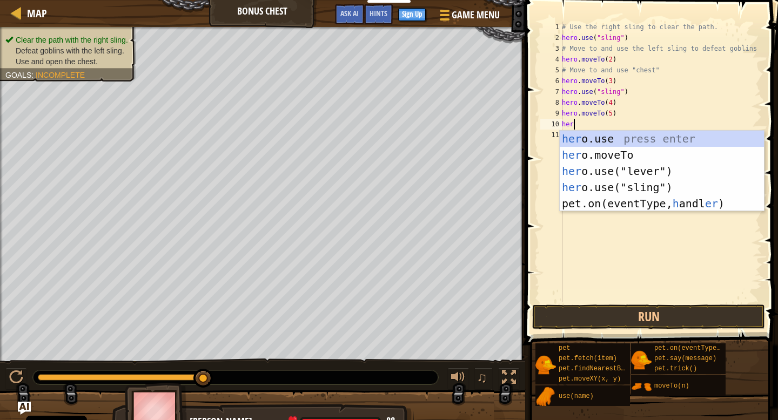
scroll to position [5, 1]
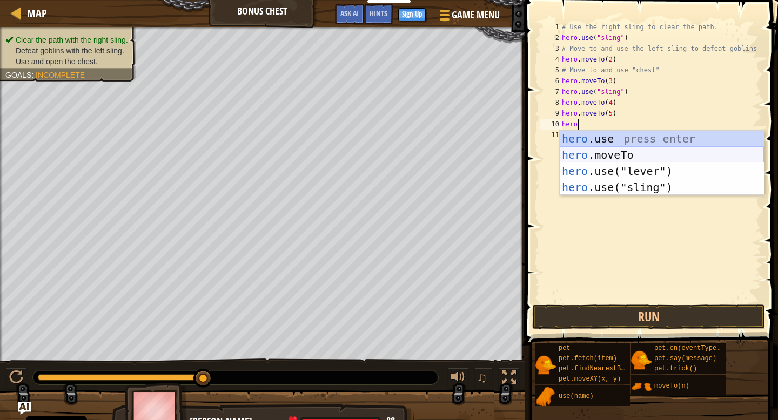
click at [627, 155] on div "hero .use press enter hero .moveTo press enter hero .use("lever") press enter h…" at bounding box center [662, 179] width 204 height 97
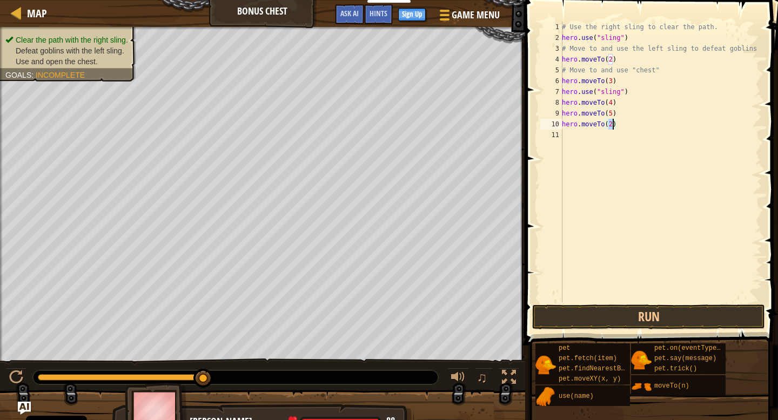
type textarea "hero.moveTo(6)"
click at [574, 139] on div "# Use the right sling to clear the path. hero . use ( "sling" ) # Move to and u…" at bounding box center [661, 173] width 202 height 303
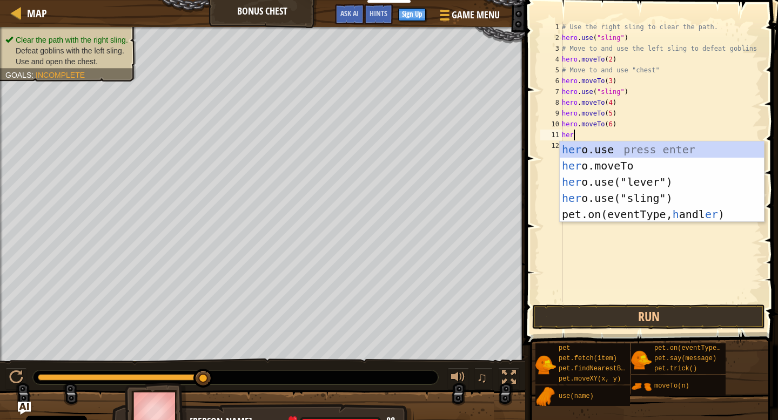
scroll to position [5, 0]
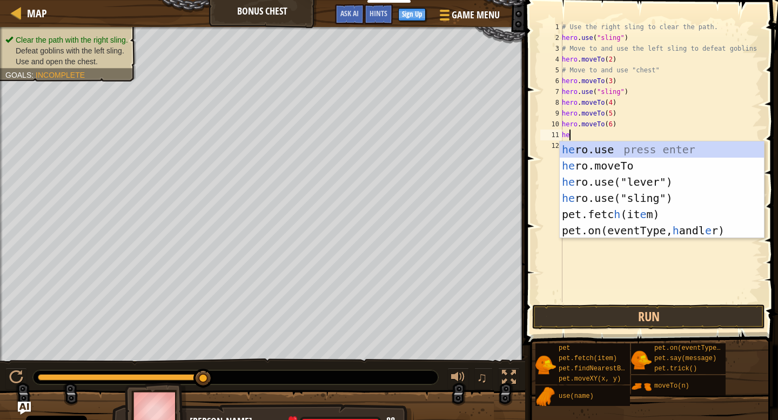
type textarea "h"
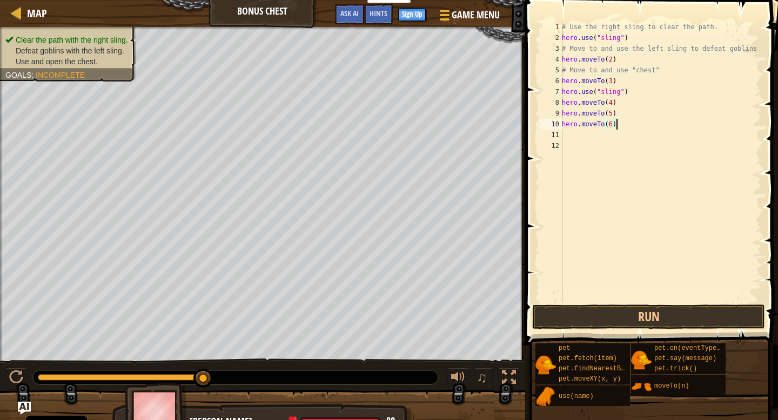
click at [616, 125] on div "# Use the right sling to clear the path. hero . use ( "sling" ) # Move to and u…" at bounding box center [661, 173] width 202 height 303
type textarea "h"
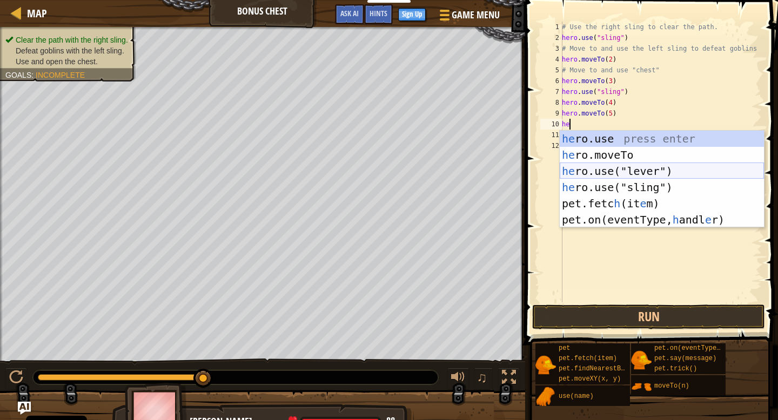
click at [640, 167] on div "he ro.use press enter he ro.moveTo press enter he ro.use("lever") press enter h…" at bounding box center [662, 196] width 204 height 130
type textarea "hero.use("lever")"
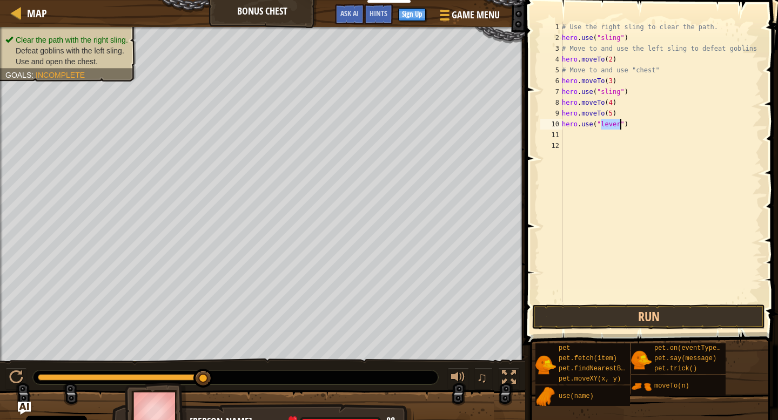
click at [571, 136] on div "# Use the right sling to clear the path. hero . use ( "sling" ) # Move to and u…" at bounding box center [661, 173] width 202 height 303
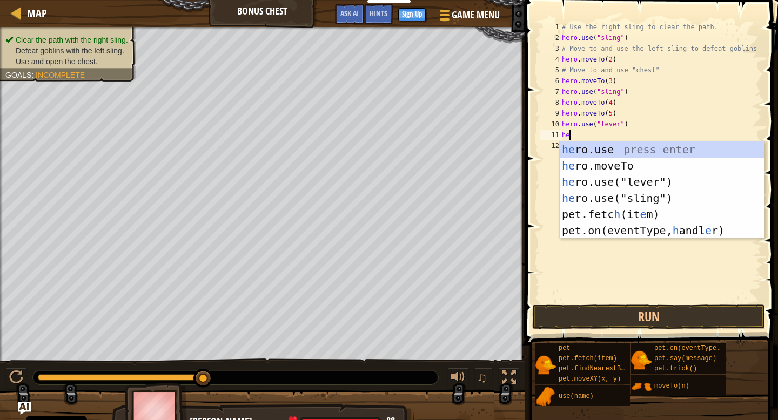
scroll to position [5, 1]
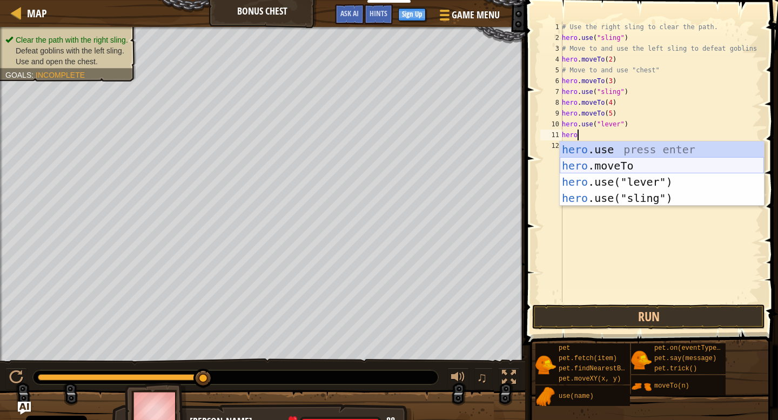
click at [613, 164] on div "hero .use press enter hero .moveTo press enter hero .use("lever") press enter h…" at bounding box center [662, 190] width 204 height 97
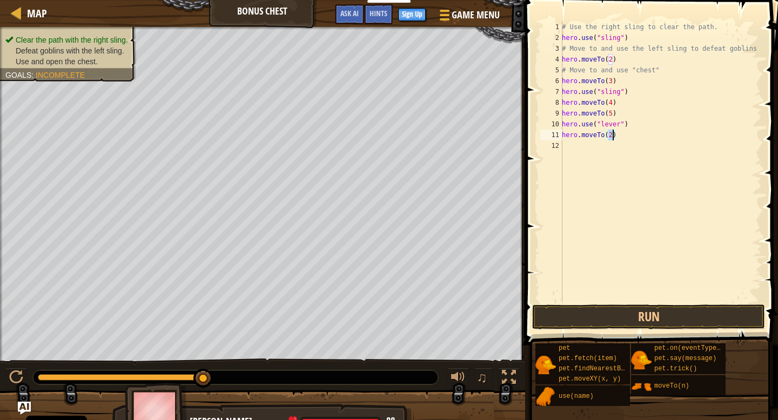
type textarea "hero.moveTo(6)"
click at [664, 319] on button "Run" at bounding box center [648, 317] width 233 height 25
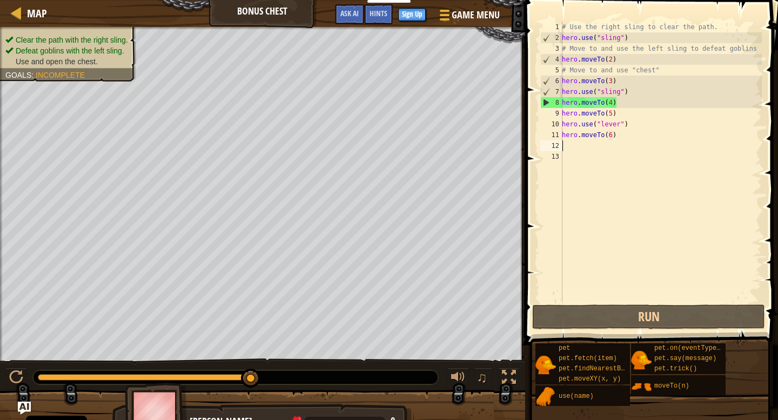
click at [612, 102] on div "# Use the right sling to clear the path. hero . use ( "sling" ) # Move to and u…" at bounding box center [661, 173] width 202 height 303
type textarea "hero.moveTo(2)"
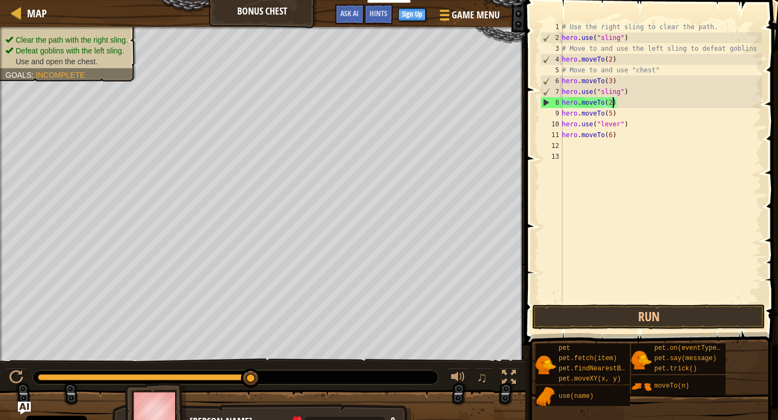
scroll to position [5, 4]
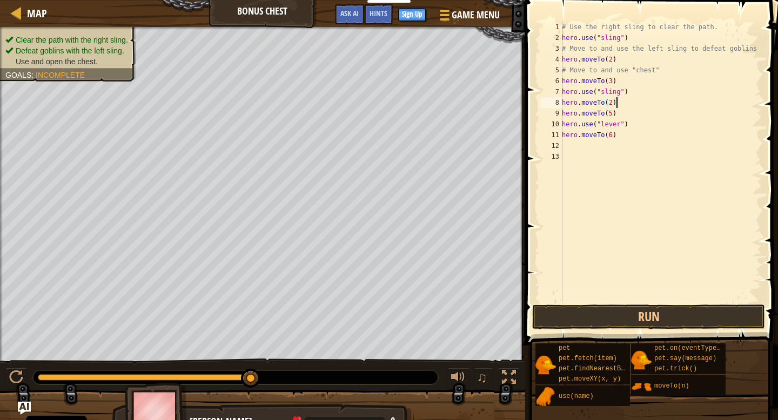
click at [619, 102] on div "# Use the right sling to clear the path. hero . use ( "sling" ) # Move to and u…" at bounding box center [661, 173] width 202 height 303
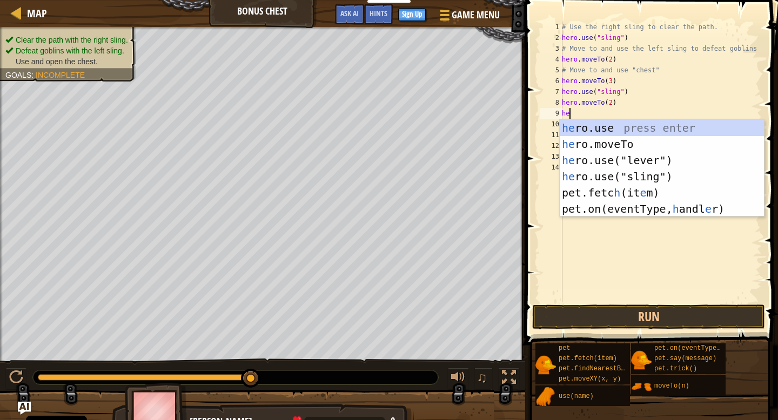
scroll to position [5, 1]
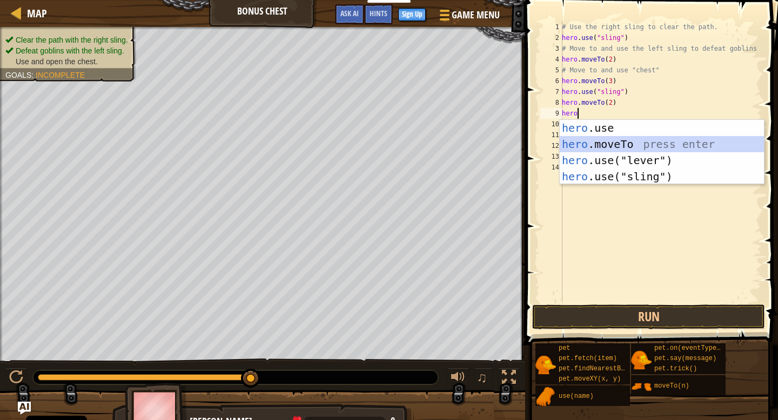
click at [626, 137] on div "hero .use press enter hero .moveTo press enter hero .use("lever") press enter h…" at bounding box center [662, 168] width 204 height 97
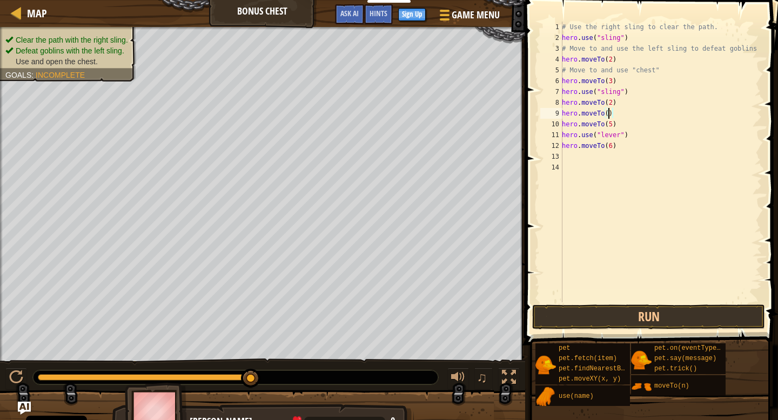
scroll to position [5, 4]
click at [636, 318] on button "Run" at bounding box center [648, 317] width 233 height 25
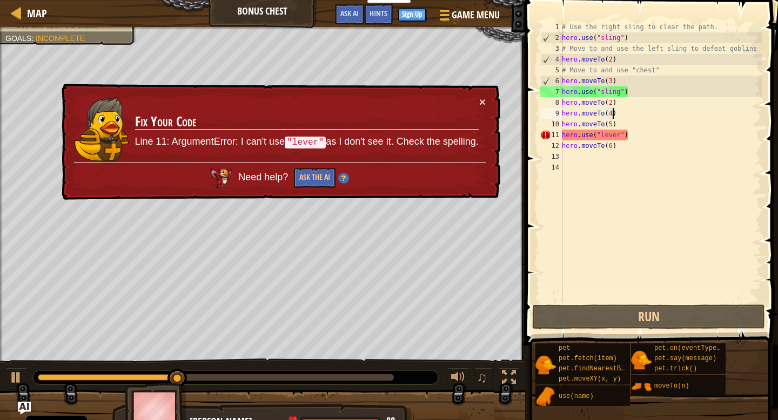
click at [634, 136] on div "# Use the right sling to clear the path. hero . use ( "sling" ) # Move to and u…" at bounding box center [661, 173] width 202 height 303
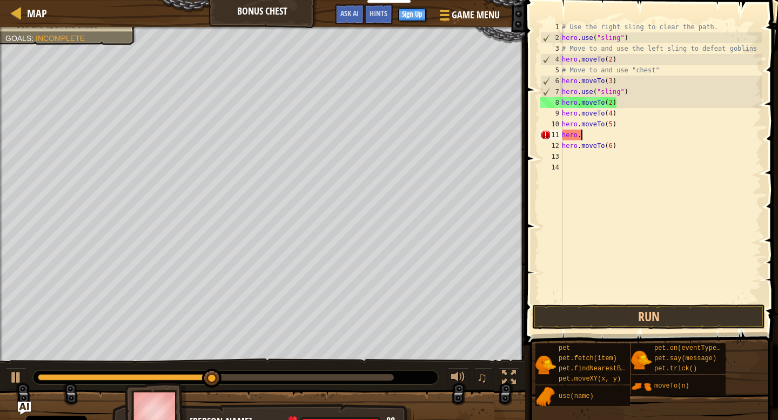
scroll to position [5, 1]
type textarea "h"
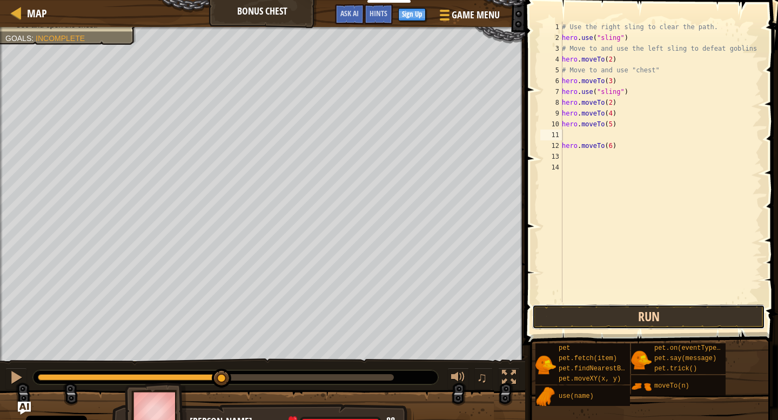
click at [634, 317] on button "Run" at bounding box center [648, 317] width 233 height 25
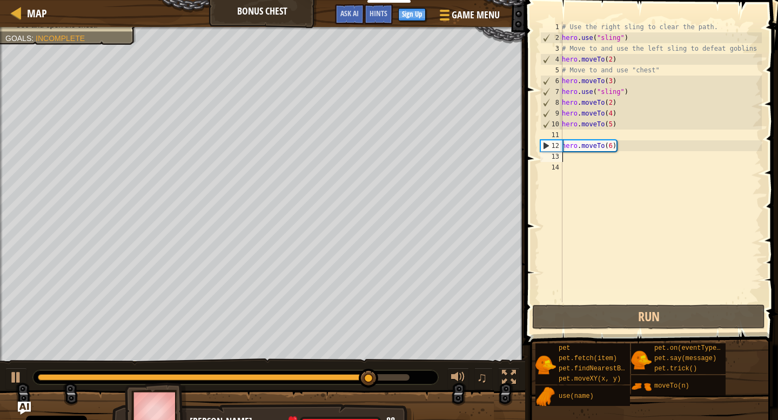
click at [571, 159] on div "# Use the right sling to clear the path. hero . use ( "sling" ) # Move to and u…" at bounding box center [661, 173] width 202 height 303
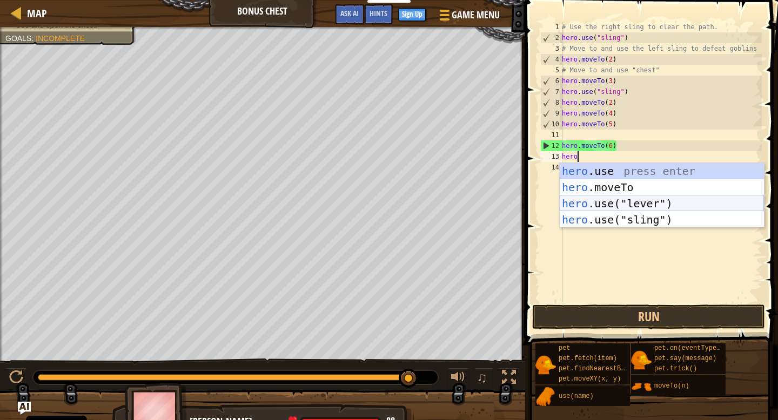
scroll to position [5, 1]
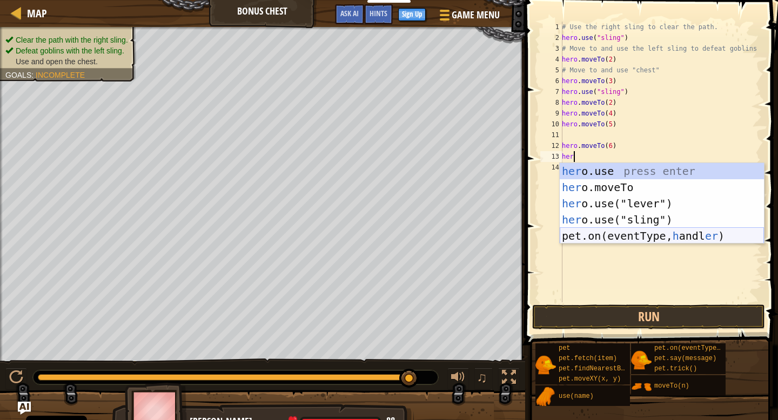
click at [663, 231] on div "her o.use press enter her o.moveTo press enter her o.use("lever") press enter h…" at bounding box center [662, 219] width 204 height 113
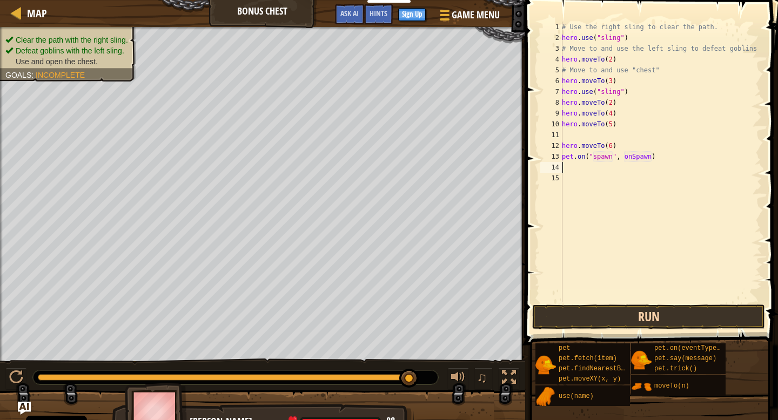
type textarea "pet.on("spawn", onSpawn)"
click at [647, 316] on button "Run" at bounding box center [648, 317] width 233 height 25
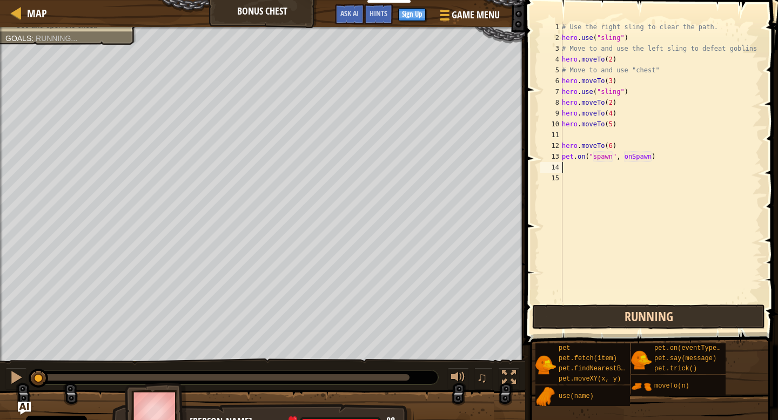
scroll to position [5, 0]
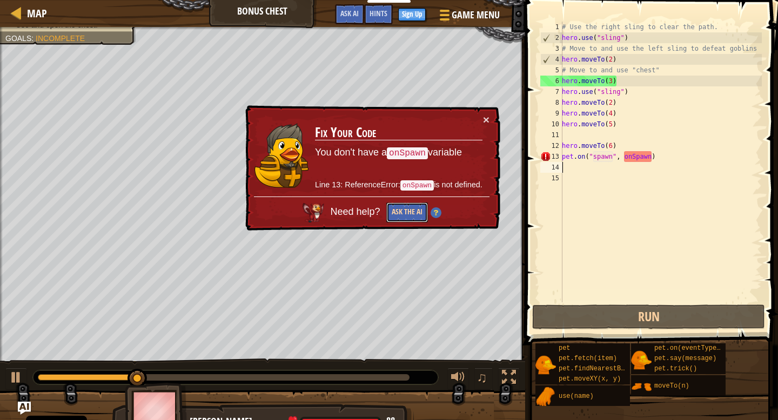
click at [411, 214] on button "Ask the AI" at bounding box center [407, 213] width 42 height 20
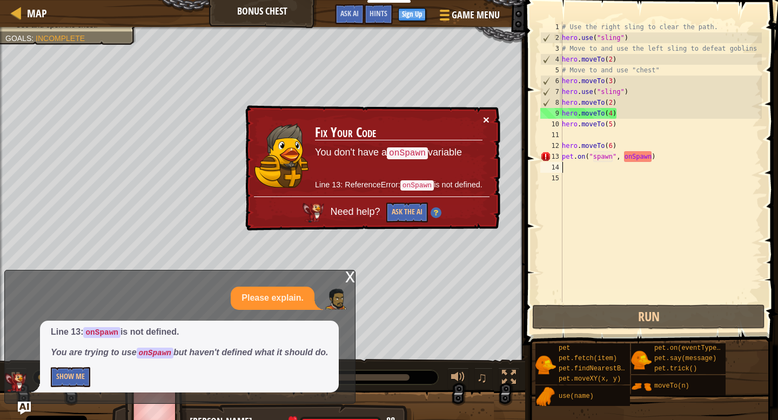
click at [485, 118] on button "×" at bounding box center [486, 119] width 6 height 11
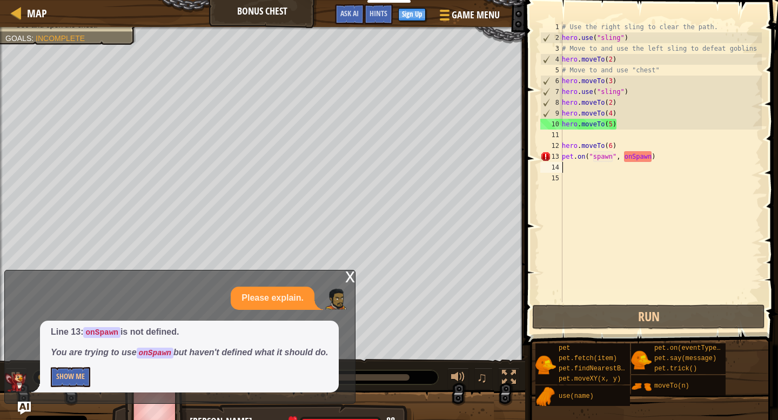
click at [663, 156] on div "# Use the right sling to clear the path. hero . use ( "sling" ) # Move to and u…" at bounding box center [661, 173] width 202 height 303
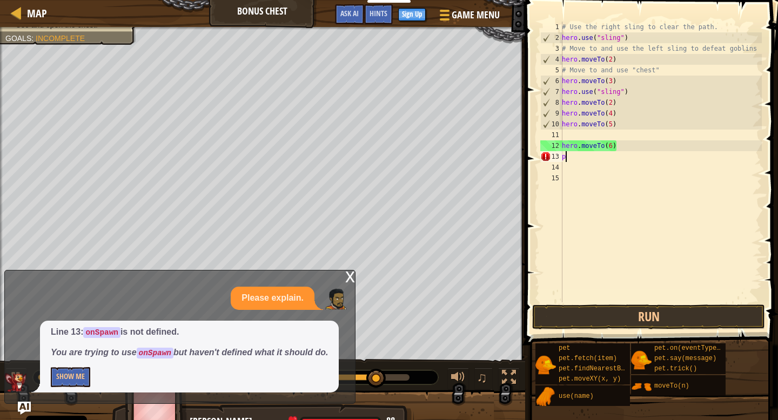
type textarea "p"
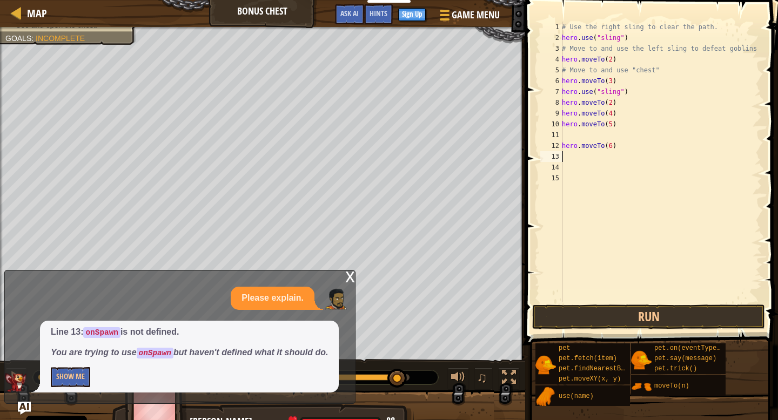
click at [621, 123] on div "# Use the right sling to clear the path. hero . use ( "sling" ) # Move to and u…" at bounding box center [661, 173] width 202 height 303
type textarea "hero.moveTo(5)"
click at [580, 132] on div "# Use the right sling to clear the path. hero . use ( "sling" ) # Move to and u…" at bounding box center [661, 173] width 202 height 303
type textarea "hero.moveTo(5)"
click at [347, 272] on div "x" at bounding box center [350, 276] width 10 height 11
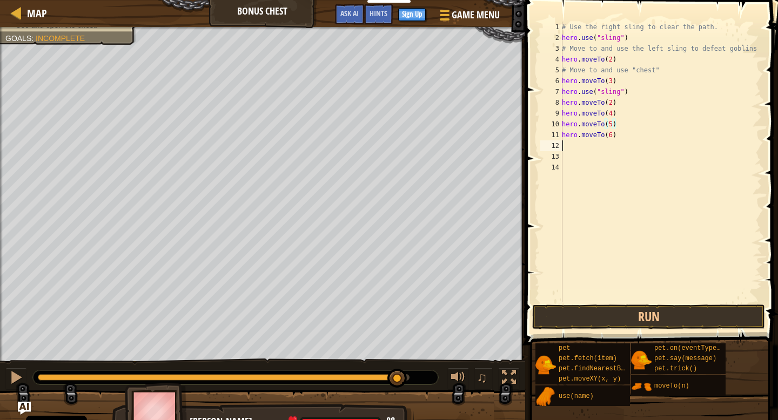
click at [567, 150] on div "# Use the right sling to clear the path. hero . use ( "sling" ) # Move to and u…" at bounding box center [661, 173] width 202 height 303
type textarea "hero.use("chest")"
click at [624, 314] on button "Run" at bounding box center [648, 317] width 233 height 25
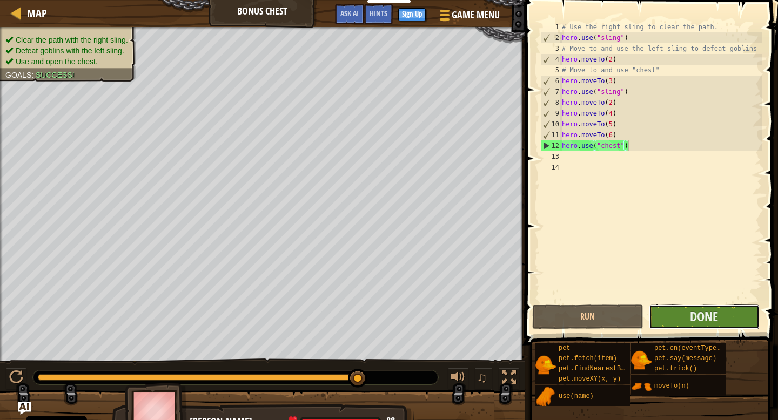
click at [731, 307] on button "Done" at bounding box center [704, 317] width 111 height 25
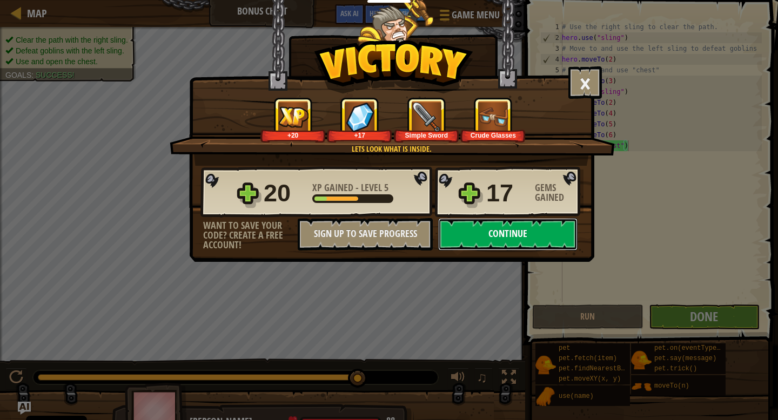
click at [516, 229] on button "Continue" at bounding box center [507, 234] width 139 height 32
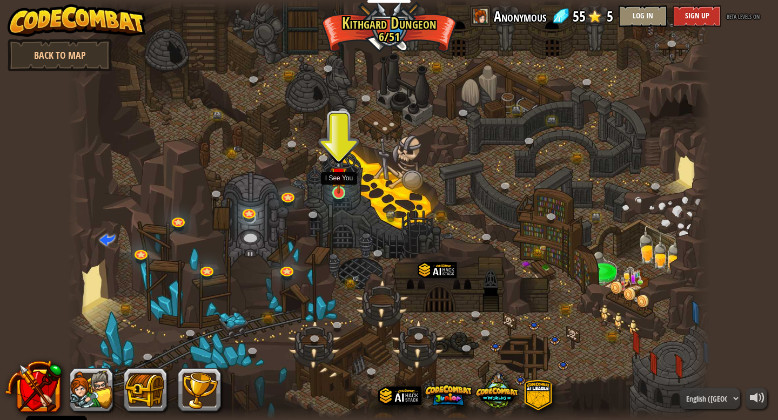
click at [337, 193] on img at bounding box center [339, 175] width 16 height 37
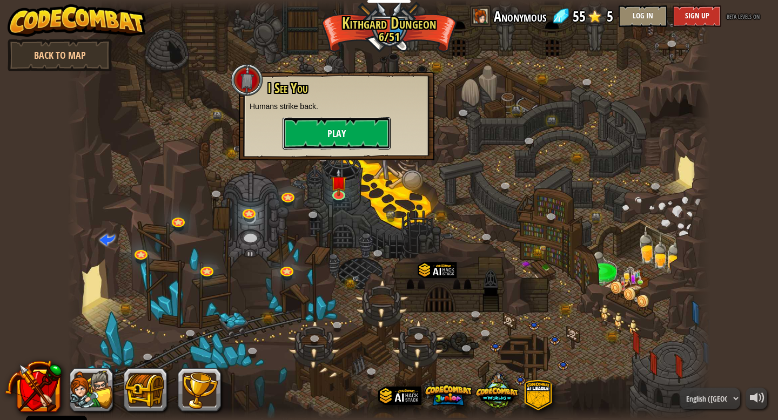
click at [338, 143] on button "Play" at bounding box center [337, 133] width 108 height 32
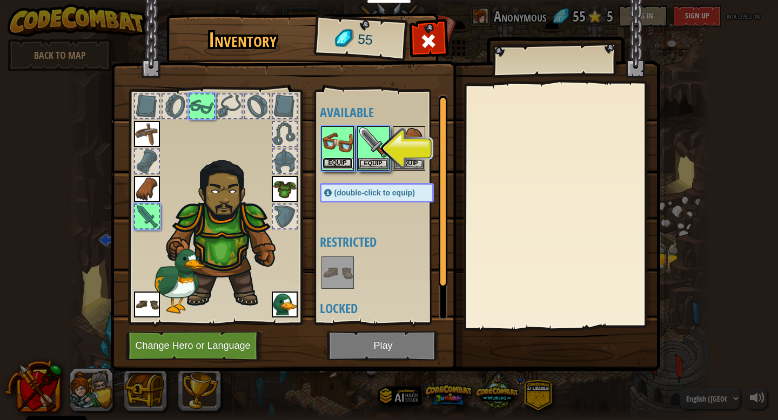
click at [342, 164] on button "Equip" at bounding box center [338, 163] width 30 height 11
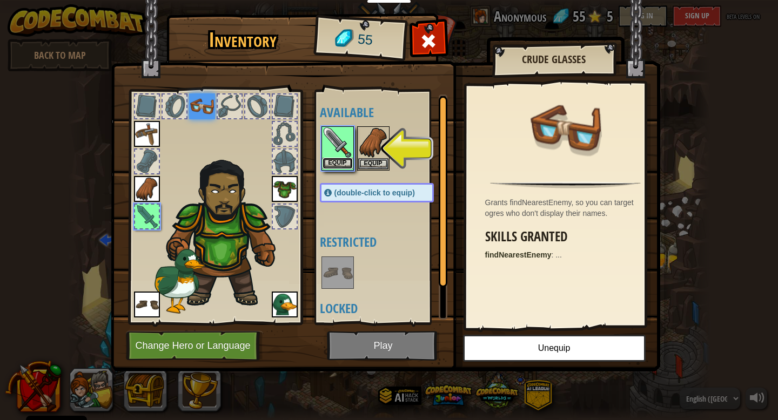
click at [330, 168] on button "Equip" at bounding box center [338, 163] width 30 height 11
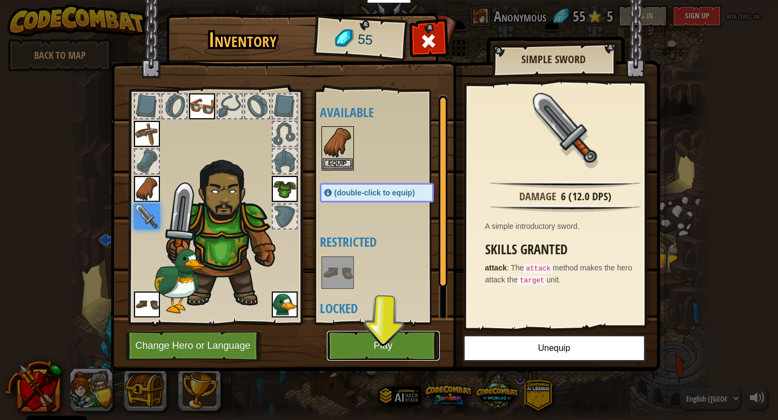
click at [399, 351] on button "Play" at bounding box center [383, 346] width 113 height 30
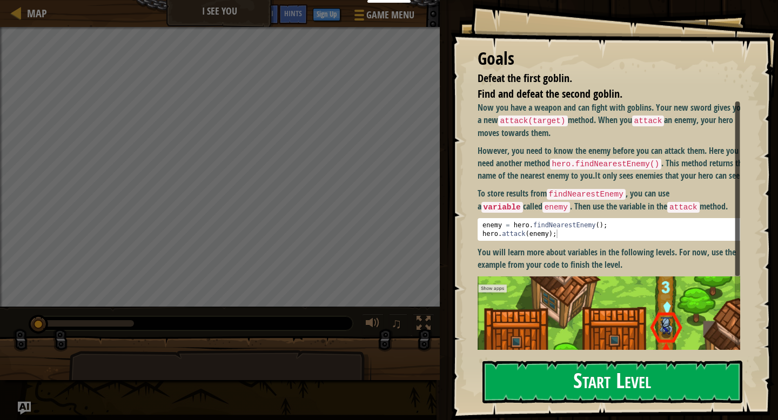
click at [540, 371] on button "Start Level" at bounding box center [613, 382] width 260 height 43
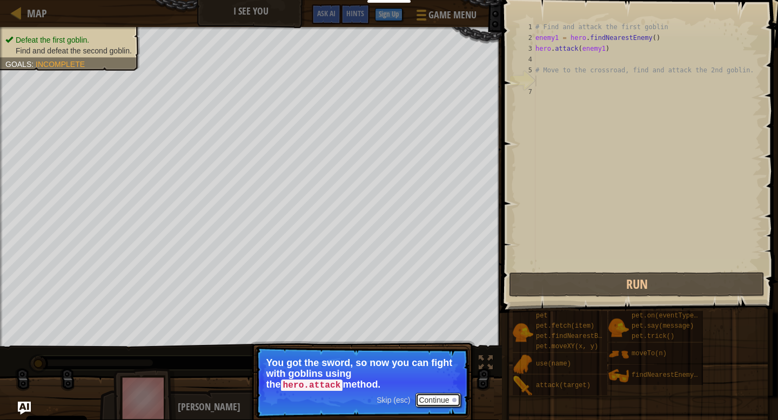
click at [435, 399] on button "Continue" at bounding box center [438, 400] width 45 height 14
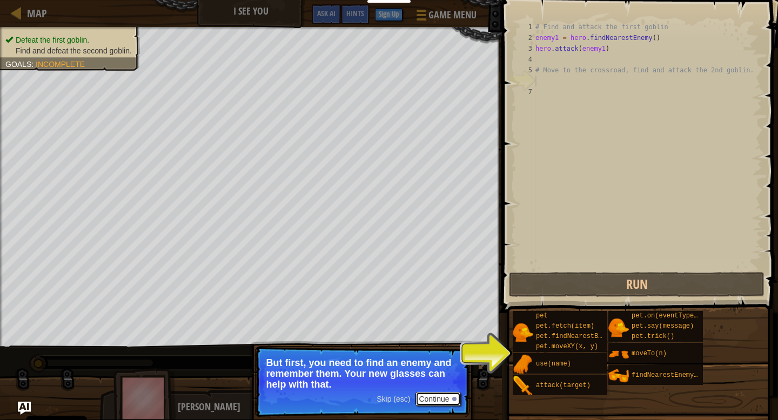
click at [449, 397] on button "Continue" at bounding box center [438, 399] width 45 height 14
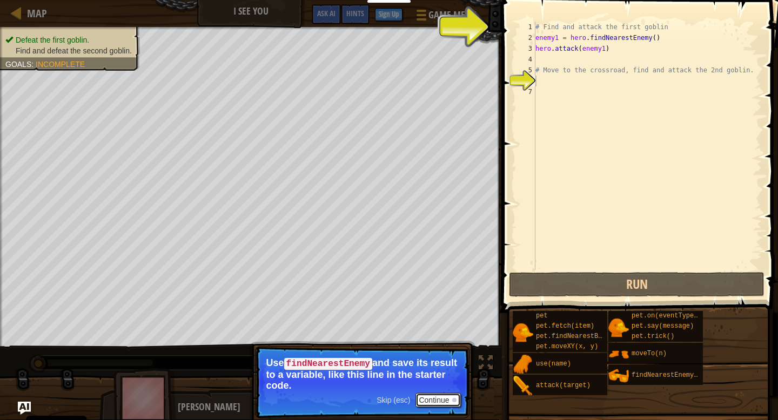
click at [433, 400] on button "Continue" at bounding box center [438, 400] width 45 height 14
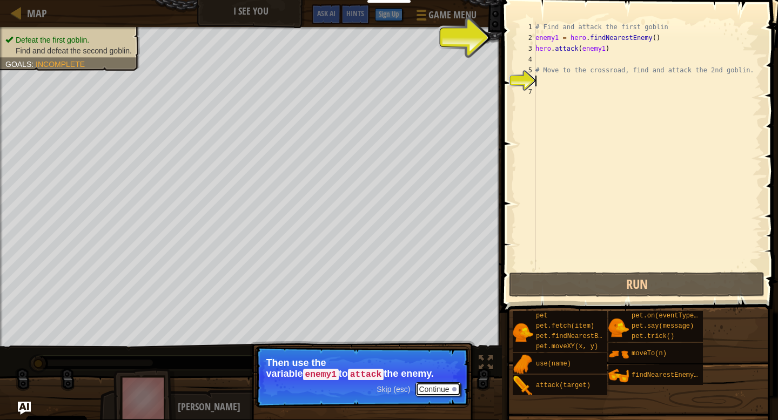
click at [439, 391] on button "Continue" at bounding box center [438, 390] width 45 height 14
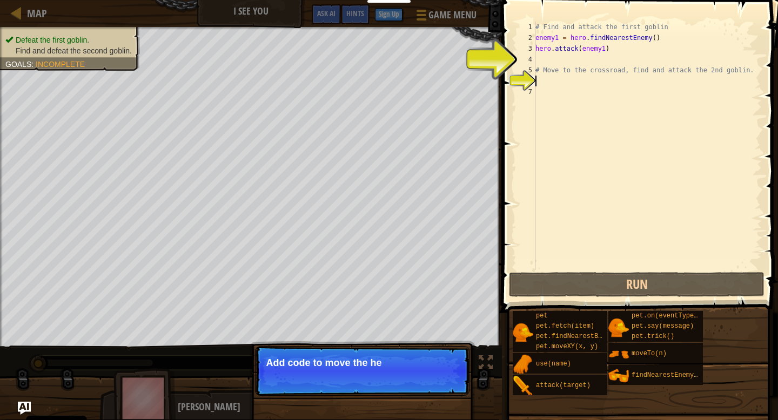
click at [447, 379] on p "Skip (esc) Continue Add code to move the he" at bounding box center [362, 371] width 215 height 50
click at [447, 379] on p "Skip (esc) Continue Add code to move the hero to t" at bounding box center [362, 371] width 215 height 50
click at [447, 379] on p "Skip (esc) Continue Add code to move the hero to the cros" at bounding box center [362, 371] width 215 height 50
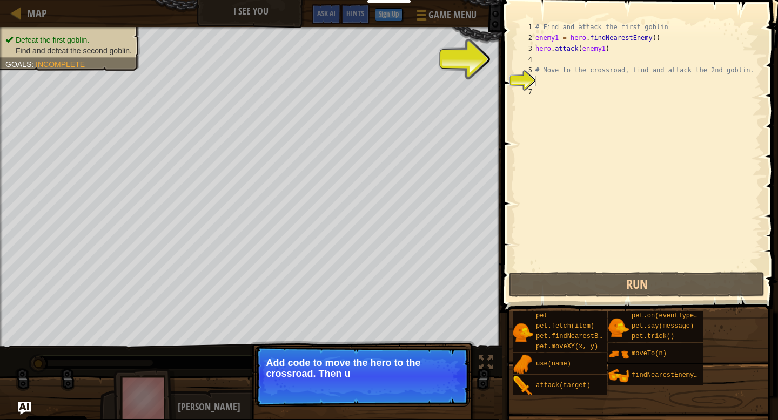
click at [447, 379] on p "Skip (esc) Continue Add code to move the hero to the crossroad. Then u" at bounding box center [362, 376] width 215 height 61
click at [447, 378] on p "Add code to move the hero to the crossroad. Then use the" at bounding box center [362, 369] width 192 height 22
click at [447, 378] on p "Add code to move the hero to the crossroad. Then use the same me" at bounding box center [362, 369] width 192 height 22
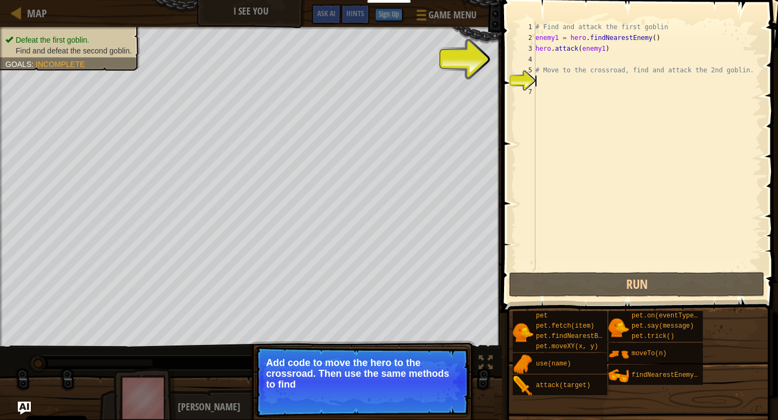
click at [446, 388] on p "Add code to move the hero to the crossroad. Then use the same methods to find" at bounding box center [362, 374] width 192 height 32
click at [446, 396] on p "Skip (esc) Continue Add code to move the hero to the crossroad. Then use the sa…" at bounding box center [362, 381] width 215 height 71
click at [445, 403] on p "Skip (esc) Continue Add code to move the hero to the crossroad. Then use the sa…" at bounding box center [362, 381] width 215 height 71
click at [0, 0] on button "Continue" at bounding box center [0, 0] width 0 height 0
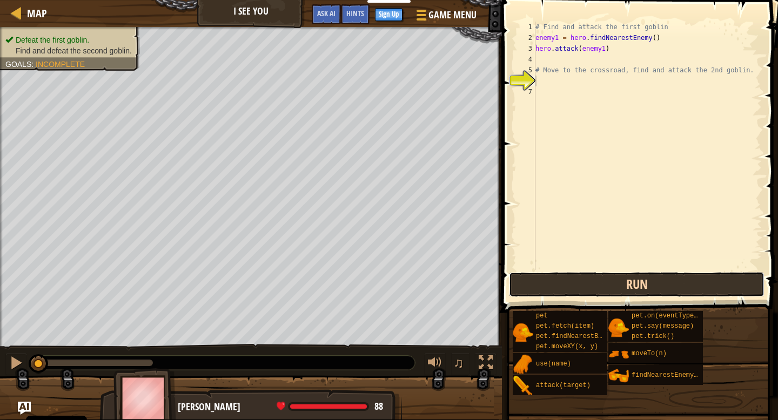
click at [627, 282] on button "Run" at bounding box center [637, 284] width 256 height 25
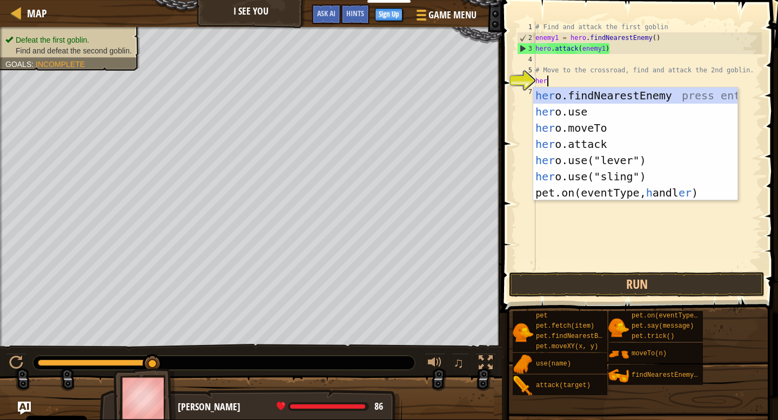
scroll to position [5, 1]
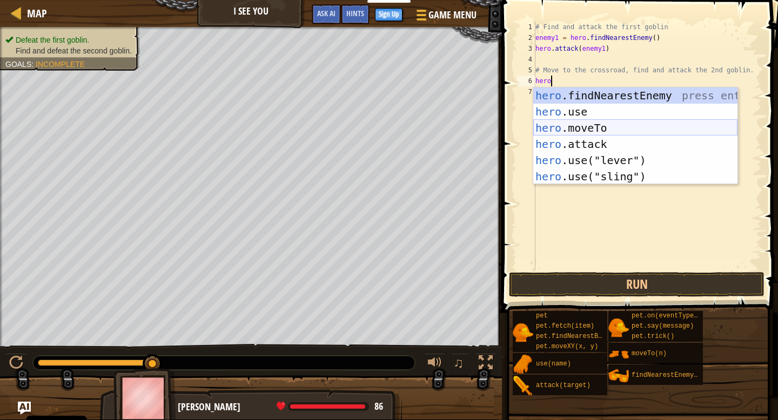
click at [592, 129] on div "hero .findNearestEnemy press enter hero .use press enter hero .moveTo press ent…" at bounding box center [635, 153] width 204 height 130
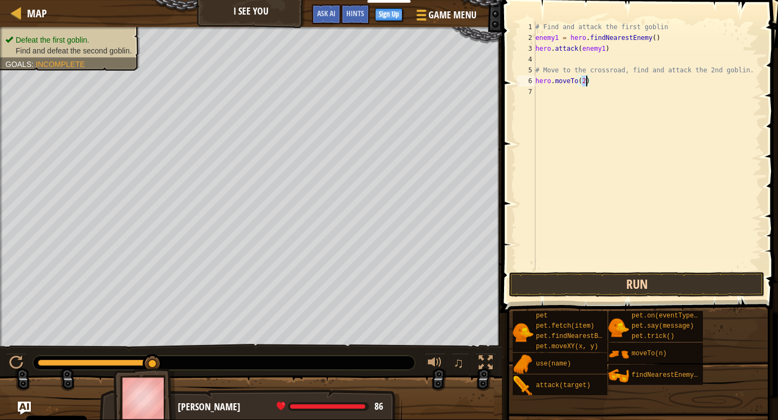
type textarea "hero.moveTo(2)"
click at [653, 286] on button "Run" at bounding box center [637, 284] width 256 height 25
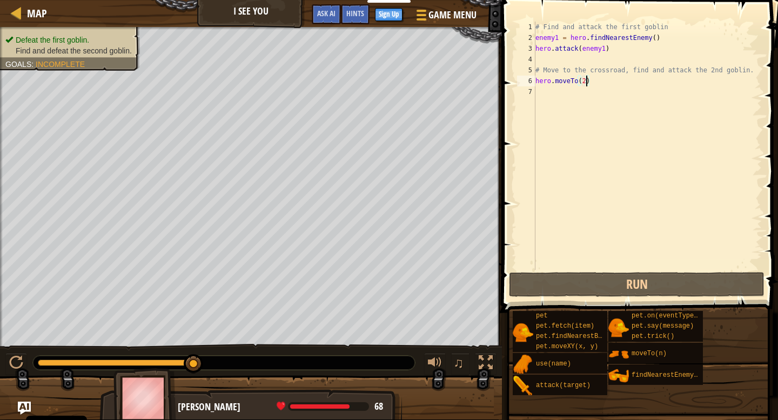
click at [544, 94] on div "# Find and attack the first goblin enemy1 = hero . findNearestEnemy ( ) hero . …" at bounding box center [647, 157] width 229 height 270
type textarea "he"
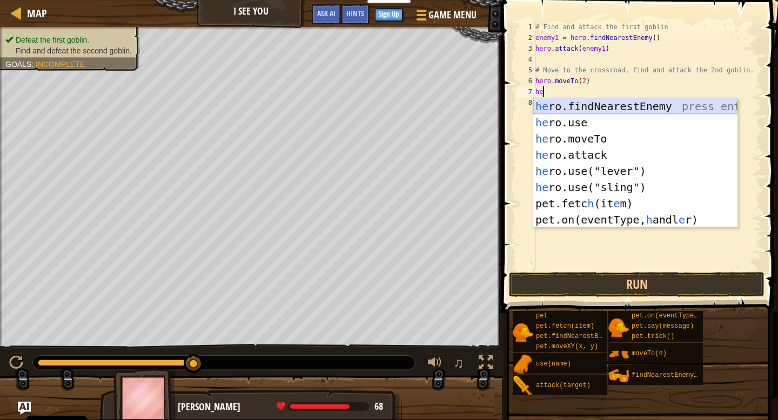
click at [616, 103] on div "he ro.findNearestEnemy press enter he ro.use press enter he ro.moveTo press ent…" at bounding box center [635, 179] width 204 height 162
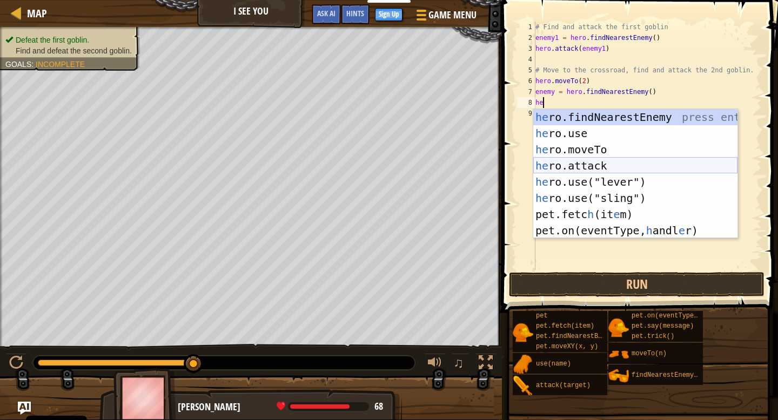
click at [601, 168] on div "he ro.findNearestEnemy press enter he ro.use press enter he ro.moveTo press ent…" at bounding box center [635, 190] width 204 height 162
type textarea "hero.attack(enemy)"
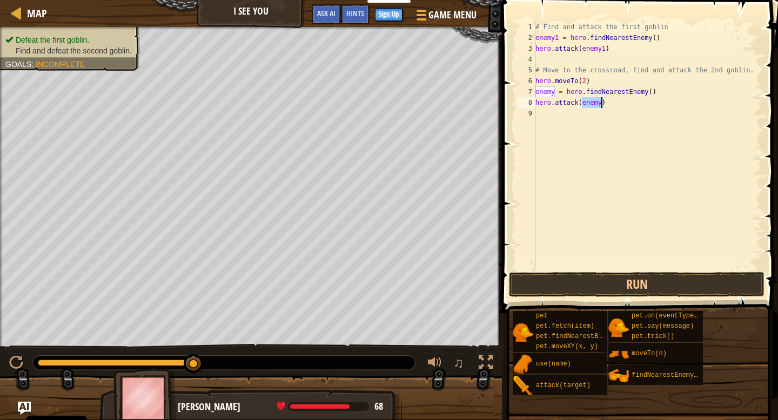
click at [633, 151] on div "# Find and attack the first goblin enemy1 = hero . findNearestEnemy ( ) hero . …" at bounding box center [647, 157] width 229 height 270
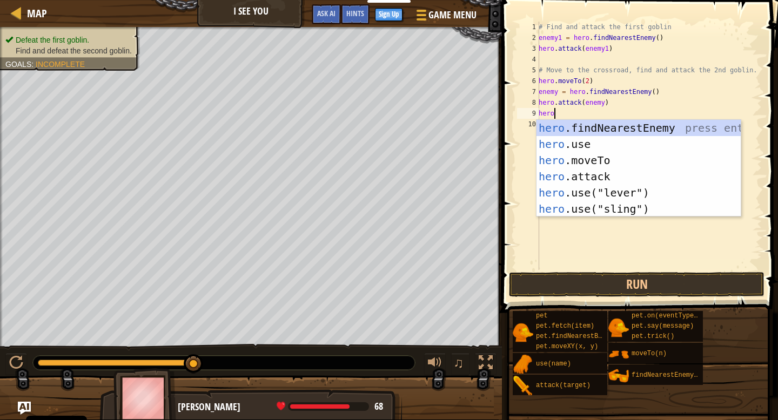
scroll to position [5, 1]
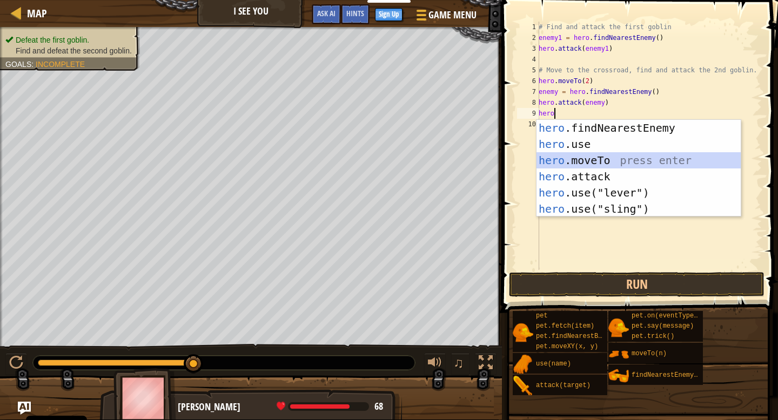
click at [610, 166] on div "hero .findNearestEnemy press enter hero .use press enter hero .moveTo press ent…" at bounding box center [639, 185] width 204 height 130
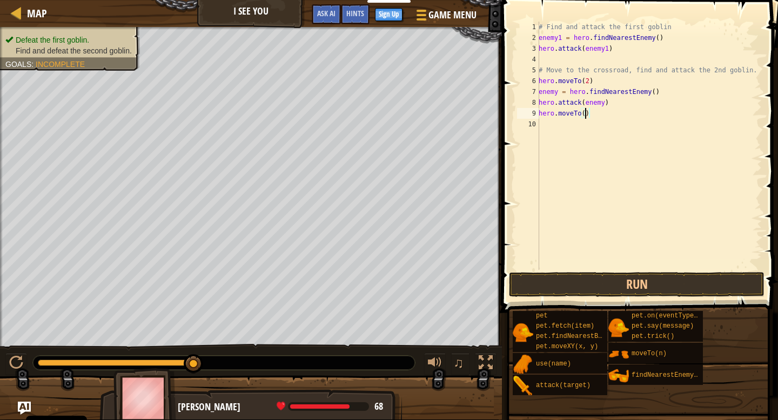
type textarea "hero.moveTo(3)"
click at [561, 126] on div "# Find and attack the first goblin enemy1 = hero . findNearestEnemy ( ) hero . …" at bounding box center [649, 157] width 225 height 270
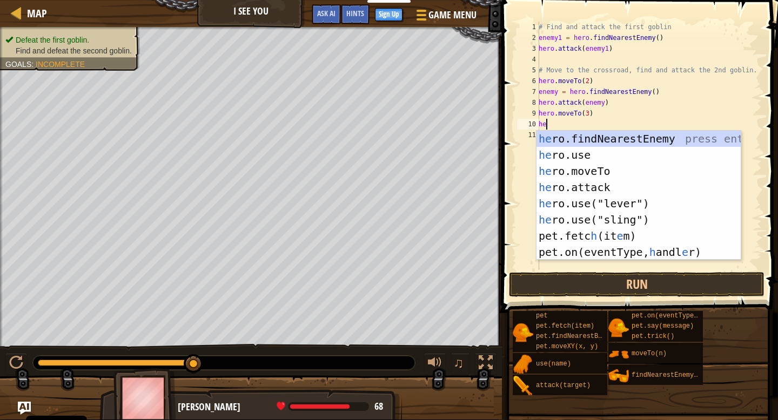
scroll to position [5, 1]
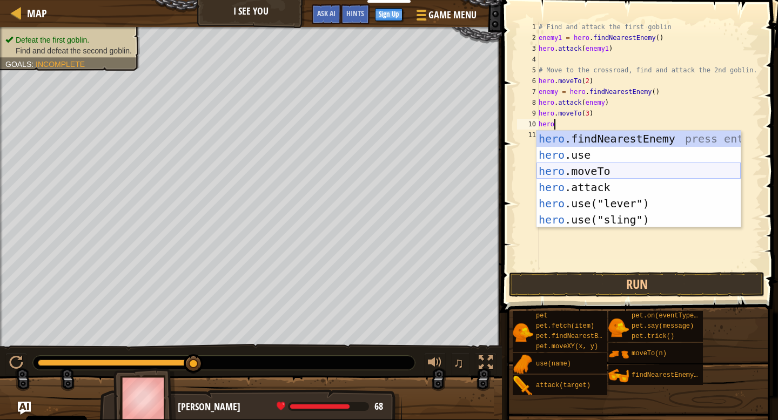
click at [596, 166] on div "hero .findNearestEnemy press enter hero .use press enter hero .moveTo press ent…" at bounding box center [639, 196] width 204 height 130
type textarea "hero.moveTo(2)"
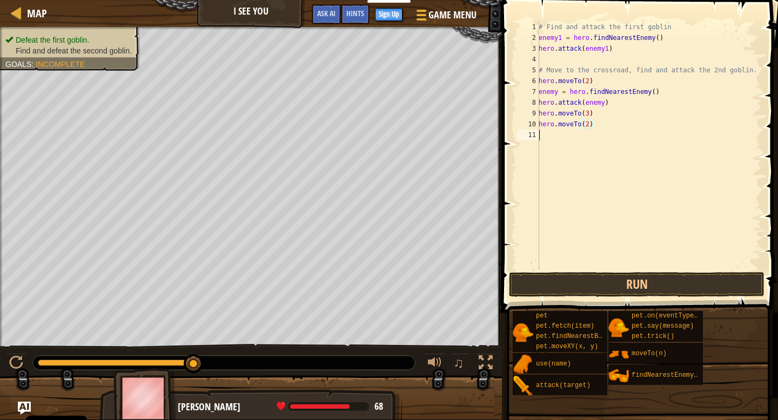
click at [550, 134] on div "# Find and attack the first goblin enemy1 = hero . findNearestEnemy ( ) hero . …" at bounding box center [649, 157] width 225 height 270
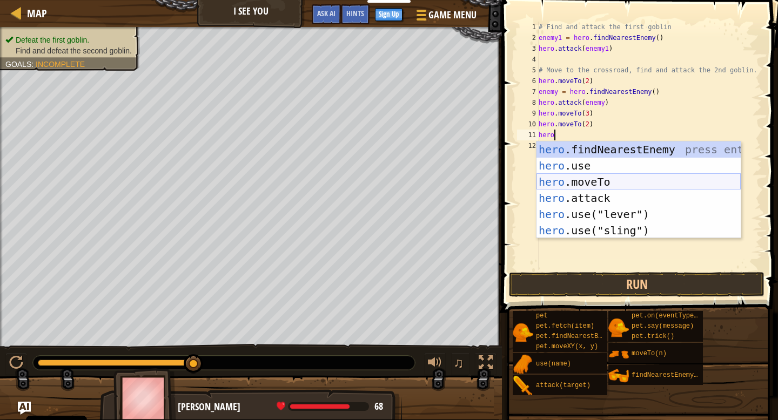
click at [608, 179] on div "hero .findNearestEnemy press enter hero .use press enter hero .moveTo press ent…" at bounding box center [639, 207] width 204 height 130
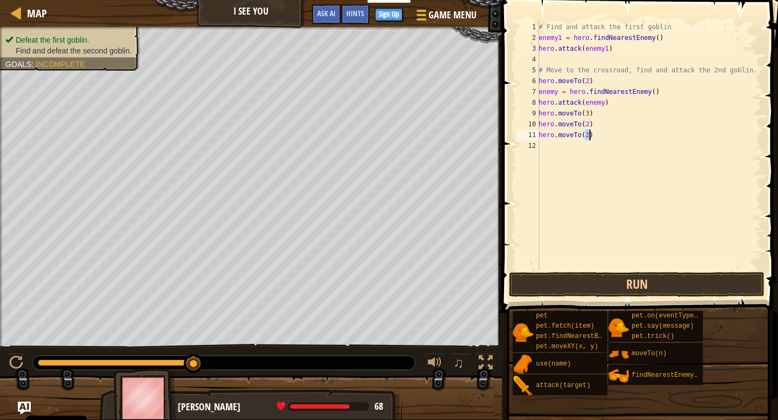
scroll to position [5, 4]
type textarea "hero.moveTo(4)"
click at [648, 285] on button "Run" at bounding box center [637, 284] width 256 height 25
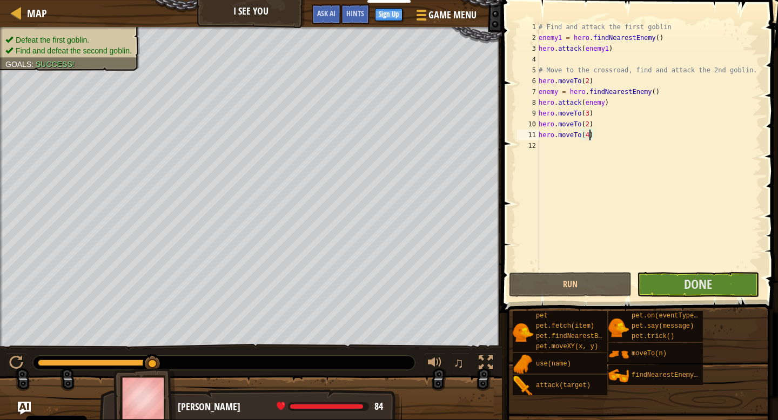
scroll to position [5, 4]
click at [699, 272] on button "Done" at bounding box center [698, 284] width 122 height 25
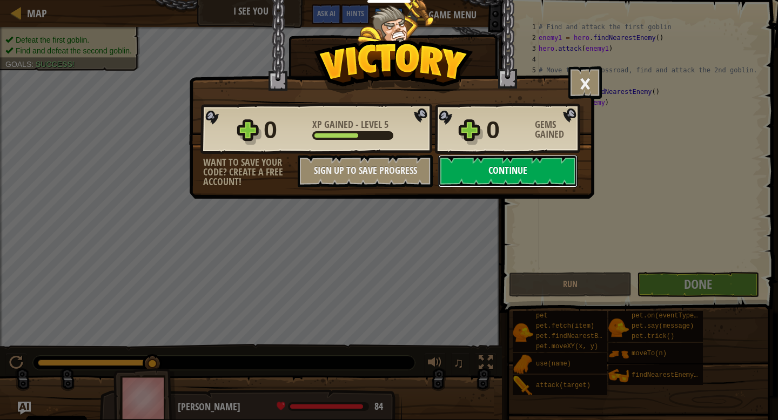
click at [529, 171] on button "Continue" at bounding box center [507, 171] width 139 height 32
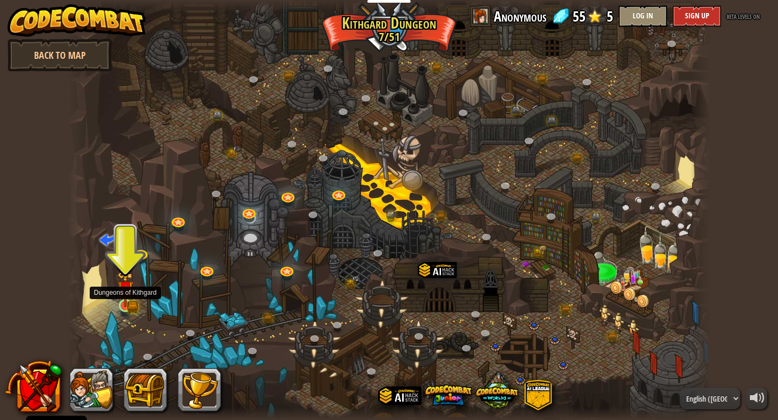
click at [127, 305] on img at bounding box center [125, 289] width 16 height 36
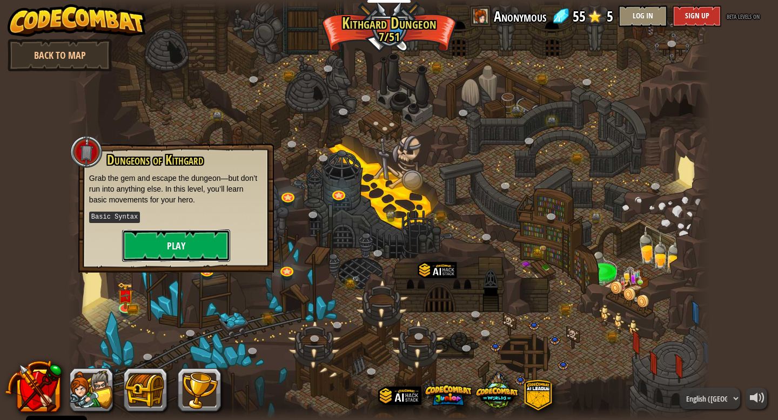
click at [197, 247] on button "Play" at bounding box center [176, 246] width 108 height 32
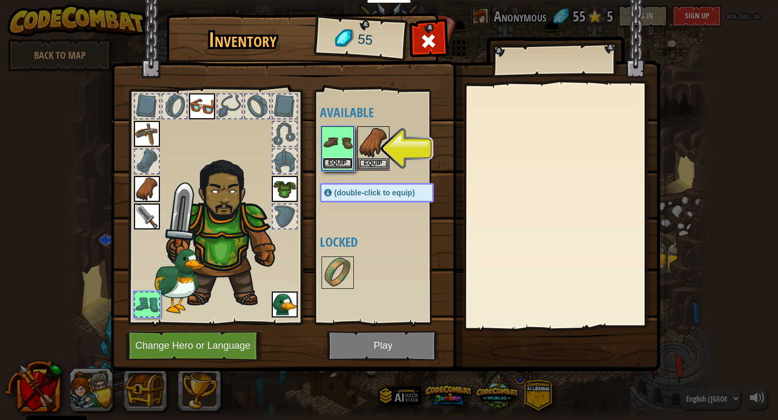
click at [342, 165] on button "Equip" at bounding box center [338, 163] width 30 height 11
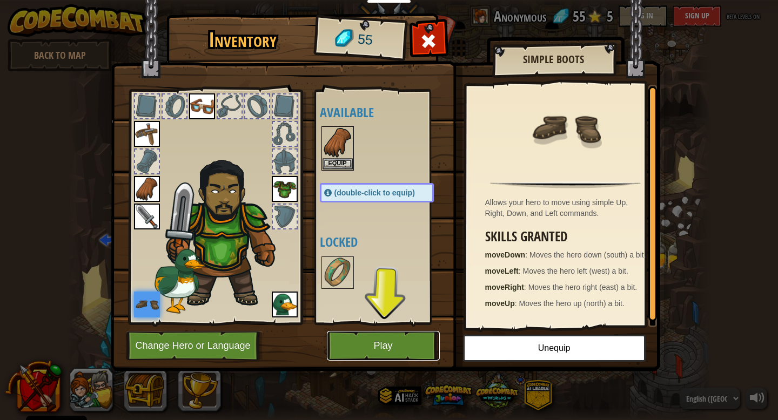
click at [386, 353] on button "Play" at bounding box center [383, 346] width 113 height 30
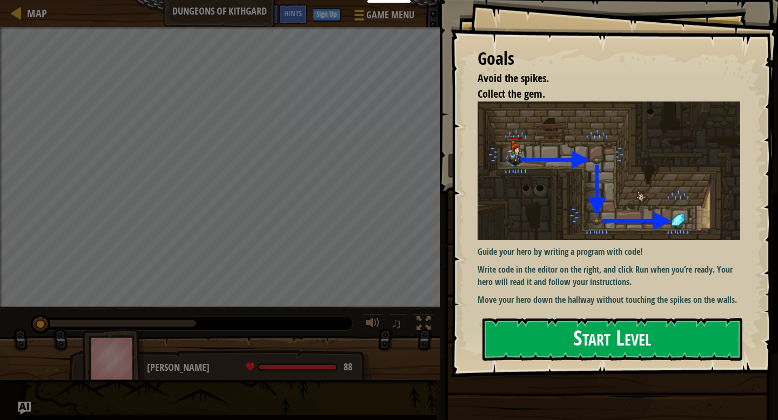
click at [627, 345] on button "Start Level" at bounding box center [613, 339] width 260 height 43
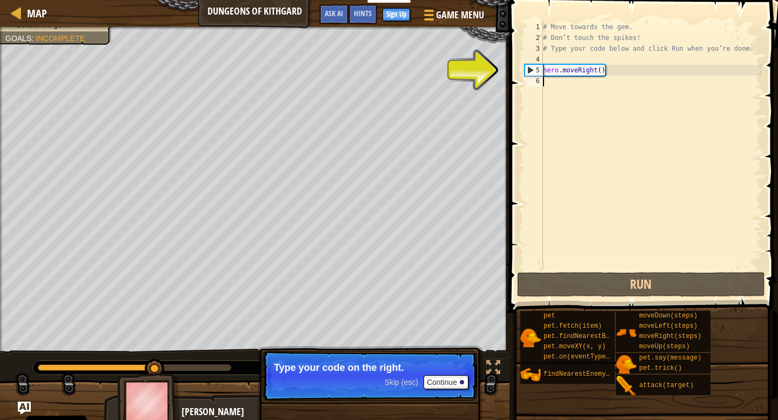
click at [554, 82] on div "# Move towards the gem. # Don’t touch the spikes! # Type your code below and cl…" at bounding box center [651, 157] width 221 height 270
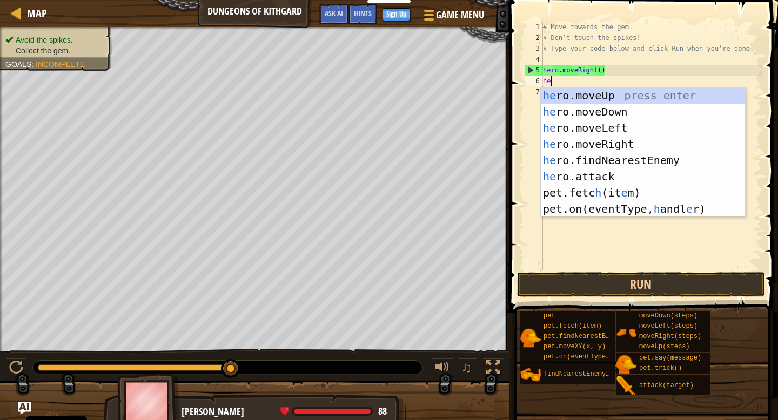
type textarea "her"
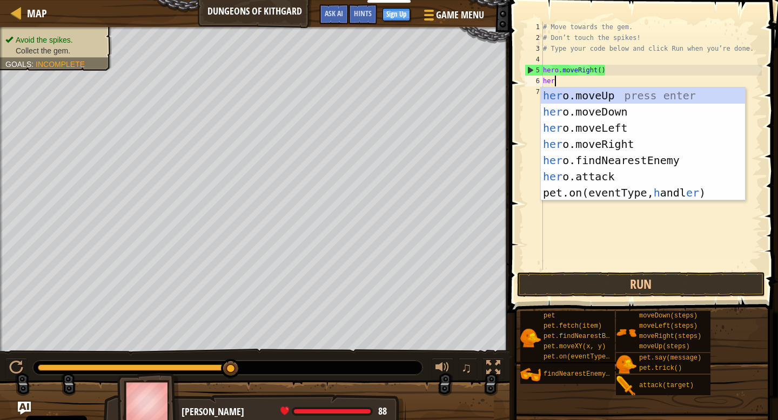
scroll to position [5, 0]
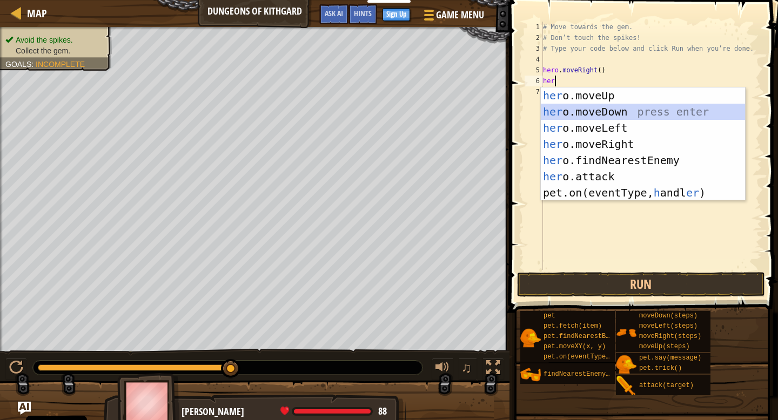
click at [619, 111] on div "her o.moveUp press enter her o.moveDown press enter her o.moveLeft press enter …" at bounding box center [643, 161] width 204 height 146
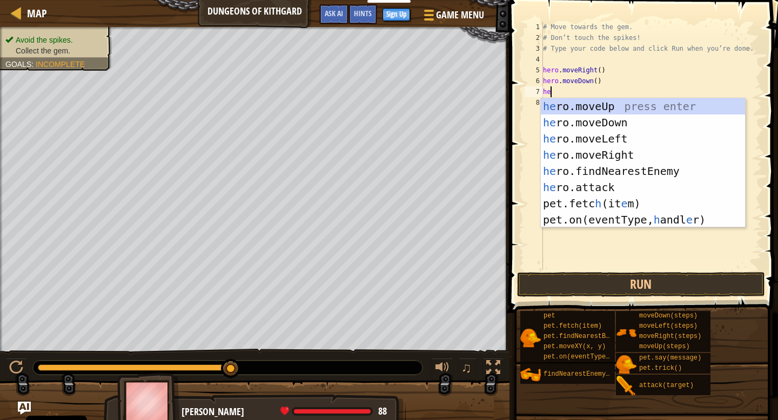
type textarea "her"
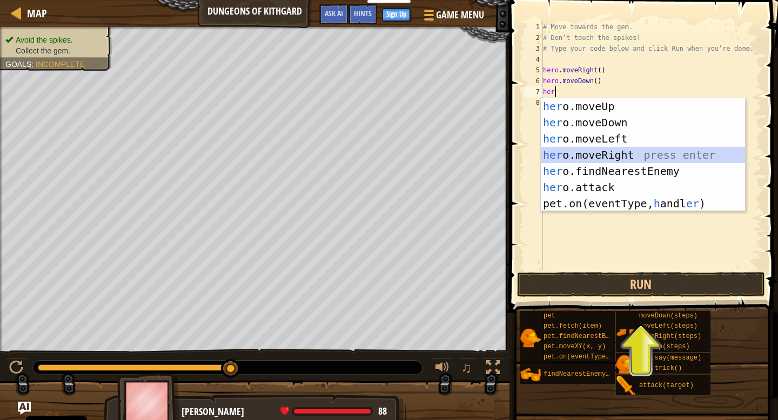
click at [617, 152] on div "her o.moveUp press enter her o.moveDown press enter her o.moveLeft press enter …" at bounding box center [643, 171] width 204 height 146
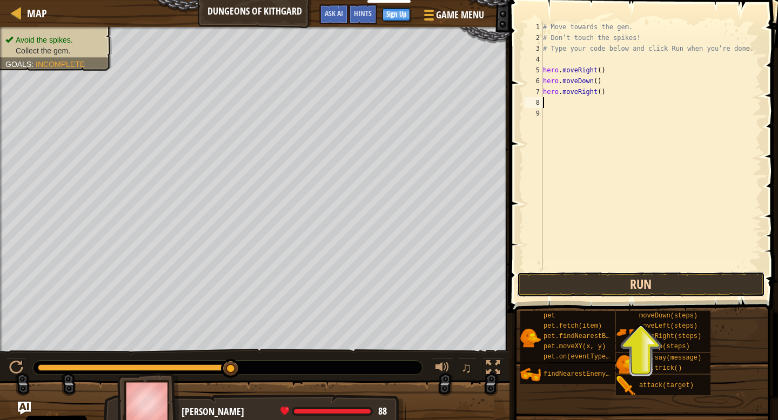
click at [622, 293] on button "Run" at bounding box center [641, 284] width 248 height 25
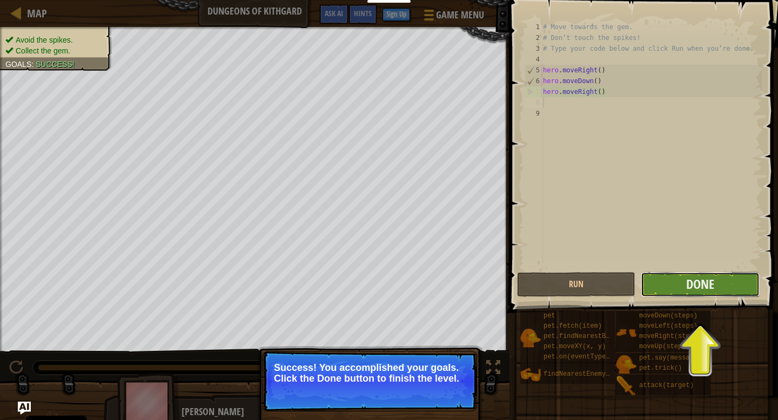
click at [724, 286] on button "Done" at bounding box center [700, 284] width 118 height 25
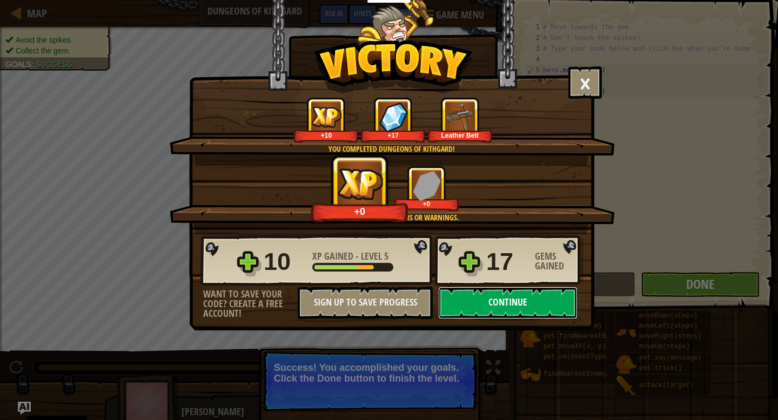
click at [500, 298] on button "Continue" at bounding box center [507, 303] width 139 height 32
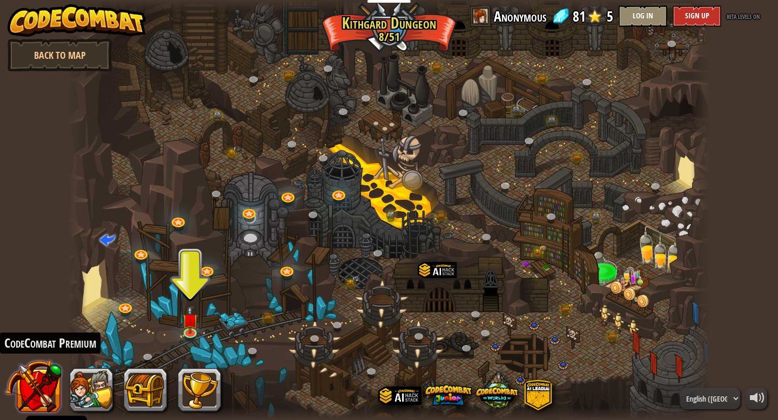
click at [25, 397] on button at bounding box center [33, 387] width 57 height 57
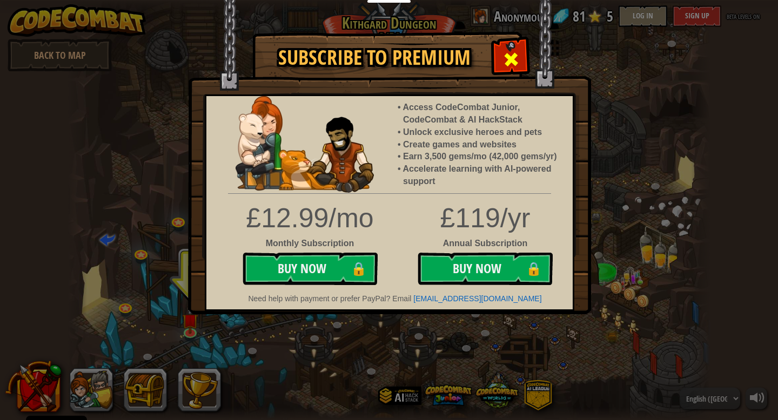
click at [509, 57] on span at bounding box center [511, 59] width 17 height 17
